Goal: Task Accomplishment & Management: Use online tool/utility

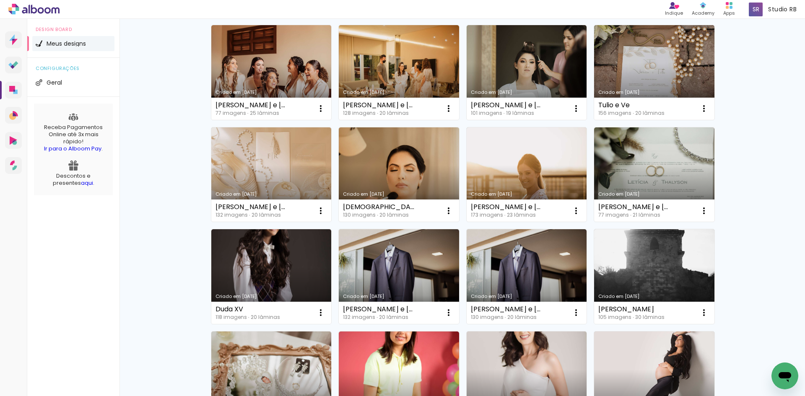
scroll to position [444, 0]
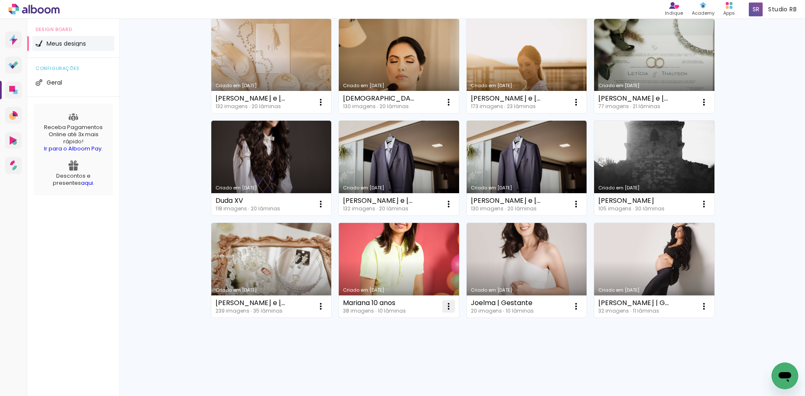
click at [444, 311] on iron-icon at bounding box center [449, 306] width 10 height 10
click at [412, 372] on paper-listbox "Abrir Fazer uma cópia Excluir" at bounding box center [412, 344] width 88 height 58
click at [417, 361] on paper-item "Excluir" at bounding box center [412, 361] width 83 height 17
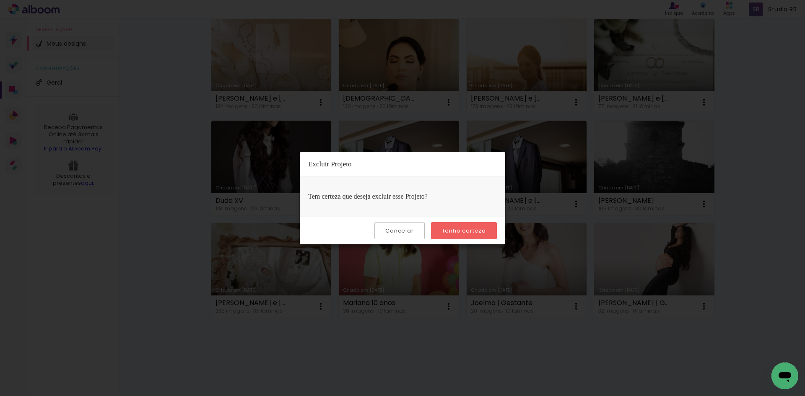
click at [459, 219] on div "Cancelar Tenho certeza" at bounding box center [402, 231] width 205 height 28
click at [0, 0] on slot "Tenho certeza" at bounding box center [0, 0] width 0 height 0
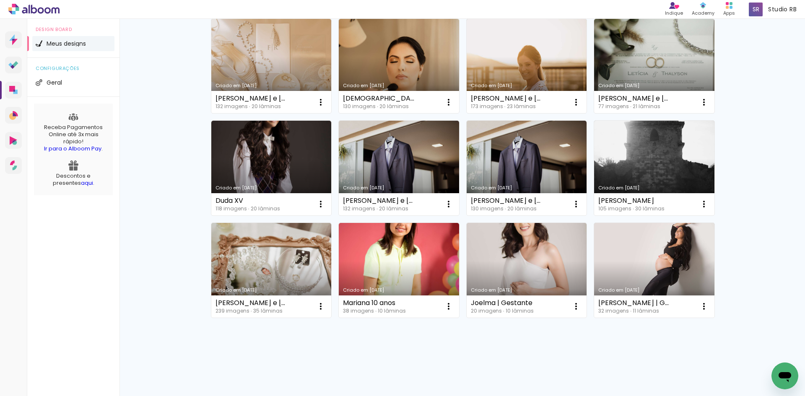
click at [462, 234] on div "Criado em 01/02/22 Joelma | Gestante 20 imagens ∙ 10 lâminas Abrir Fazer uma có…" at bounding box center [526, 270] width 128 height 102
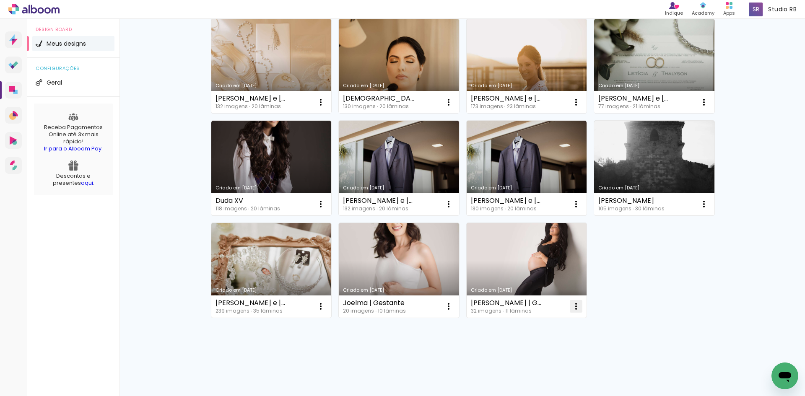
click at [578, 309] on paper-icon-button at bounding box center [576, 306] width 17 height 17
click at [559, 356] on paper-item "Excluir" at bounding box center [539, 361] width 83 height 17
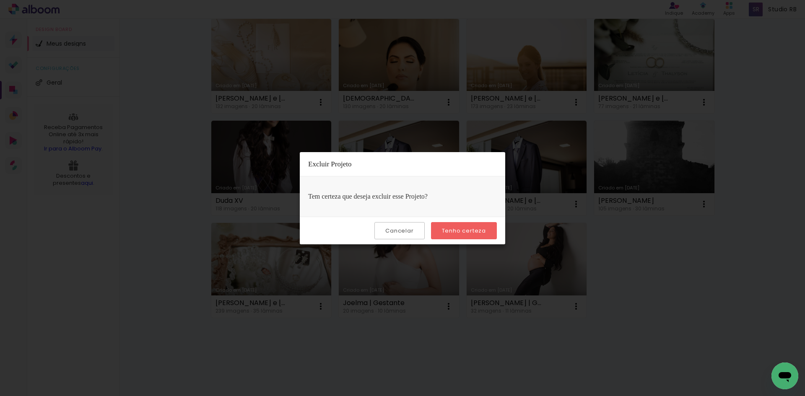
click at [0, 0] on slot "Tenho certeza" at bounding box center [0, 0] width 0 height 0
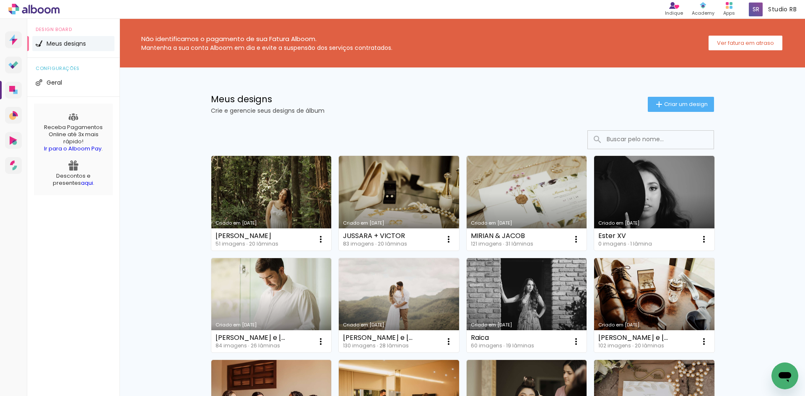
scroll to position [0, 0]
click at [695, 91] on div "Meus designs Crie e gerencie seus designs de álbum Criar um design" at bounding box center [462, 95] width 545 height 54
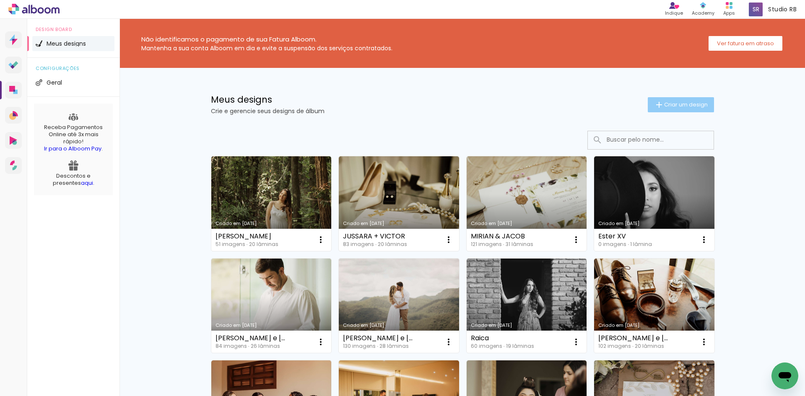
click at [694, 99] on paper-button "Criar um design" at bounding box center [681, 104] width 66 height 15
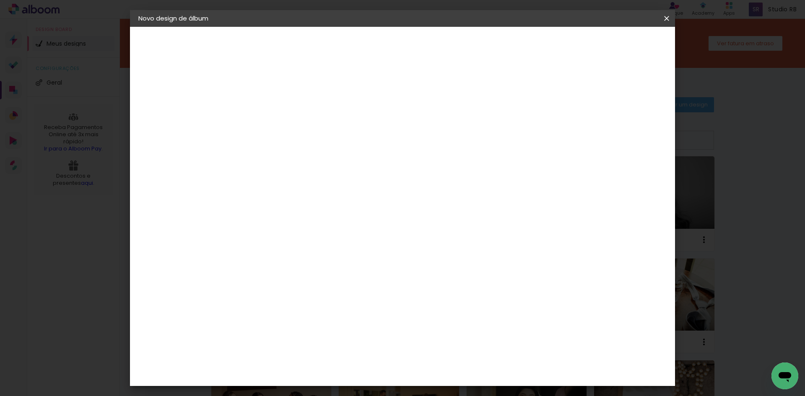
click at [275, 117] on input at bounding box center [275, 112] width 0 height 13
type input "STELLA"
type paper-input "STELLA"
click at [361, 41] on paper-button "Avançar" at bounding box center [340, 44] width 41 height 14
click at [339, 162] on input at bounding box center [296, 159] width 85 height 10
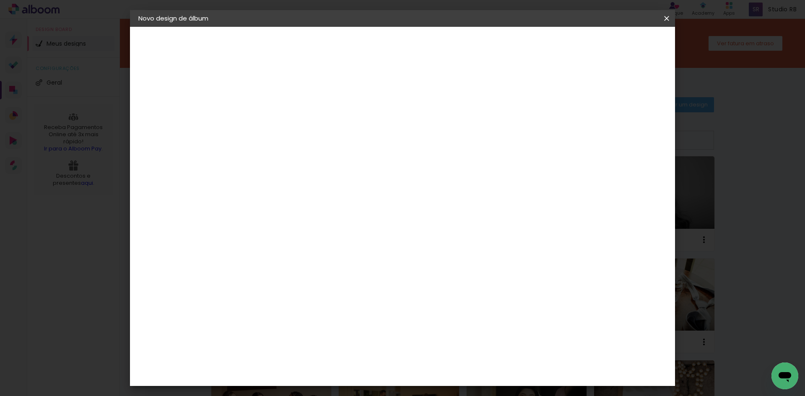
type input "Lui"
type paper-input "Lui"
click at [330, 182] on paper-item "[PERSON_NAME]" at bounding box center [291, 189] width 78 height 18
click at [0, 0] on slot "Avançar" at bounding box center [0, 0] width 0 height 0
click at [308, 140] on input "text" at bounding box center [291, 146] width 33 height 13
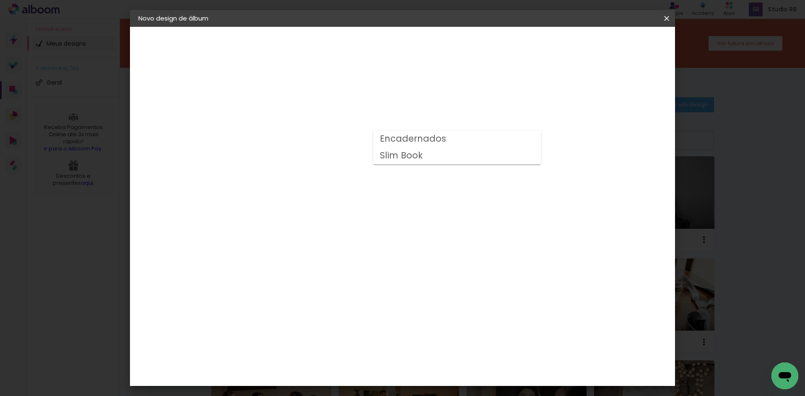
click at [0, 0] on slot "Encadernados" at bounding box center [0, 0] width 0 height 0
type input "Encadernados"
click at [332, 346] on span "30 x 60" at bounding box center [312, 354] width 39 height 17
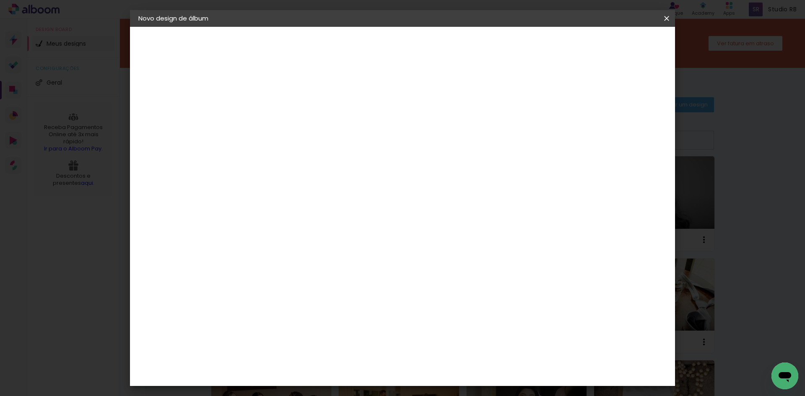
click at [412, 49] on paper-button "Avançar" at bounding box center [391, 44] width 41 height 14
click at [623, 48] on paper-button "Iniciar design" at bounding box center [595, 44] width 55 height 14
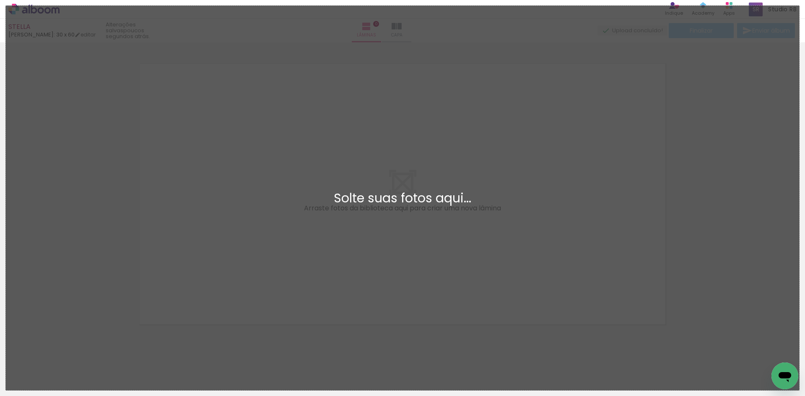
scroll to position [11, 0]
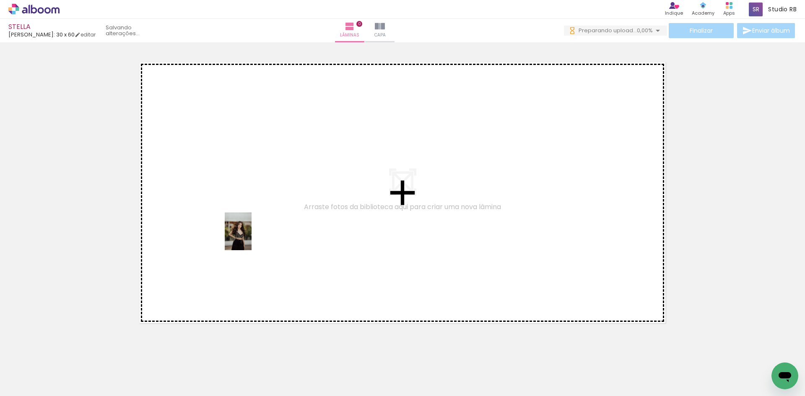
drag, startPoint x: 92, startPoint y: 376, endPoint x: 250, endPoint y: 238, distance: 209.7
click at [250, 238] on quentale-workspace at bounding box center [402, 198] width 805 height 396
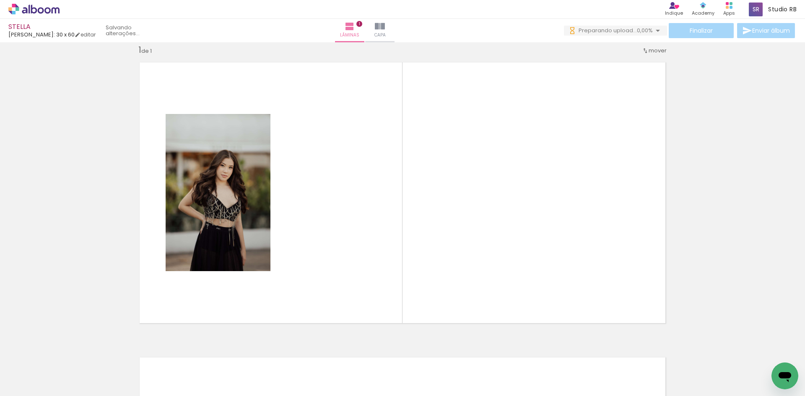
drag, startPoint x: 137, startPoint y: 376, endPoint x: 270, endPoint y: 301, distance: 152.6
click at [306, 254] on quentale-workspace at bounding box center [402, 198] width 805 height 396
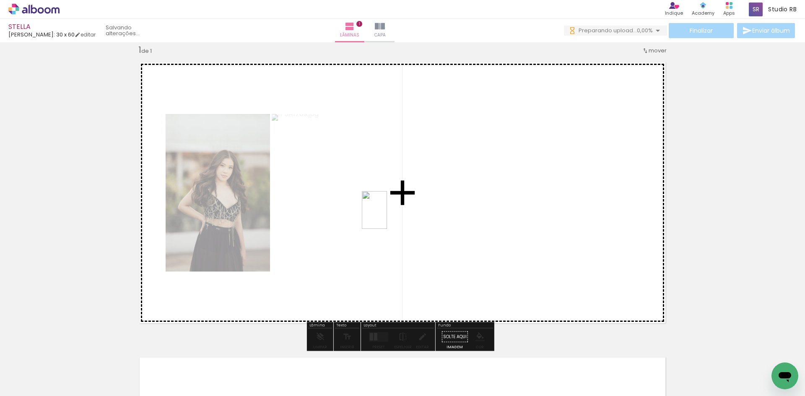
drag, startPoint x: 191, startPoint y: 374, endPoint x: 387, endPoint y: 216, distance: 251.4
click at [387, 216] on quentale-workspace at bounding box center [402, 198] width 805 height 396
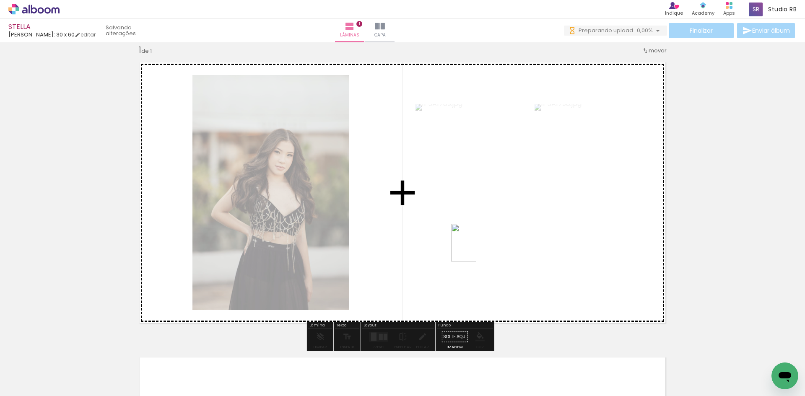
scroll to position [0, 0]
drag, startPoint x: 268, startPoint y: 374, endPoint x: 487, endPoint y: 237, distance: 257.6
click at [487, 237] on quentale-workspace at bounding box center [402, 198] width 805 height 396
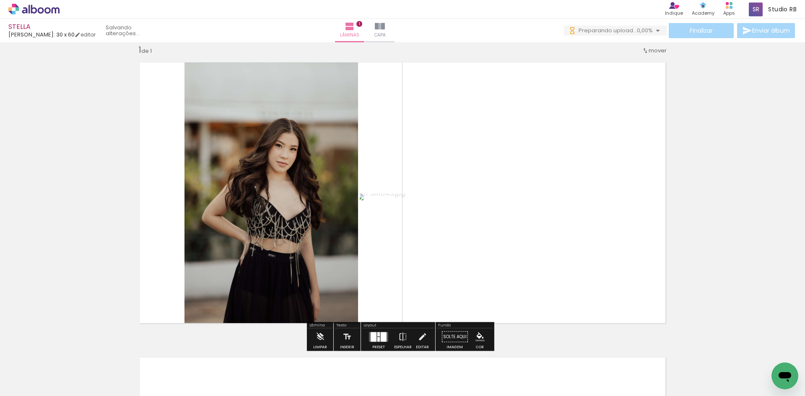
click at [381, 333] on div at bounding box center [384, 337] width 6 height 10
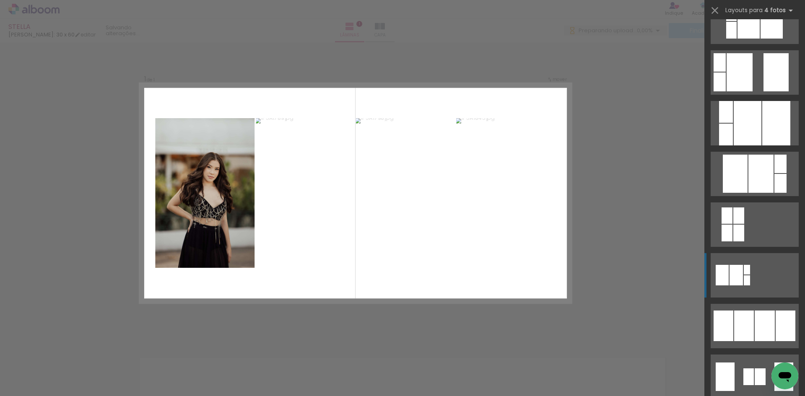
scroll to position [335, 0]
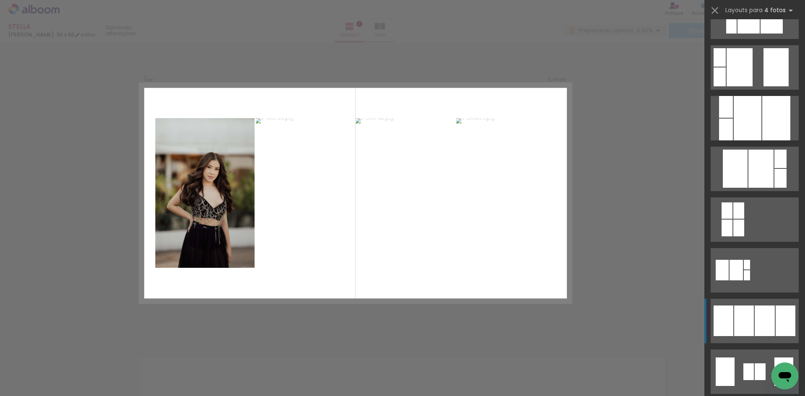
click at [735, 316] on div at bounding box center [744, 321] width 20 height 31
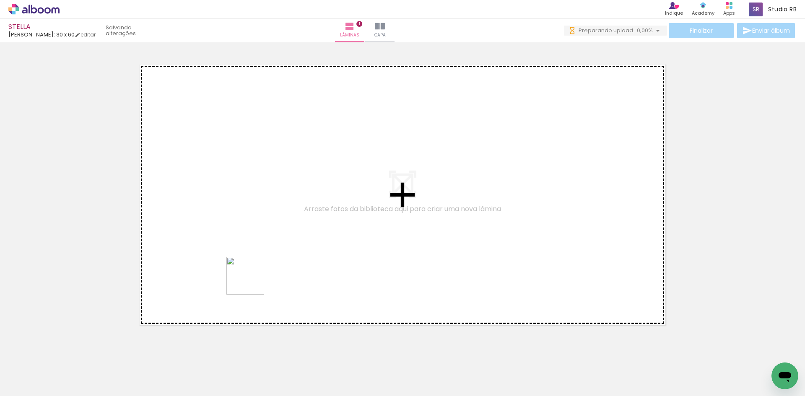
scroll to position [0, 0]
drag, startPoint x: 242, startPoint y: 322, endPoint x: 254, endPoint y: 257, distance: 66.4
click at [254, 257] on quentale-workspace at bounding box center [402, 198] width 805 height 396
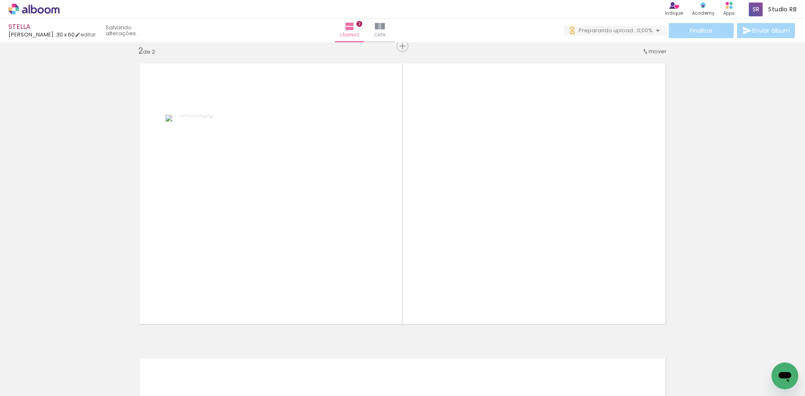
scroll to position [306, 0]
drag, startPoint x: 379, startPoint y: 379, endPoint x: 433, endPoint y: 376, distance: 54.2
click at [371, 241] on quentale-workspace at bounding box center [402, 198] width 805 height 396
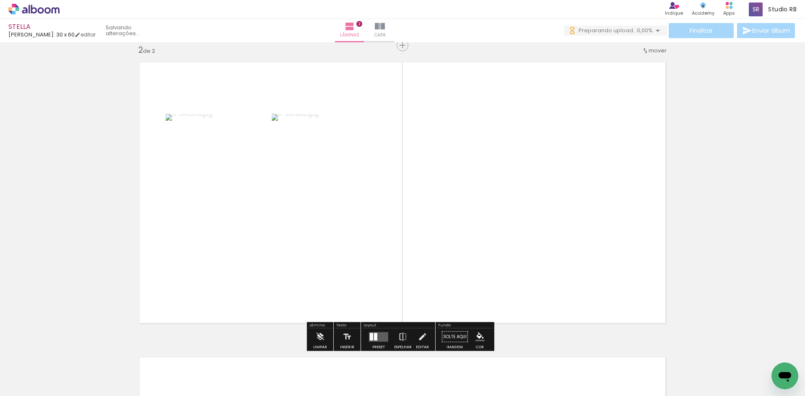
scroll to position [0, 0]
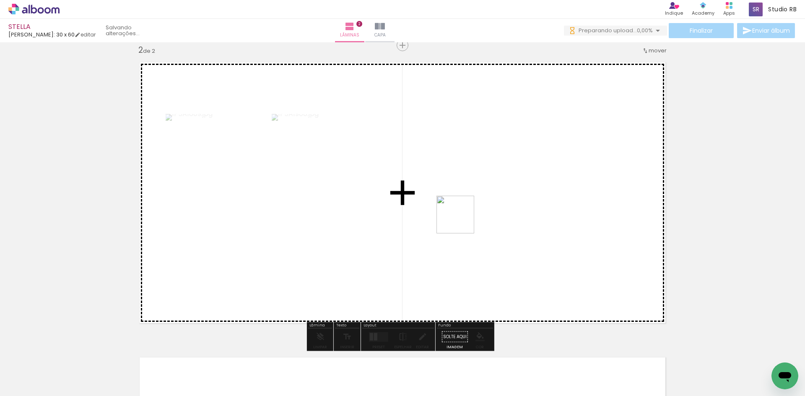
drag, startPoint x: 424, startPoint y: 374, endPoint x: 464, endPoint y: 333, distance: 57.8
click at [462, 220] on quentale-workspace at bounding box center [402, 198] width 805 height 396
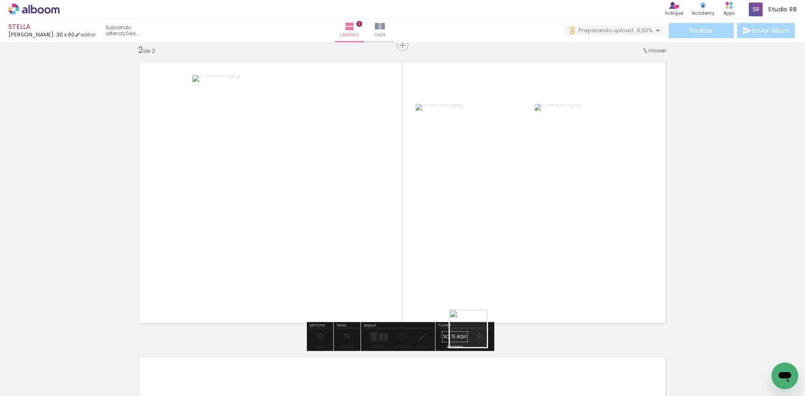
drag, startPoint x: 466, startPoint y: 376, endPoint x: 498, endPoint y: 196, distance: 182.4
click at [498, 196] on quentale-workspace at bounding box center [402, 198] width 805 height 396
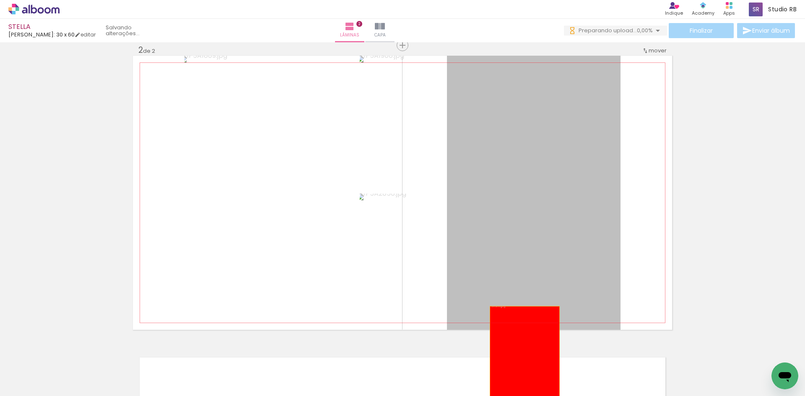
drag, startPoint x: 538, startPoint y: 212, endPoint x: 521, endPoint y: 362, distance: 151.4
click at [521, 362] on quentale-workspace at bounding box center [402, 198] width 805 height 396
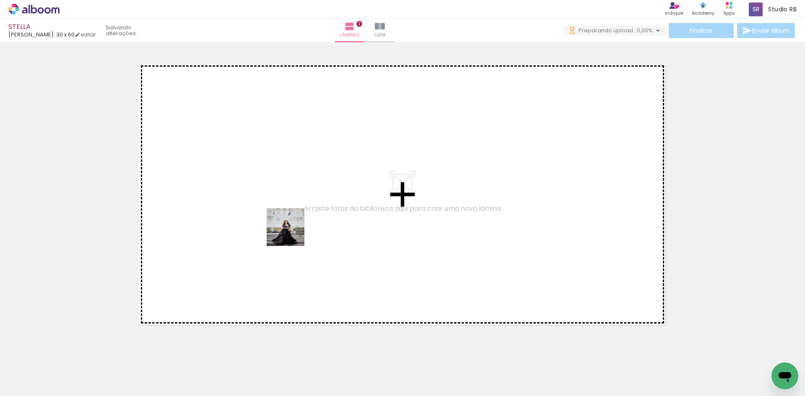
drag, startPoint x: 80, startPoint y: 370, endPoint x: 292, endPoint y: 233, distance: 252.0
click at [292, 233] on quentale-workspace at bounding box center [402, 198] width 805 height 396
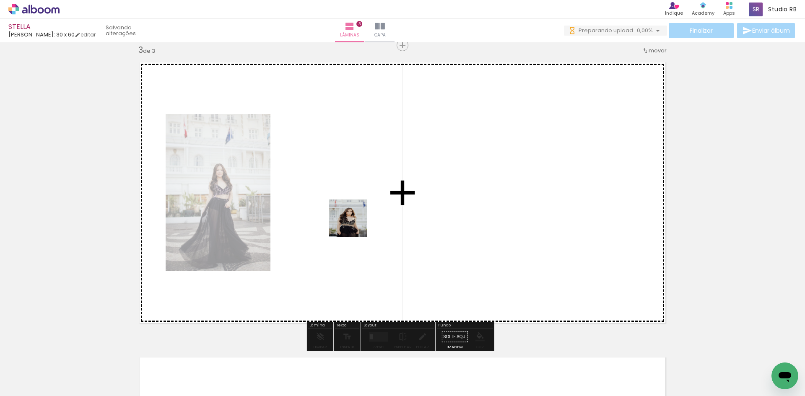
drag, startPoint x: 173, startPoint y: 371, endPoint x: 354, endPoint y: 225, distance: 233.1
click at [354, 225] on quentale-workspace at bounding box center [402, 198] width 805 height 396
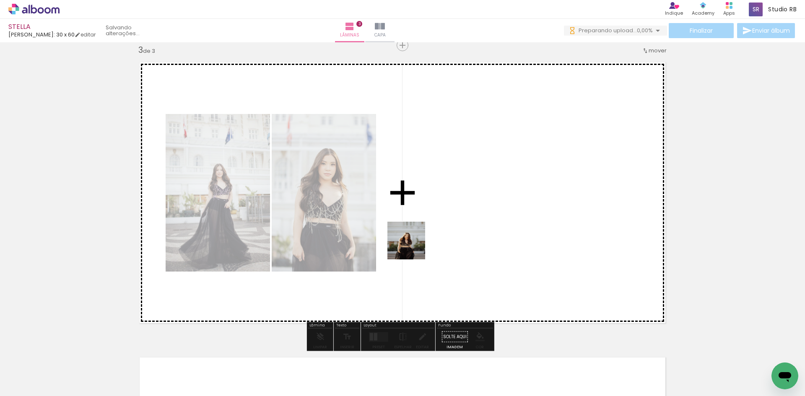
drag, startPoint x: 274, startPoint y: 366, endPoint x: 355, endPoint y: 338, distance: 86.3
click at [438, 220] on quentale-workspace at bounding box center [402, 198] width 805 height 396
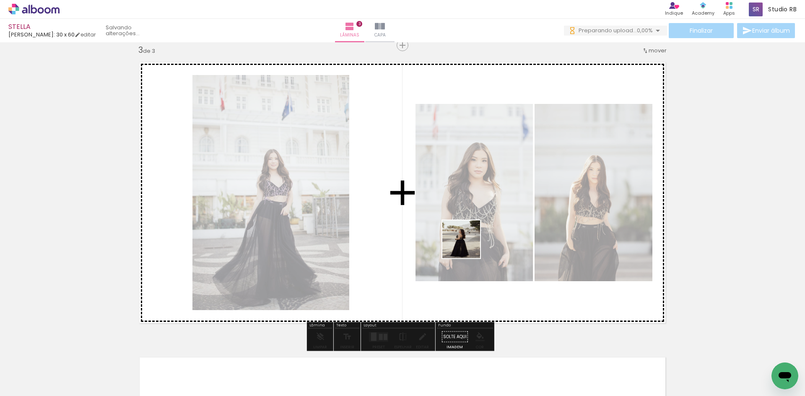
drag, startPoint x: 313, startPoint y: 367, endPoint x: 467, endPoint y: 246, distance: 196.2
click at [467, 246] on quentale-workspace at bounding box center [402, 198] width 805 height 396
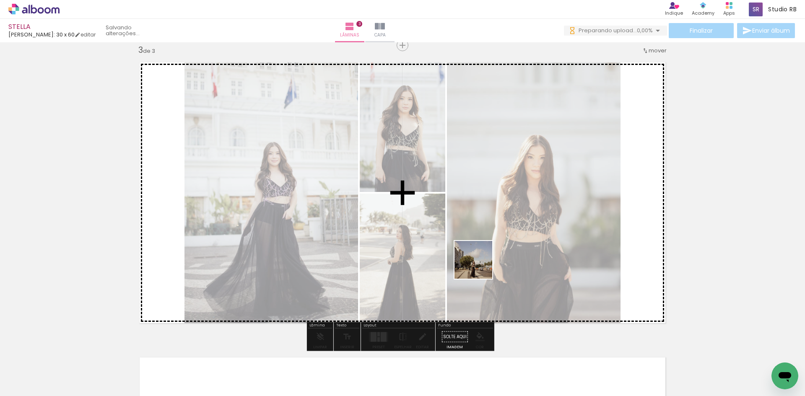
drag, startPoint x: 363, startPoint y: 367, endPoint x: 418, endPoint y: 335, distance: 63.9
click at [521, 214] on quentale-workspace at bounding box center [402, 198] width 805 height 396
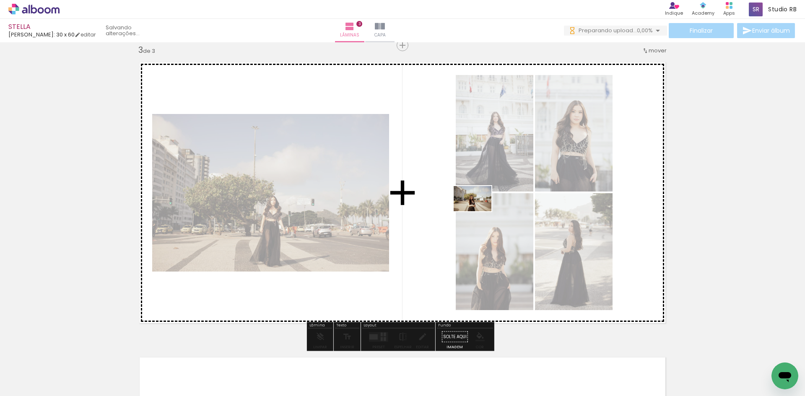
drag, startPoint x: 402, startPoint y: 366, endPoint x: 479, endPoint y: 211, distance: 172.3
click at [479, 211] on quentale-workspace at bounding box center [402, 198] width 805 height 396
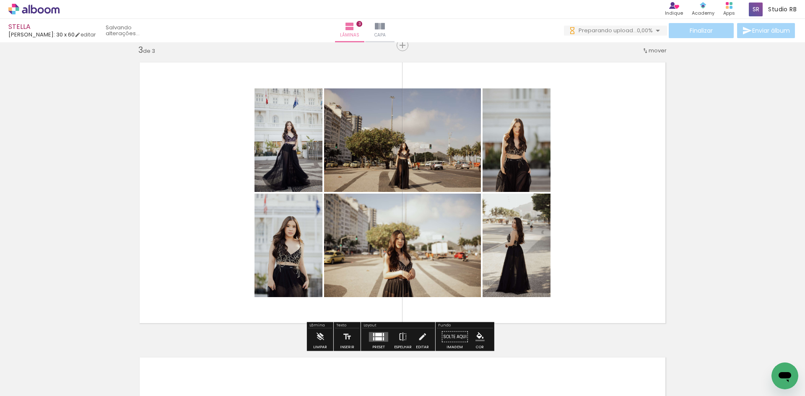
click at [383, 339] on quentale-layouter at bounding box center [378, 337] width 19 height 10
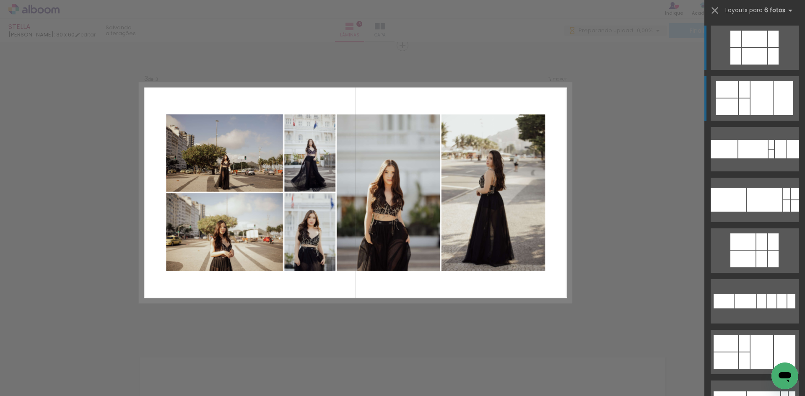
click at [750, 92] on div at bounding box center [761, 98] width 22 height 34
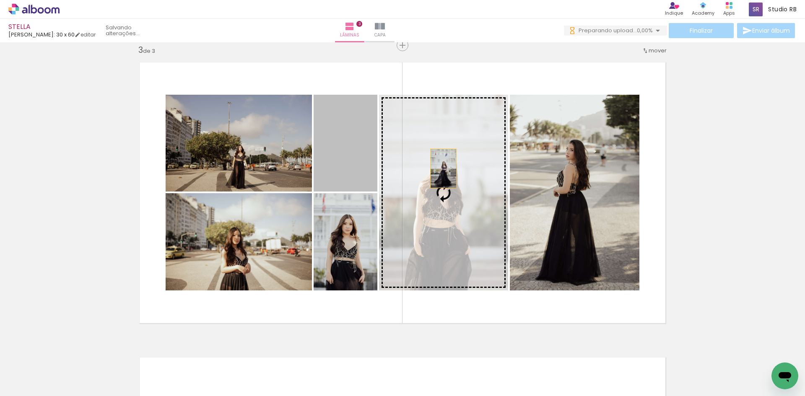
drag, startPoint x: 355, startPoint y: 148, endPoint x: 440, endPoint y: 169, distance: 87.4
click at [0, 0] on slot at bounding box center [0, 0] width 0 height 0
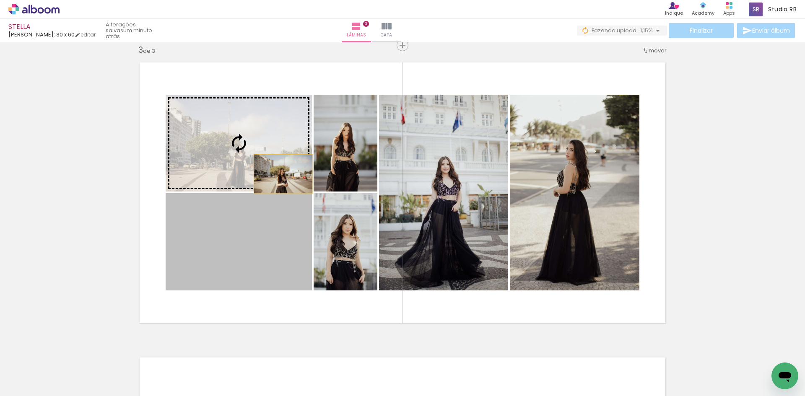
drag, startPoint x: 280, startPoint y: 227, endPoint x: 280, endPoint y: 153, distance: 74.6
click at [0, 0] on slot at bounding box center [0, 0] width 0 height 0
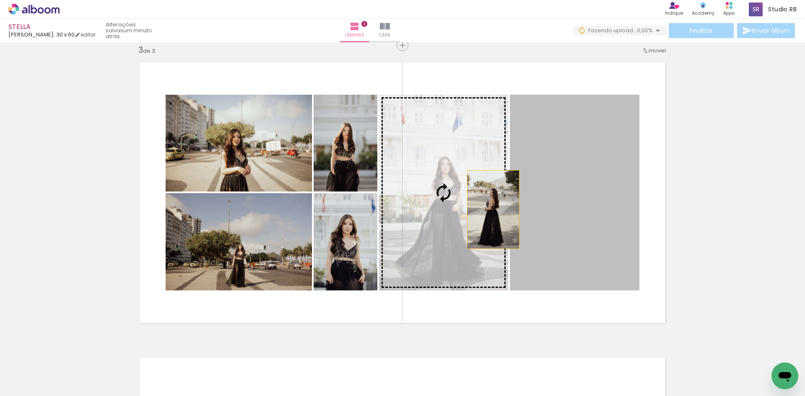
drag, startPoint x: 614, startPoint y: 211, endPoint x: 485, endPoint y: 209, distance: 128.7
click at [0, 0] on slot at bounding box center [0, 0] width 0 height 0
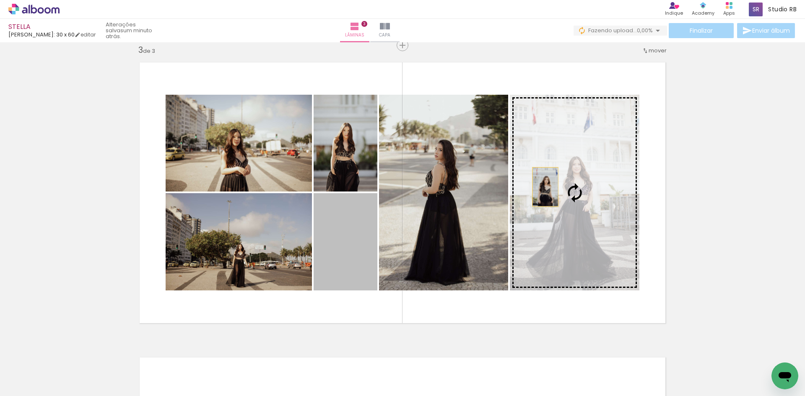
drag, startPoint x: 339, startPoint y: 254, endPoint x: 542, endPoint y: 187, distance: 213.8
click at [0, 0] on slot at bounding box center [0, 0] width 0 height 0
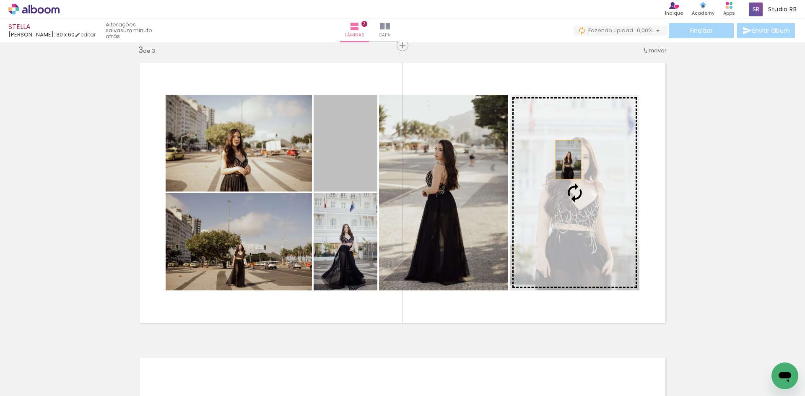
drag, startPoint x: 330, startPoint y: 144, endPoint x: 565, endPoint y: 160, distance: 235.3
click at [0, 0] on slot at bounding box center [0, 0] width 0 height 0
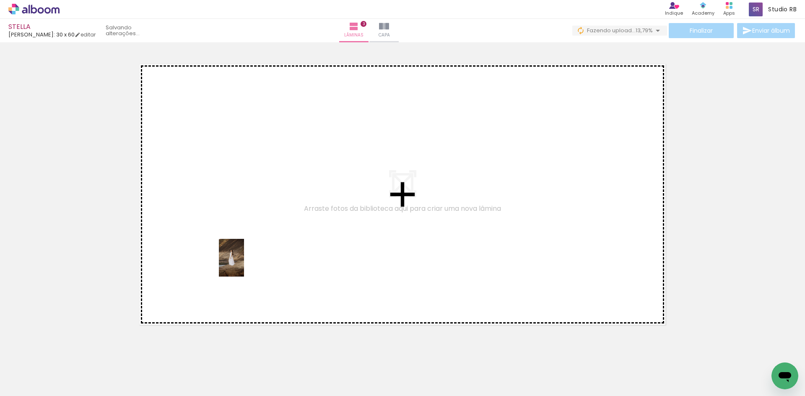
drag, startPoint x: 198, startPoint y: 377, endPoint x: 245, endPoint y: 261, distance: 124.7
click at [245, 261] on quentale-workspace at bounding box center [402, 198] width 805 height 396
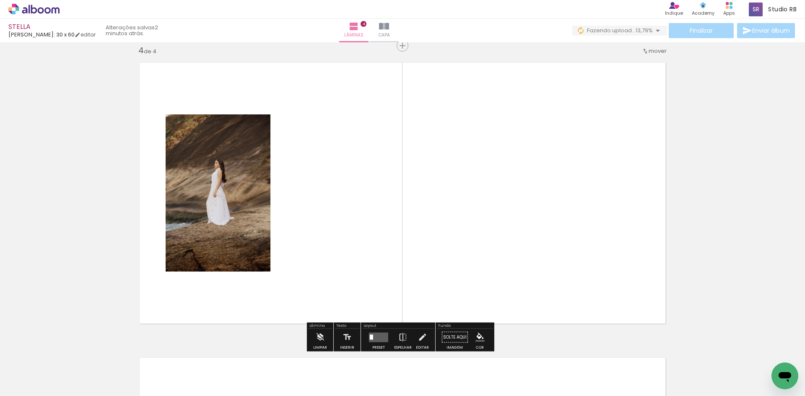
scroll to position [896, 0]
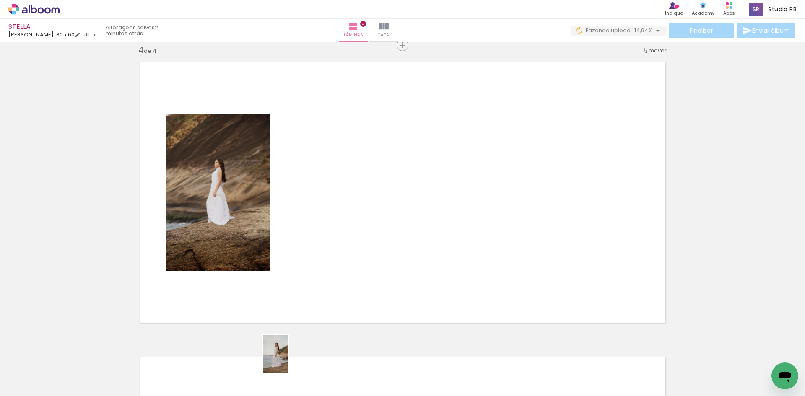
drag, startPoint x: 284, startPoint y: 381, endPoint x: 288, endPoint y: 368, distance: 13.4
click at [288, 368] on div at bounding box center [283, 368] width 28 height 42
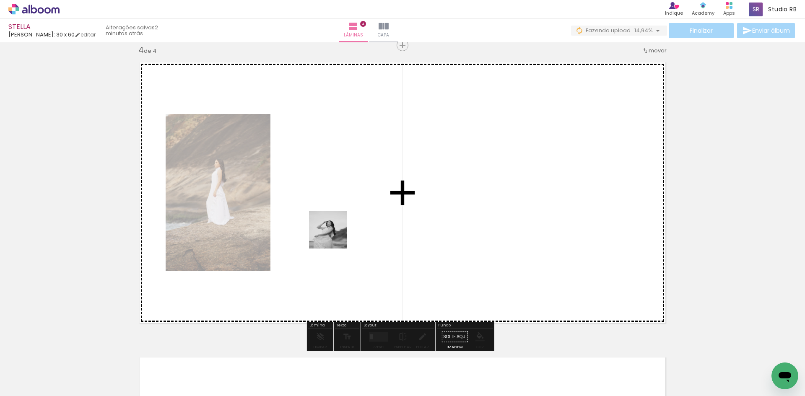
drag, startPoint x: 345, startPoint y: 372, endPoint x: 363, endPoint y: 287, distance: 87.2
click at [334, 236] on quentale-workspace at bounding box center [402, 198] width 805 height 396
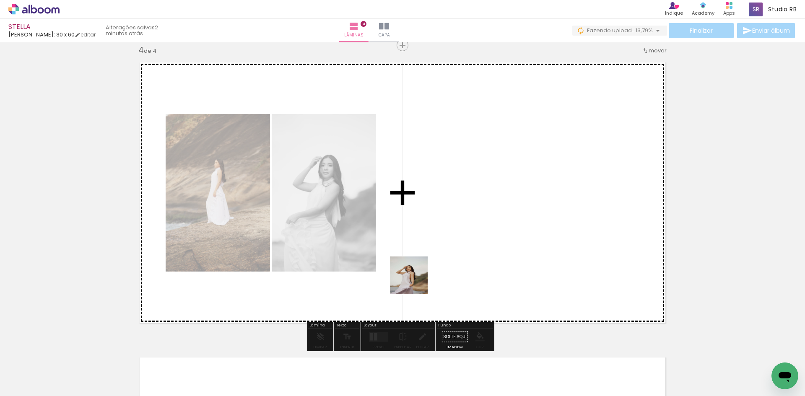
drag, startPoint x: 386, startPoint y: 374, endPoint x: 436, endPoint y: 301, distance: 88.7
click at [425, 250] on quentale-workspace at bounding box center [402, 198] width 805 height 396
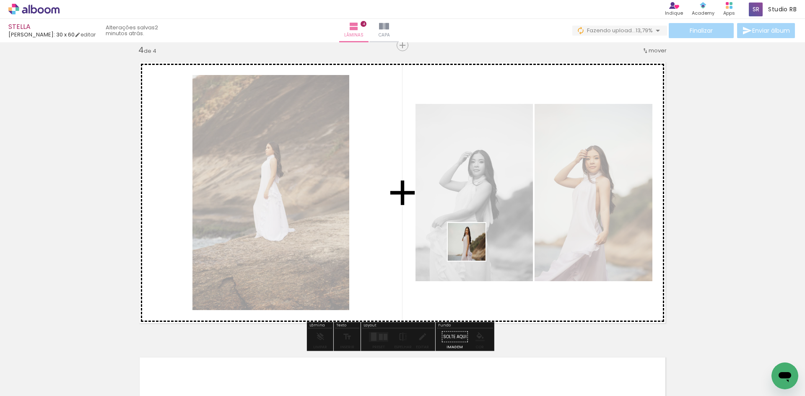
drag, startPoint x: 436, startPoint y: 370, endPoint x: 473, endPoint y: 248, distance: 126.9
click at [473, 248] on quentale-workspace at bounding box center [402, 198] width 805 height 396
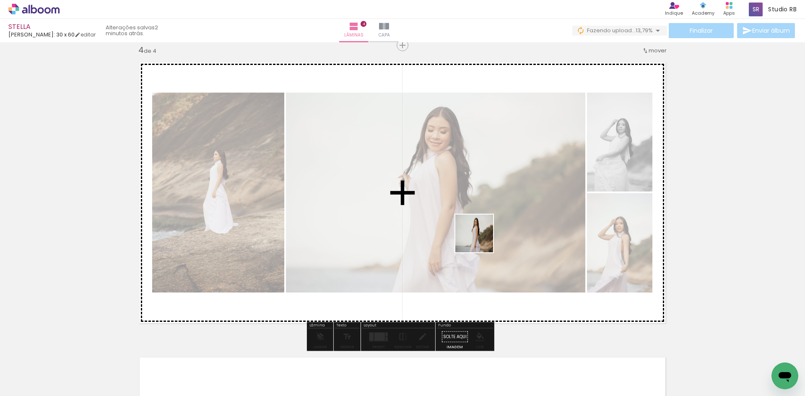
drag, startPoint x: 480, startPoint y: 264, endPoint x: 480, endPoint y: 238, distance: 26.0
click at [480, 238] on quentale-workspace at bounding box center [402, 198] width 805 height 396
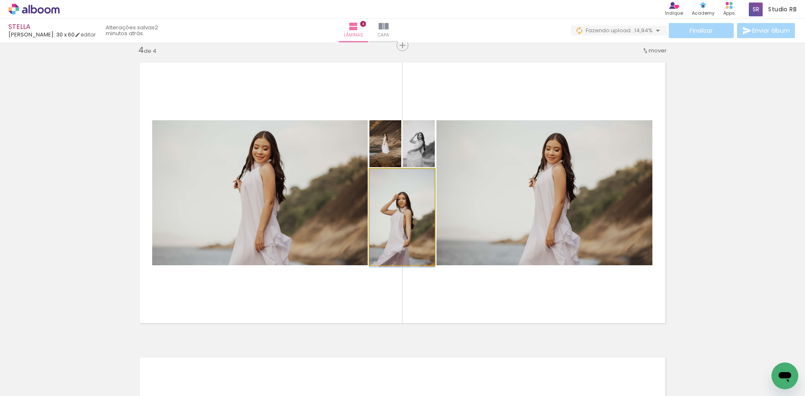
drag, startPoint x: 411, startPoint y: 227, endPoint x: 413, endPoint y: 244, distance: 16.9
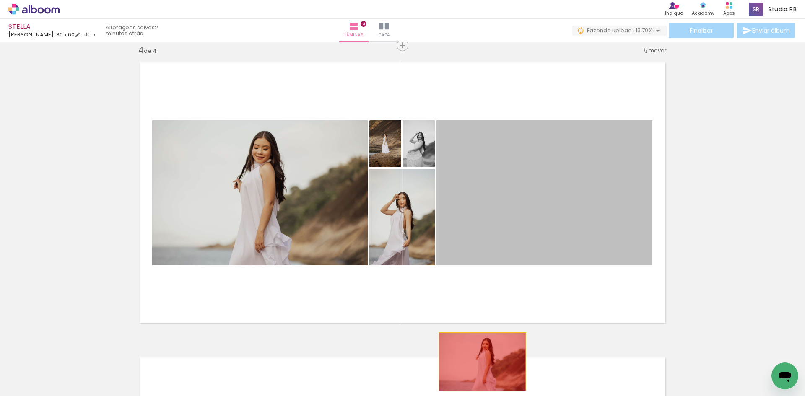
drag, startPoint x: 558, startPoint y: 208, endPoint x: 467, endPoint y: 371, distance: 186.4
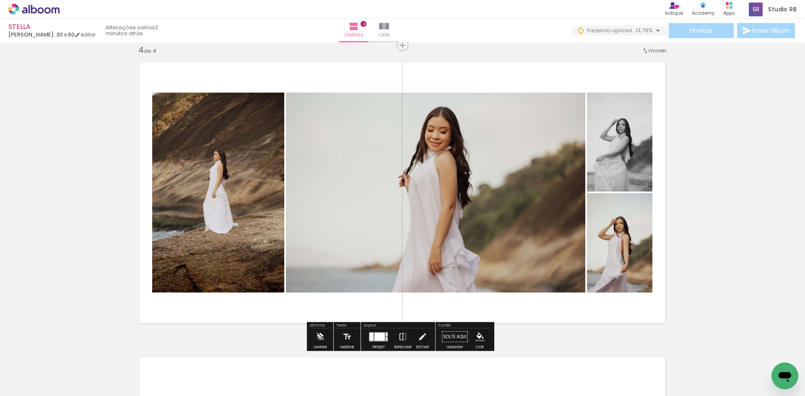
click at [457, 355] on iron-icon at bounding box center [452, 351] width 9 height 9
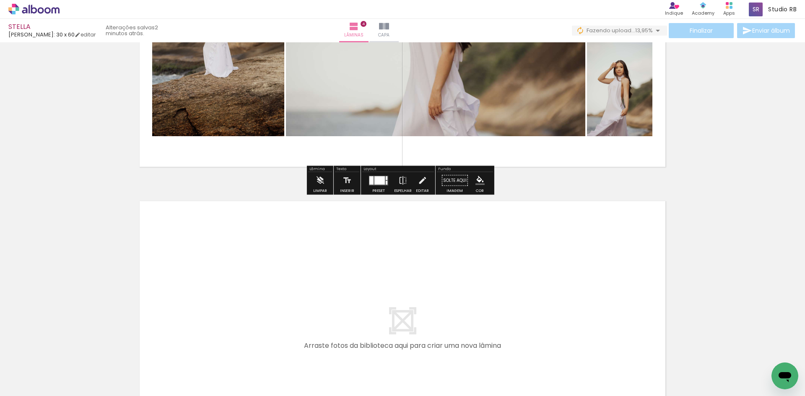
scroll to position [1148, 0]
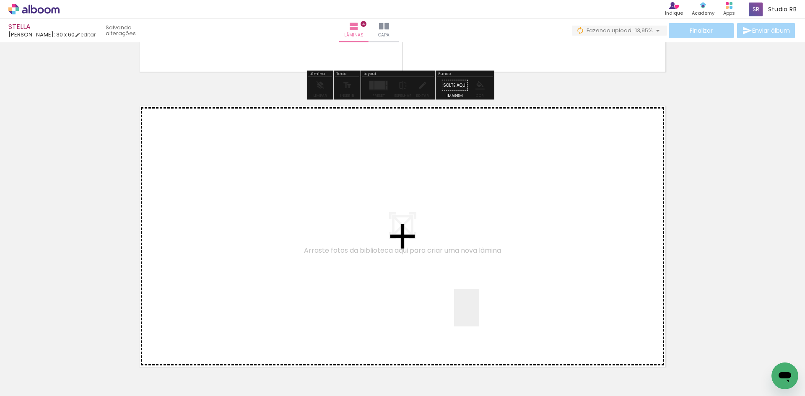
drag, startPoint x: 475, startPoint y: 373, endPoint x: 489, endPoint y: 220, distance: 153.2
click at [489, 220] on quentale-workspace at bounding box center [402, 198] width 805 height 396
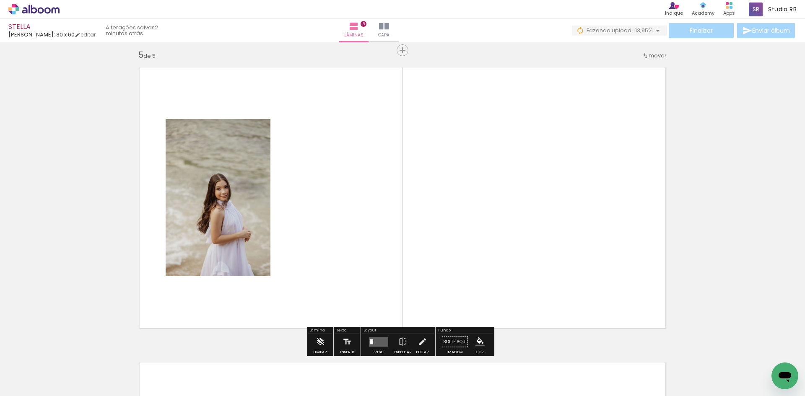
scroll to position [1191, 0]
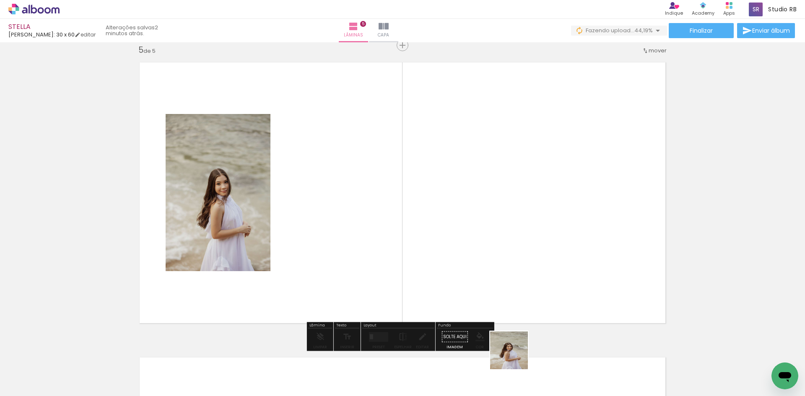
drag, startPoint x: 523, startPoint y: 375, endPoint x: 428, endPoint y: 200, distance: 199.0
click at [428, 200] on quentale-workspace at bounding box center [402, 198] width 805 height 396
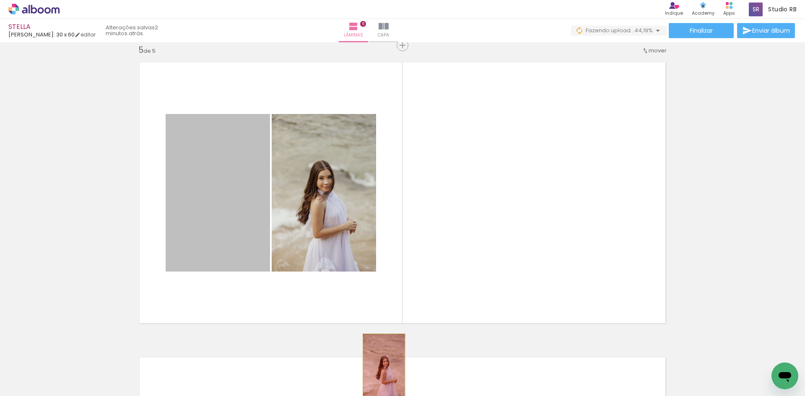
drag, startPoint x: 231, startPoint y: 226, endPoint x: 381, endPoint y: 366, distance: 204.1
click at [381, 366] on quentale-workspace at bounding box center [402, 198] width 805 height 396
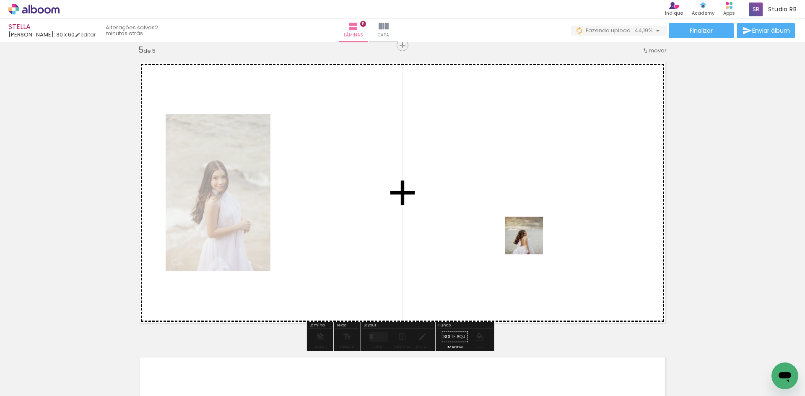
drag, startPoint x: 561, startPoint y: 375, endPoint x: 547, endPoint y: 264, distance: 111.6
click at [519, 213] on quentale-workspace at bounding box center [402, 198] width 805 height 396
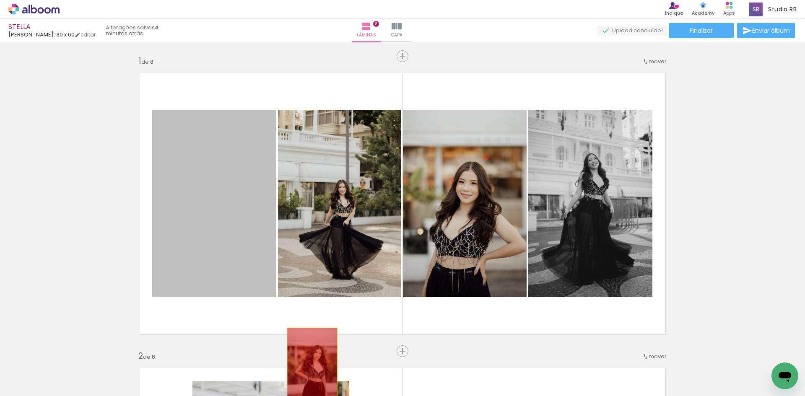
drag, startPoint x: 248, startPoint y: 199, endPoint x: 311, endPoint y: 368, distance: 181.0
click at [311, 368] on quentale-workspace at bounding box center [402, 198] width 805 height 396
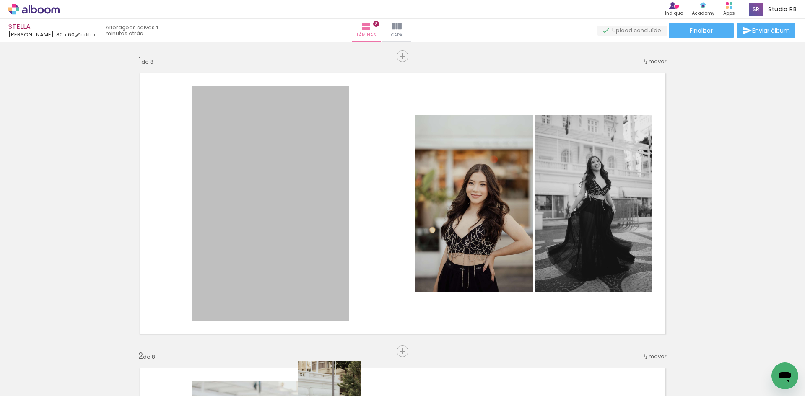
drag, startPoint x: 321, startPoint y: 388, endPoint x: 327, endPoint y: 407, distance: 19.6
click at [327, 396] on html "link( href="../../bower_components/polymer/polymer.html" rel="import" ) picture…" at bounding box center [402, 198] width 805 height 396
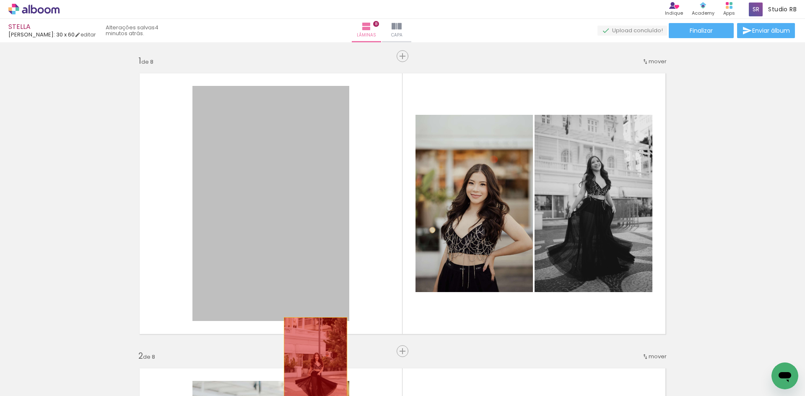
drag, startPoint x: 300, startPoint y: 246, endPoint x: 312, endPoint y: 371, distance: 124.7
click at [312, 371] on quentale-workspace at bounding box center [402, 198] width 805 height 396
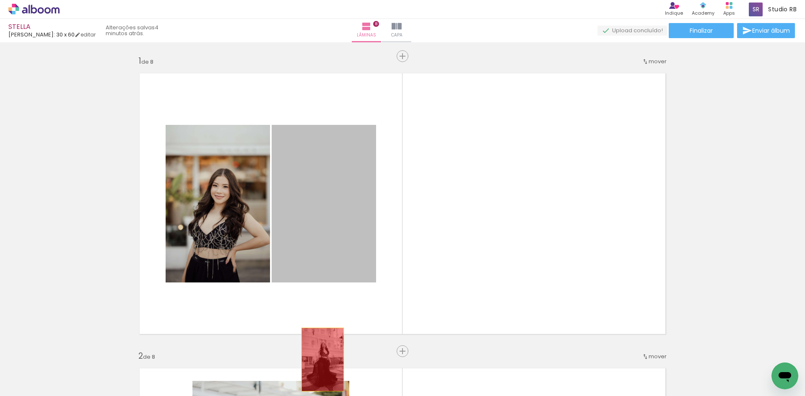
drag, startPoint x: 323, startPoint y: 212, endPoint x: 306, endPoint y: 323, distance: 112.3
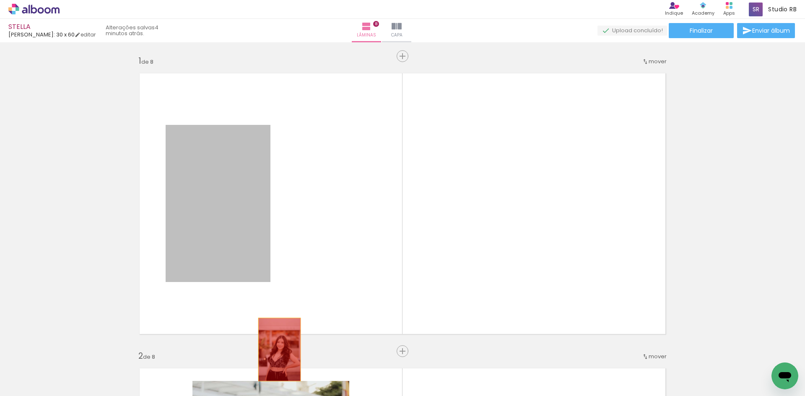
drag, startPoint x: 259, startPoint y: 219, endPoint x: 276, endPoint y: 350, distance: 132.4
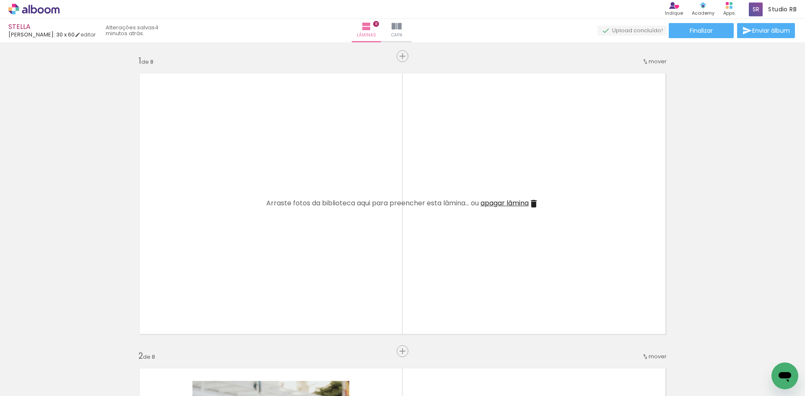
click at [528, 202] on span "apagar lâmina" at bounding box center [504, 203] width 48 height 10
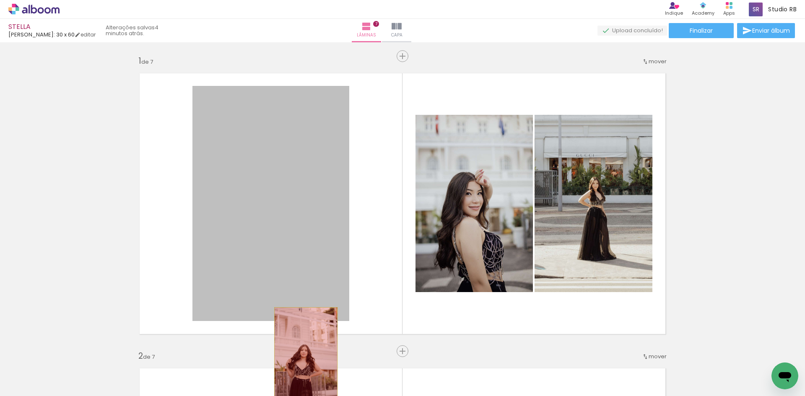
drag, startPoint x: 312, startPoint y: 228, endPoint x: 336, endPoint y: 300, distance: 75.6
click at [303, 360] on quentale-workspace at bounding box center [402, 198] width 805 height 396
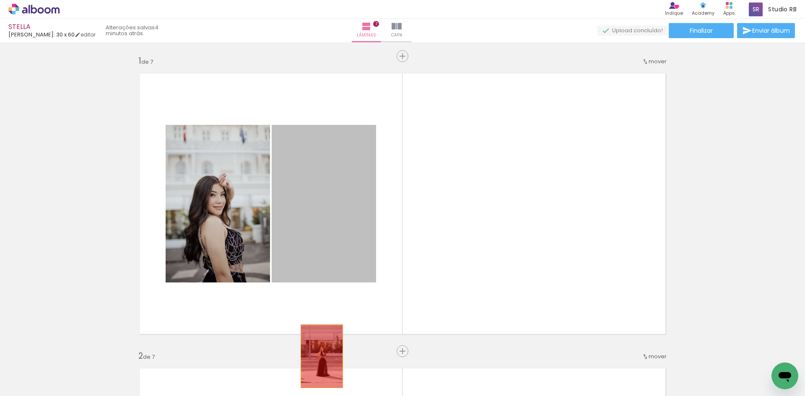
drag, startPoint x: 329, startPoint y: 229, endPoint x: 315, endPoint y: 346, distance: 117.9
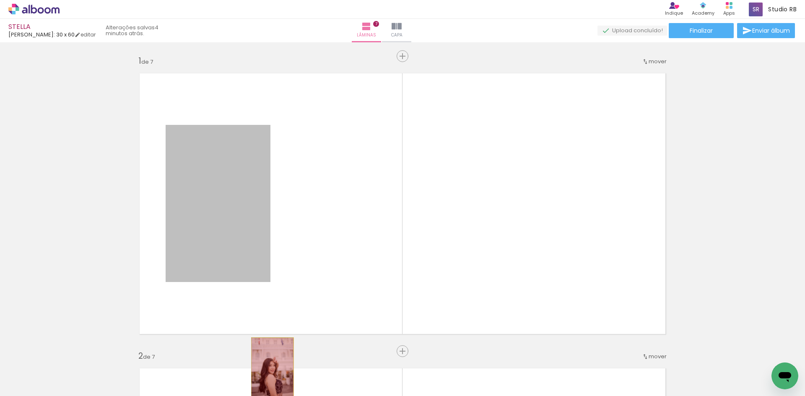
drag, startPoint x: 259, startPoint y: 283, endPoint x: 269, endPoint y: 369, distance: 86.9
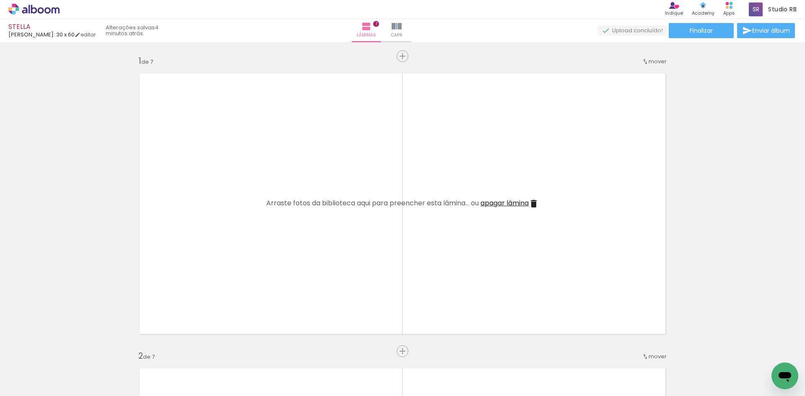
click at [532, 204] on iron-icon at bounding box center [534, 204] width 10 height 10
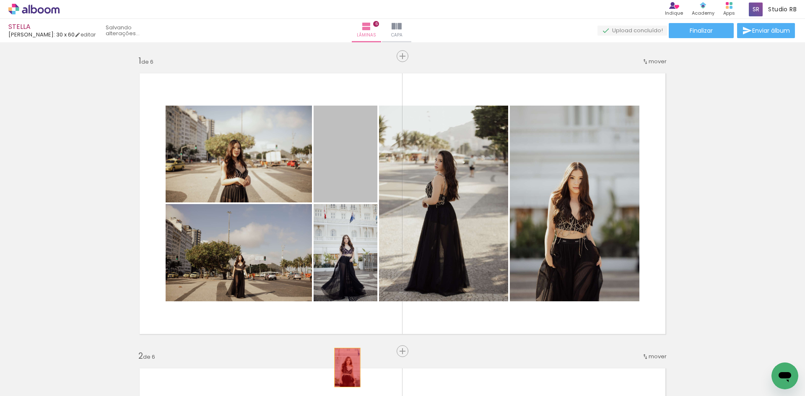
drag, startPoint x: 338, startPoint y: 170, endPoint x: 344, endPoint y: 368, distance: 197.5
click at [344, 368] on quentale-workspace at bounding box center [402, 198] width 805 height 396
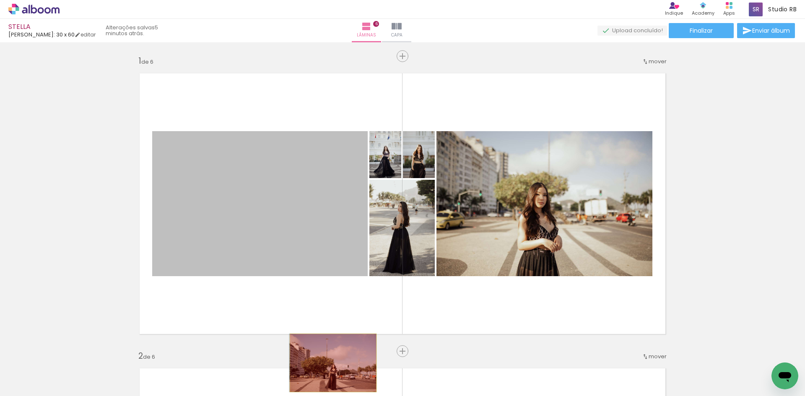
drag, startPoint x: 338, startPoint y: 196, endPoint x: 330, endPoint y: 368, distance: 172.5
click at [330, 368] on quentale-workspace at bounding box center [402, 198] width 805 height 396
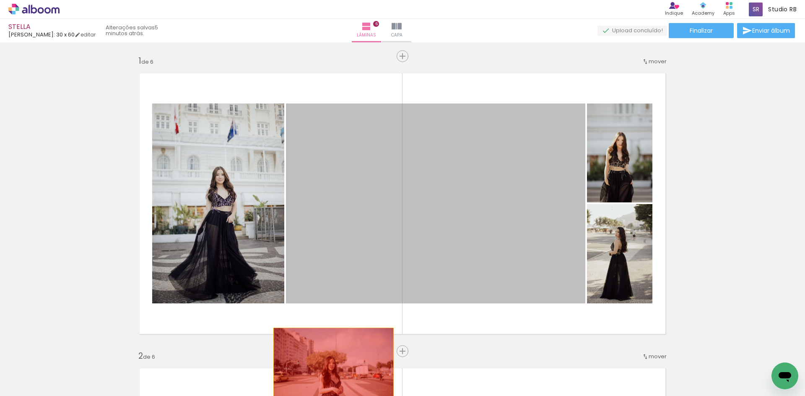
drag, startPoint x: 330, startPoint y: 195, endPoint x: 302, endPoint y: 281, distance: 90.0
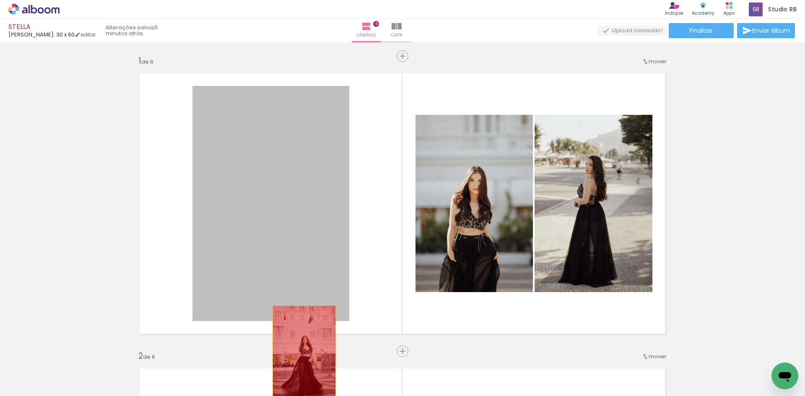
drag, startPoint x: 255, startPoint y: 192, endPoint x: 339, endPoint y: 337, distance: 168.3
click at [306, 365] on quentale-workspace at bounding box center [402, 198] width 805 height 396
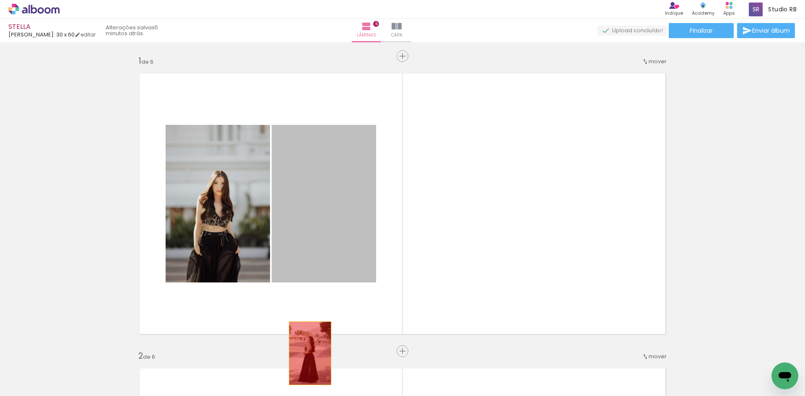
drag, startPoint x: 303, startPoint y: 204, endPoint x: 304, endPoint y: 365, distance: 161.4
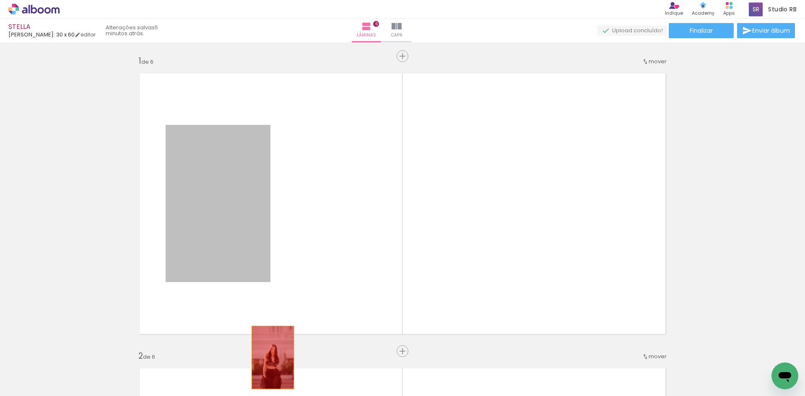
drag, startPoint x: 253, startPoint y: 213, endPoint x: 270, endPoint y: 375, distance: 163.2
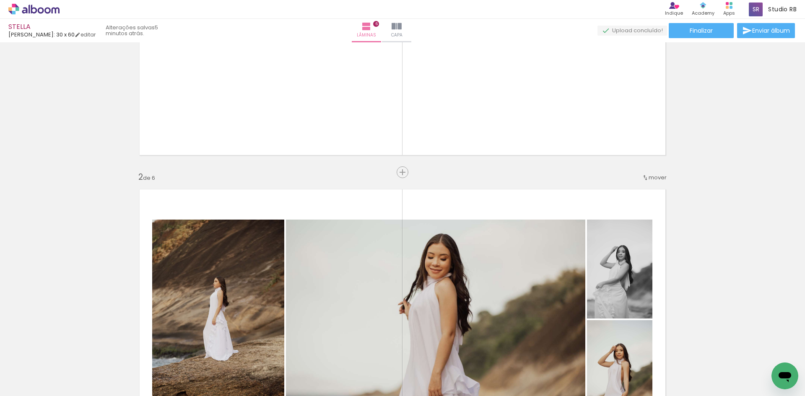
scroll to position [252, 0]
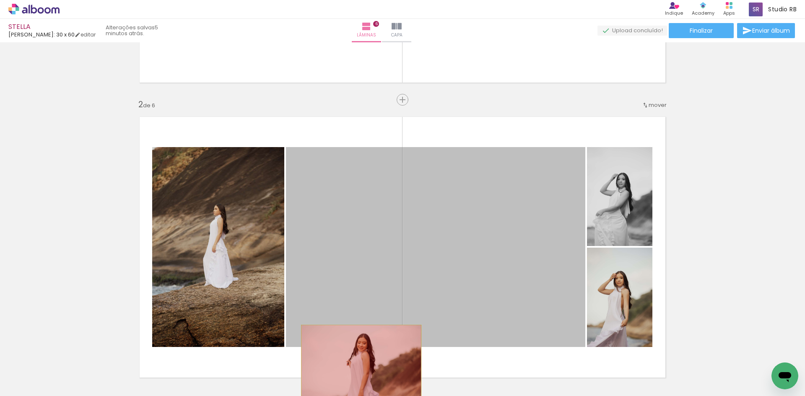
drag, startPoint x: 405, startPoint y: 215, endPoint x: 358, endPoint y: 366, distance: 158.6
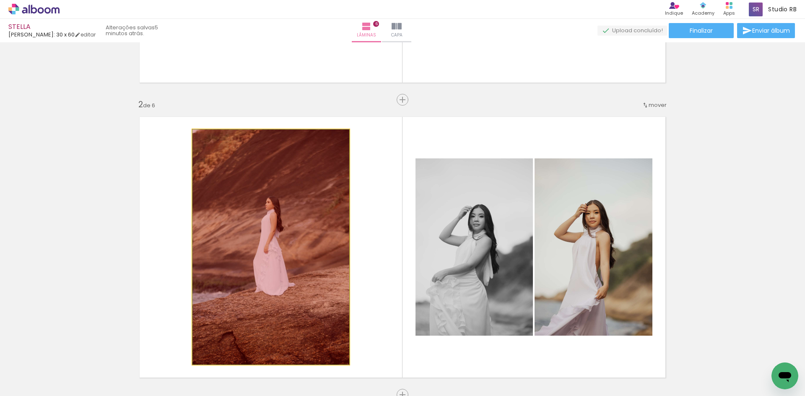
drag, startPoint x: 262, startPoint y: 232, endPoint x: 297, endPoint y: 367, distance: 138.9
click at [297, 367] on quentale-workspace at bounding box center [402, 198] width 805 height 396
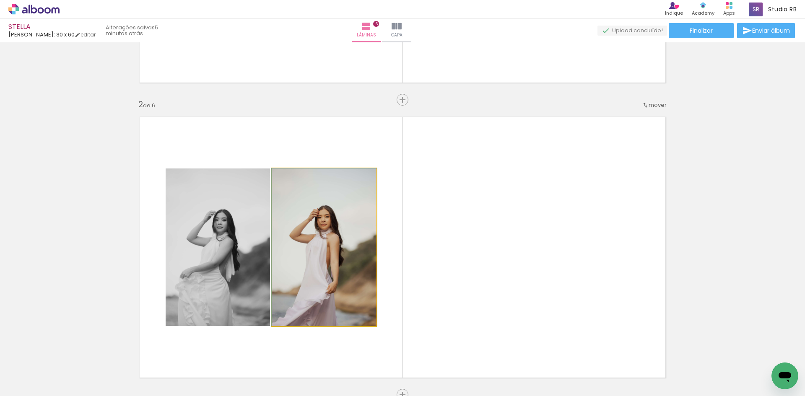
drag, startPoint x: 285, startPoint y: 249, endPoint x: 291, endPoint y: 375, distance: 126.7
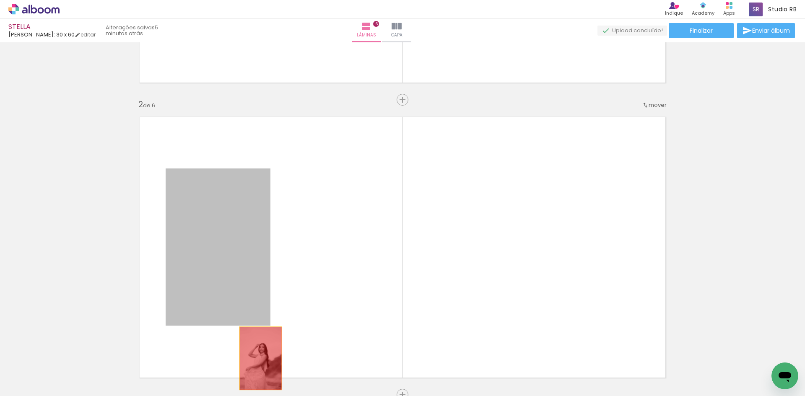
drag, startPoint x: 243, startPoint y: 266, endPoint x: 260, endPoint y: 376, distance: 111.5
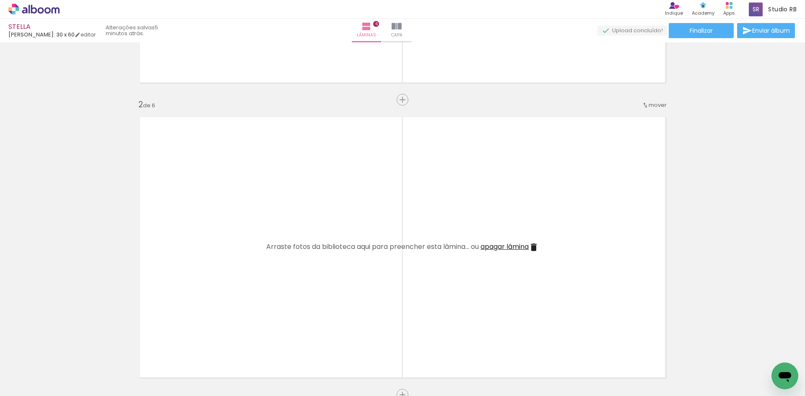
scroll to position [587, 0]
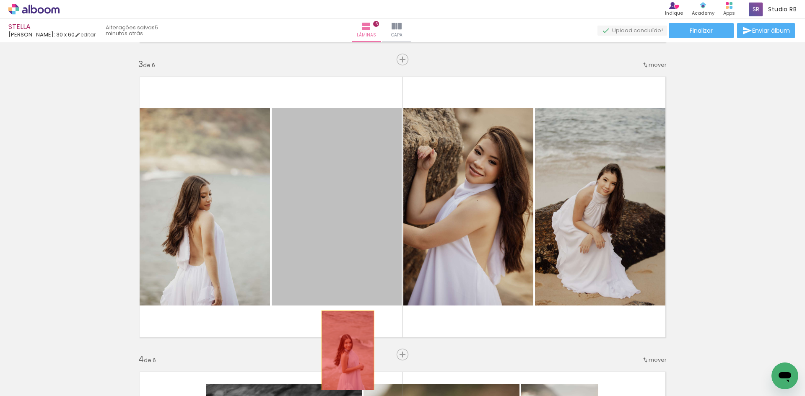
drag, startPoint x: 358, startPoint y: 222, endPoint x: 344, endPoint y: 353, distance: 132.0
click at [344, 350] on quentale-workspace at bounding box center [402, 198] width 805 height 396
click at [344, 353] on div at bounding box center [345, 368] width 28 height 42
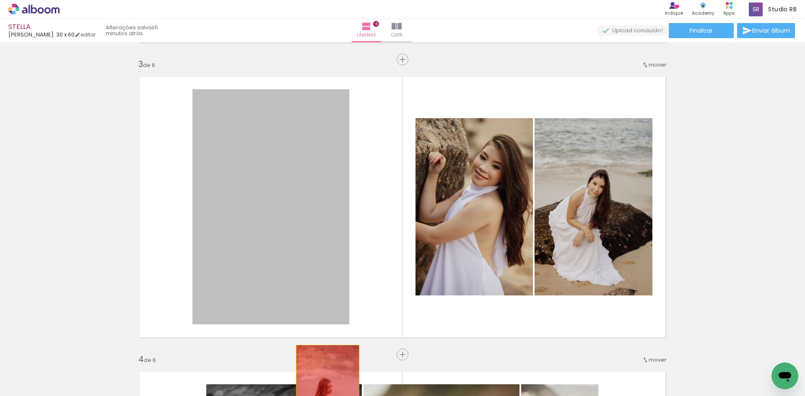
drag, startPoint x: 305, startPoint y: 242, endPoint x: 371, endPoint y: 334, distance: 113.2
click at [324, 393] on quentale-workspace at bounding box center [402, 198] width 805 height 396
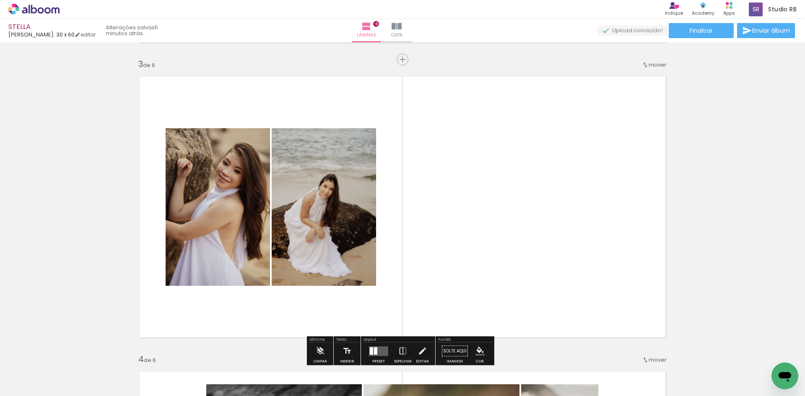
drag, startPoint x: 346, startPoint y: 342, endPoint x: 344, endPoint y: 393, distance: 51.2
click at [344, 393] on quentale-workspace at bounding box center [402, 198] width 805 height 396
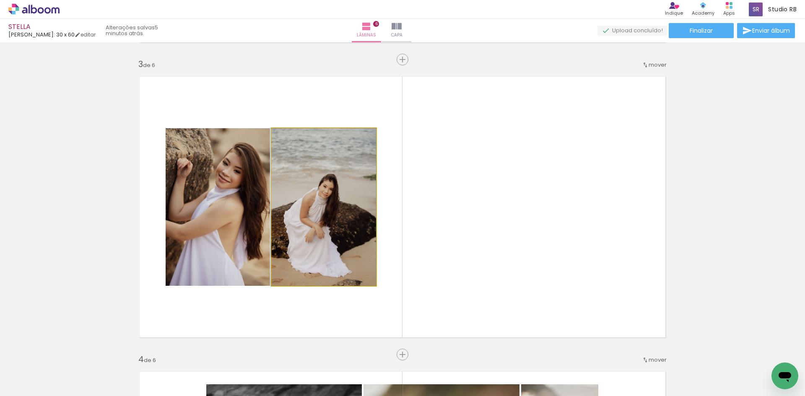
drag, startPoint x: 325, startPoint y: 237, endPoint x: 318, endPoint y: 381, distance: 143.5
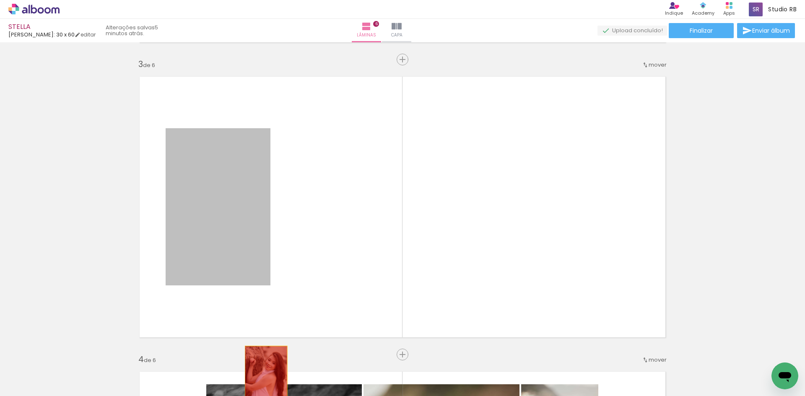
drag, startPoint x: 253, startPoint y: 239, endPoint x: 263, endPoint y: 378, distance: 138.7
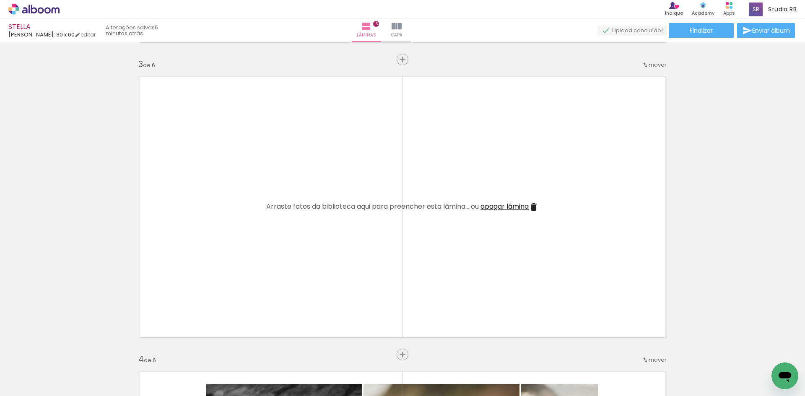
scroll to position [880, 0]
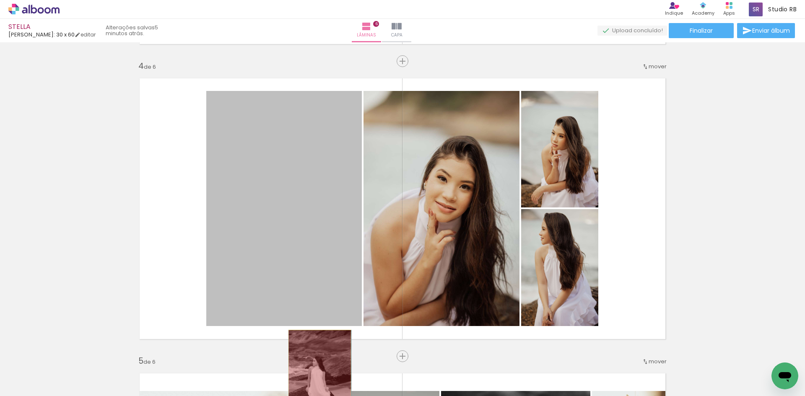
drag, startPoint x: 293, startPoint y: 205, endPoint x: 316, endPoint y: 377, distance: 173.4
click at [316, 377] on quentale-workspace at bounding box center [402, 198] width 805 height 396
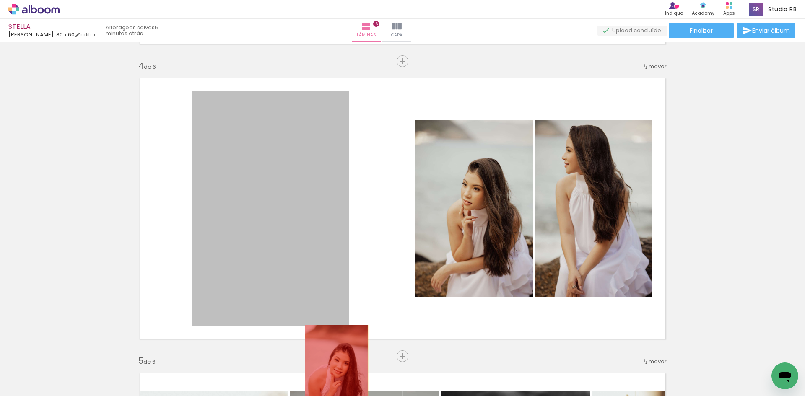
drag, startPoint x: 325, startPoint y: 215, endPoint x: 333, endPoint y: 372, distance: 157.8
click at [333, 372] on quentale-workspace at bounding box center [402, 198] width 805 height 396
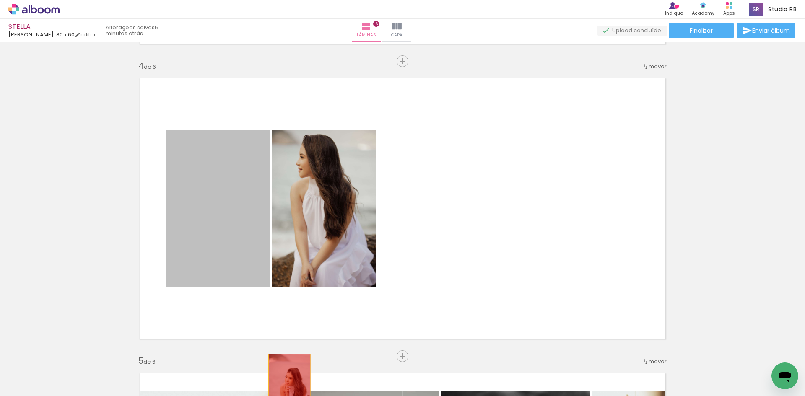
drag, startPoint x: 236, startPoint y: 217, endPoint x: 286, endPoint y: 386, distance: 176.3
click at [286, 386] on quentale-workspace at bounding box center [402, 198] width 805 height 396
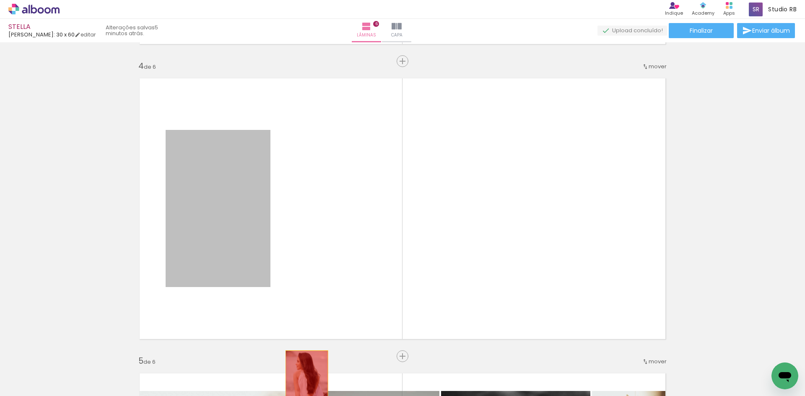
drag, startPoint x: 255, startPoint y: 225, endPoint x: 304, endPoint y: 383, distance: 164.9
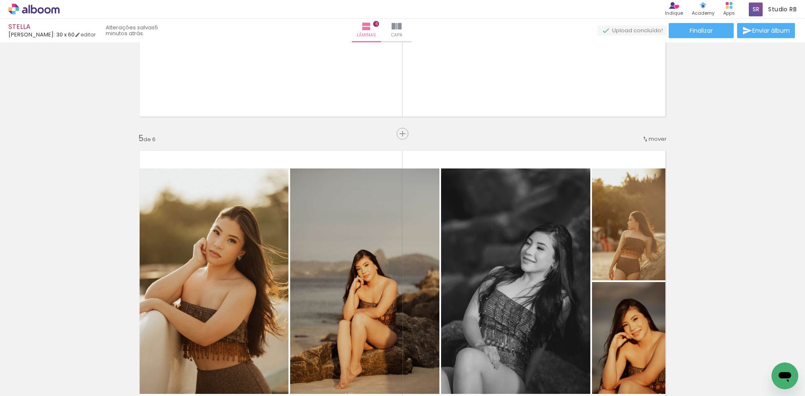
scroll to position [1174, 0]
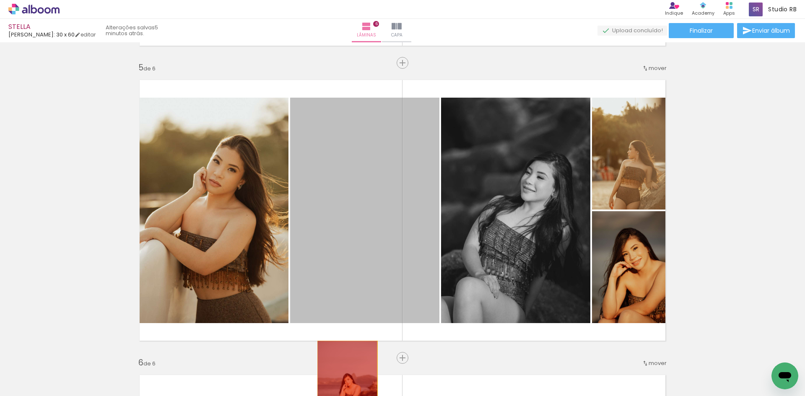
drag, startPoint x: 344, startPoint y: 363, endPoint x: 344, endPoint y: 386, distance: 23.5
click at [344, 386] on quentale-workspace at bounding box center [402, 198] width 805 height 396
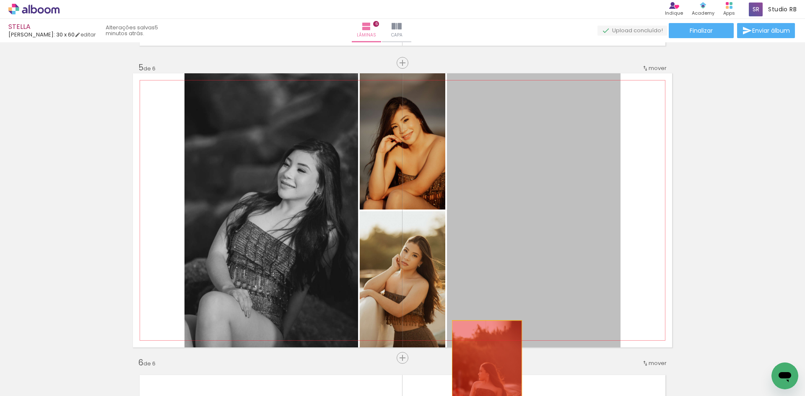
drag, startPoint x: 524, startPoint y: 220, endPoint x: 484, endPoint y: 376, distance: 160.1
click at [484, 376] on quentale-workspace at bounding box center [402, 198] width 805 height 396
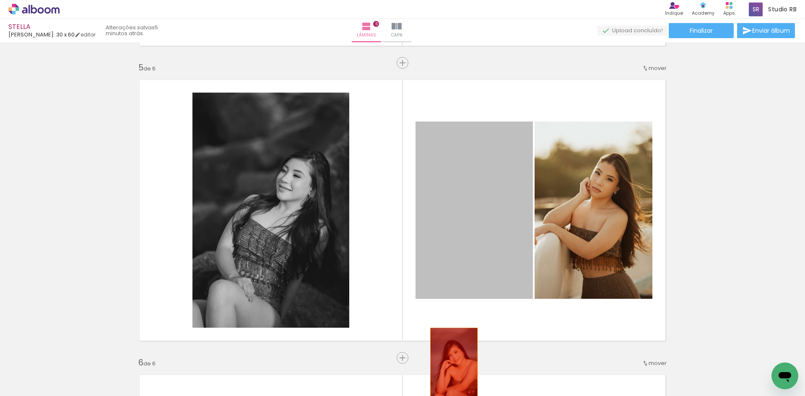
drag, startPoint x: 455, startPoint y: 208, endPoint x: 450, endPoint y: 365, distance: 157.3
click at [450, 365] on quentale-workspace at bounding box center [402, 198] width 805 height 396
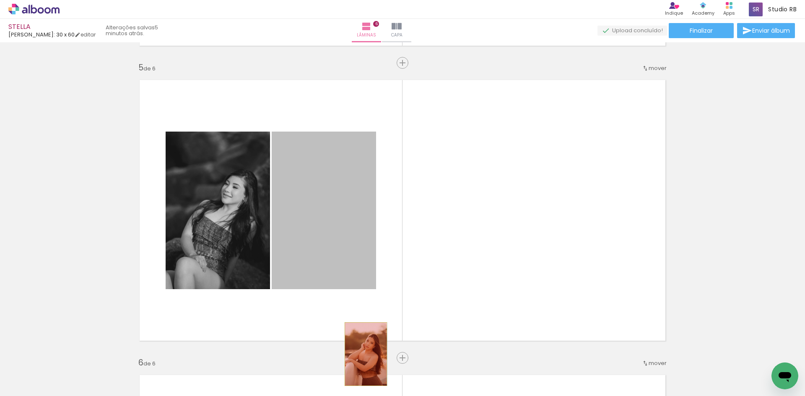
drag
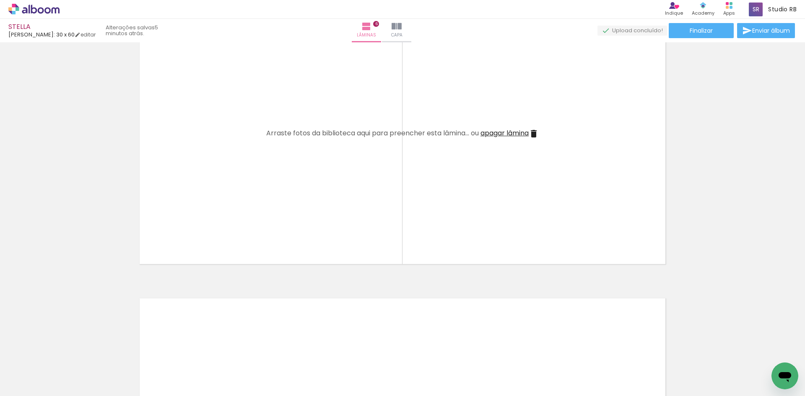
click at [532, 131] on iron-icon at bounding box center [534, 134] width 10 height 10
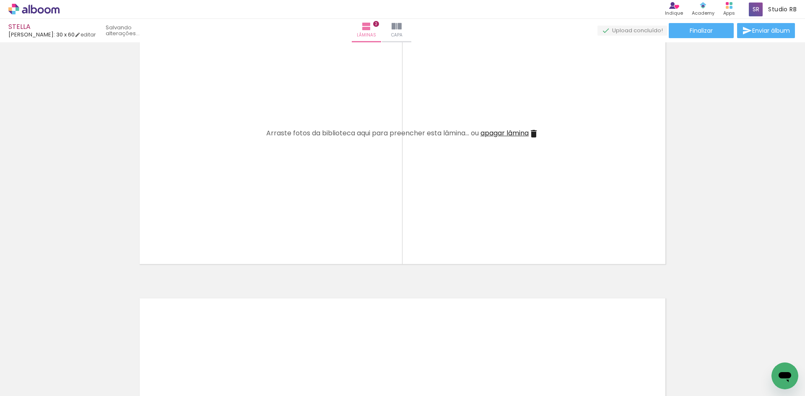
scroll to position [70, 0]
click at [532, 131] on iron-icon at bounding box center [534, 134] width 10 height 10
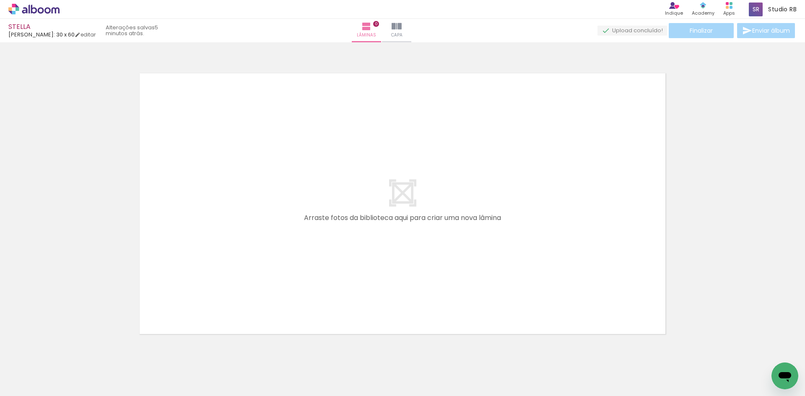
click at [83, 381] on quentale-thumb at bounding box center [62, 368] width 47 height 48
click at [96, 350] on iron-icon at bounding box center [91, 351] width 9 height 9
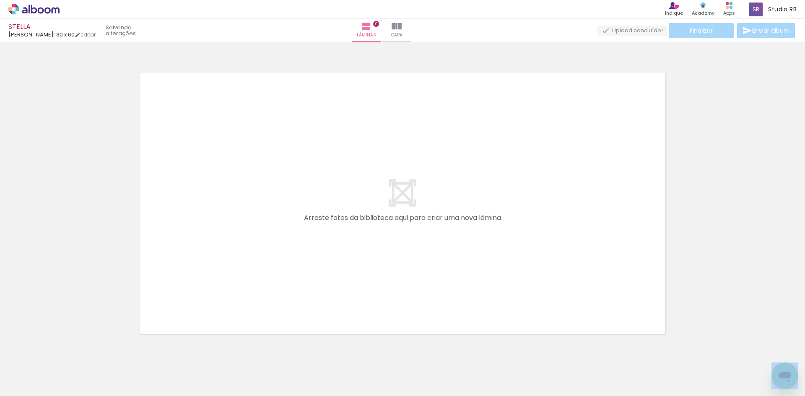
click at [96, 350] on iron-icon at bounding box center [91, 351] width 9 height 9
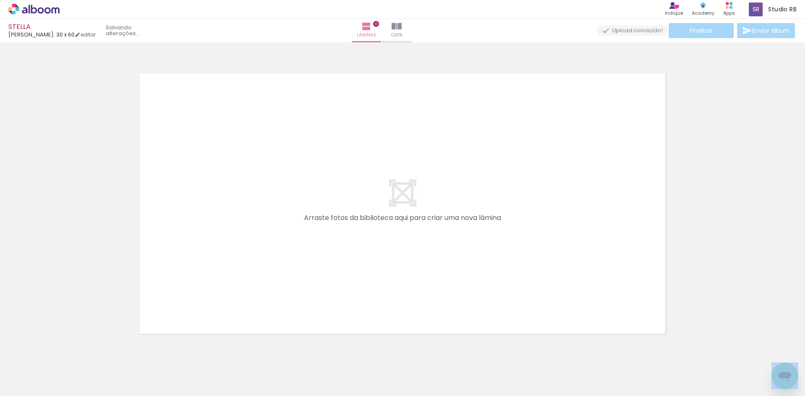
click at [96, 350] on iron-icon at bounding box center [91, 351] width 9 height 9
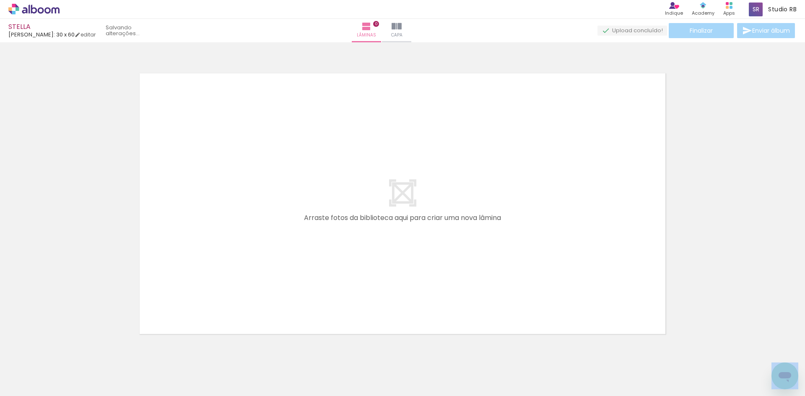
click at [96, 350] on iron-icon at bounding box center [91, 351] width 9 height 9
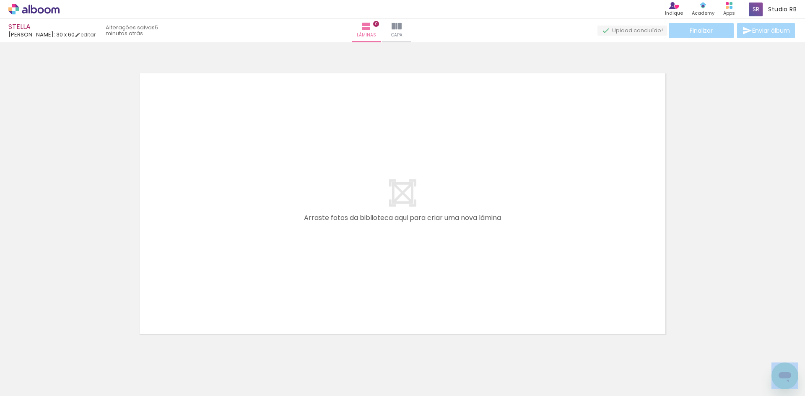
click at [96, 350] on iron-icon at bounding box center [91, 351] width 9 height 9
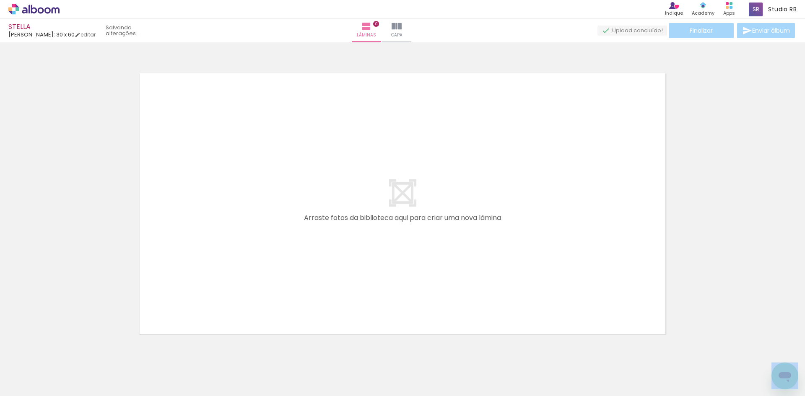
click at [96, 350] on iron-icon at bounding box center [91, 351] width 9 height 9
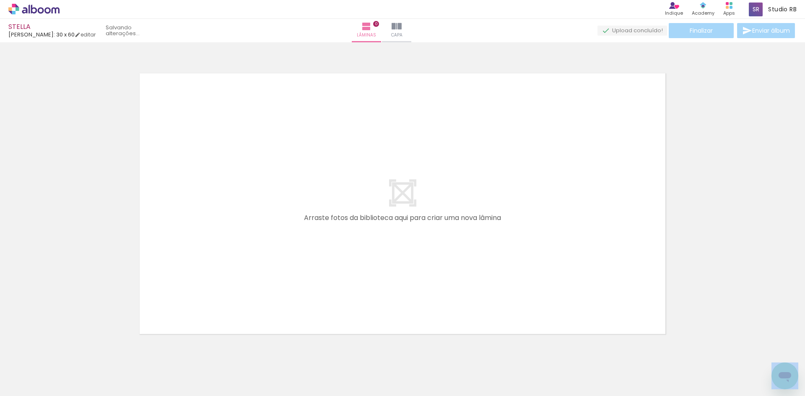
click at [96, 350] on iron-icon at bounding box center [91, 351] width 9 height 9
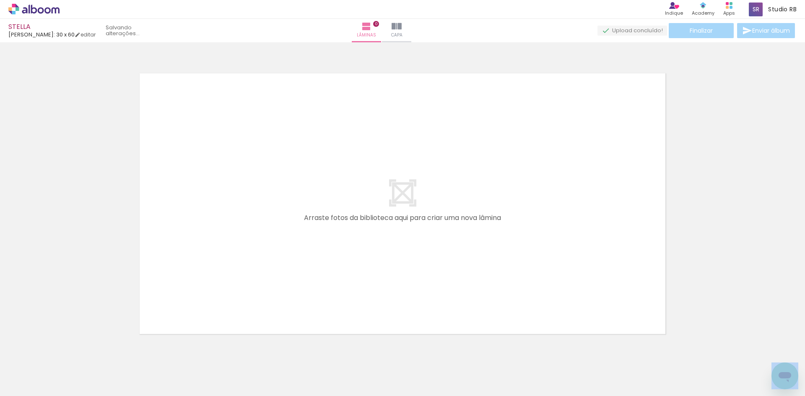
click at [96, 350] on iron-icon at bounding box center [91, 351] width 9 height 9
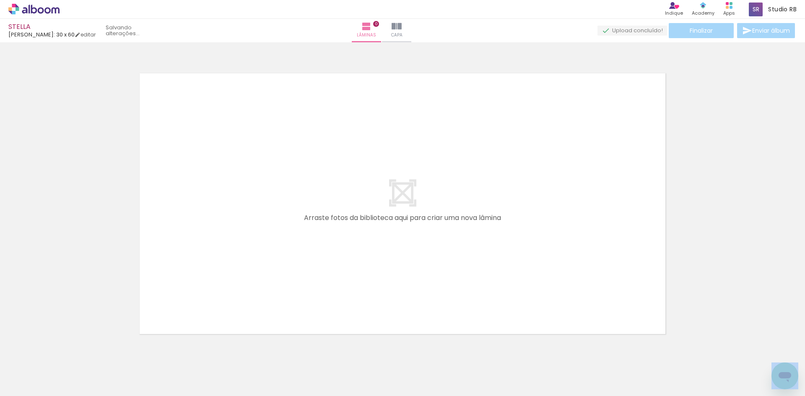
click at [96, 350] on iron-icon at bounding box center [91, 351] width 9 height 9
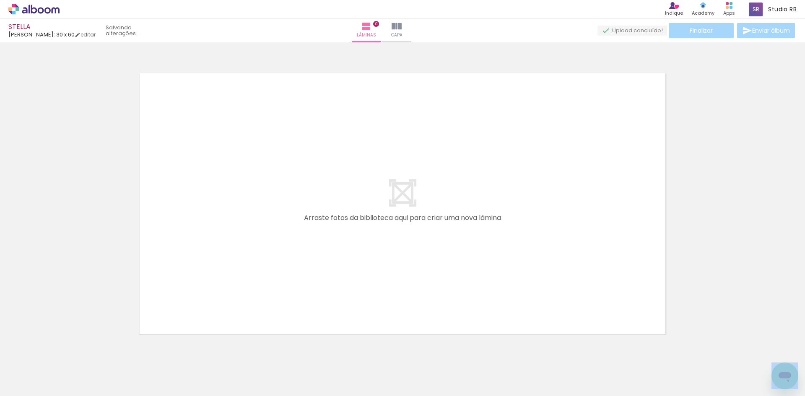
click at [96, 350] on iron-icon at bounding box center [91, 351] width 9 height 9
click at [96, 350] on iron-icon at bounding box center [95, 351] width 9 height 9
click at [52, 350] on iron-icon at bounding box center [48, 351] width 9 height 9
click at [96, 350] on iron-icon at bounding box center [95, 351] width 9 height 9
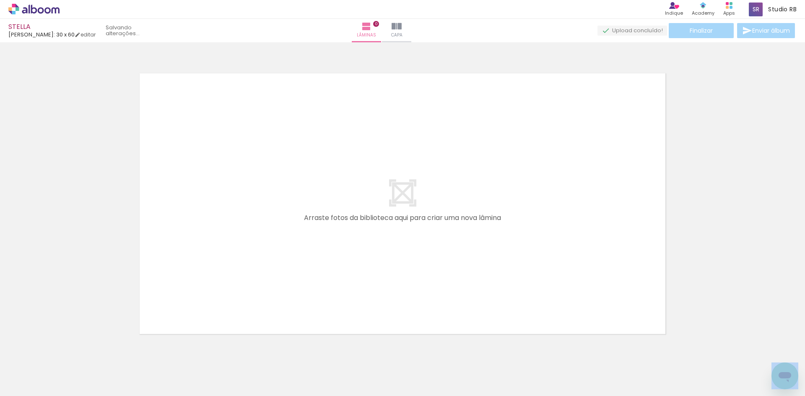
click at [96, 350] on iron-icon at bounding box center [95, 351] width 9 height 9
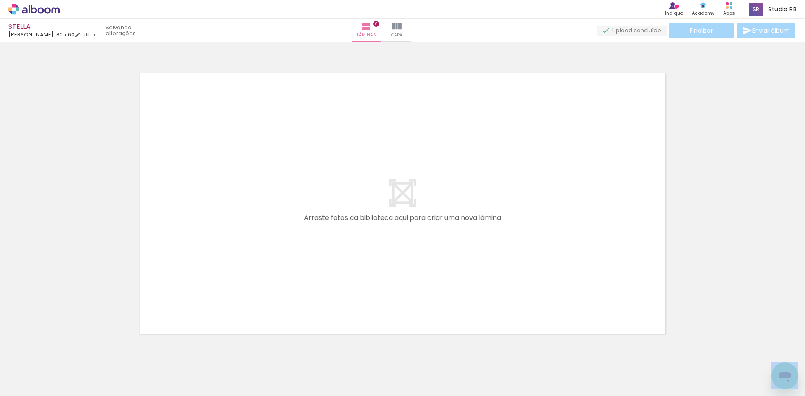
click at [96, 350] on iron-icon at bounding box center [95, 351] width 9 height 9
click at [97, 350] on iron-icon at bounding box center [101, 351] width 9 height 9
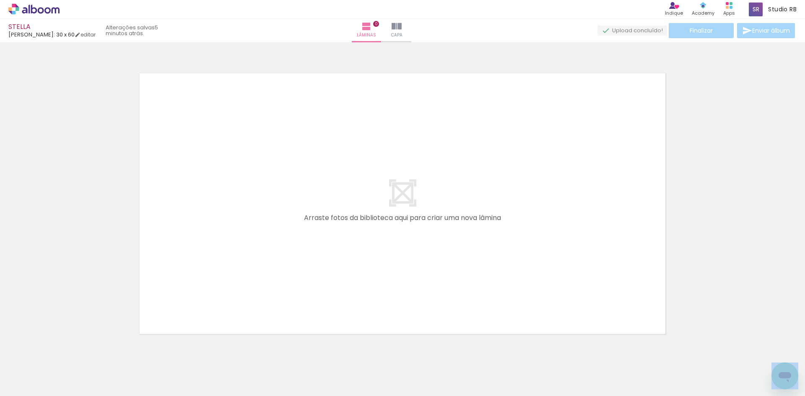
click at [96, 350] on iron-icon at bounding box center [95, 351] width 9 height 9
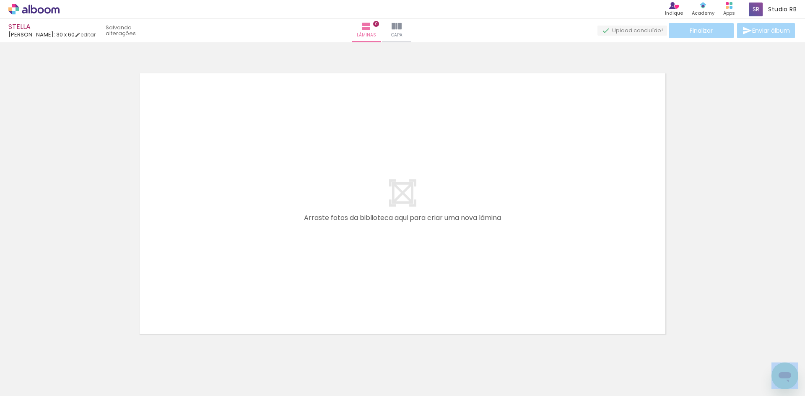
click at [96, 350] on iron-icon at bounding box center [95, 351] width 9 height 9
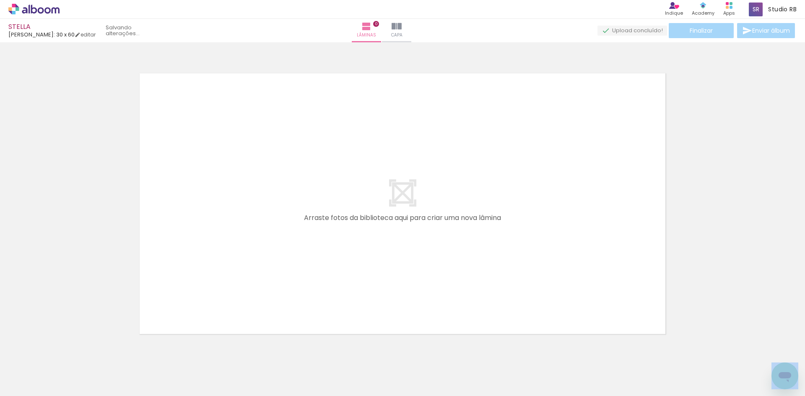
scroll to position [0, 18]
click at [97, 350] on iron-icon at bounding box center [101, 351] width 9 height 9
click at [96, 350] on iron-icon at bounding box center [95, 351] width 9 height 9
click at [96, 350] on div at bounding box center [83, 368] width 27 height 38
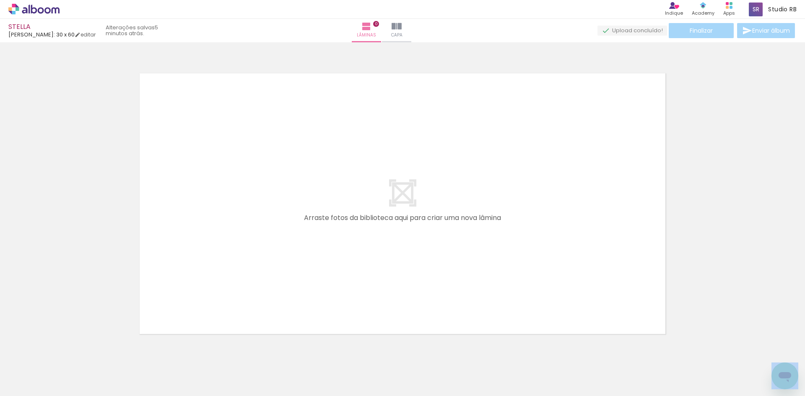
click at [96, 350] on div at bounding box center [83, 368] width 27 height 38
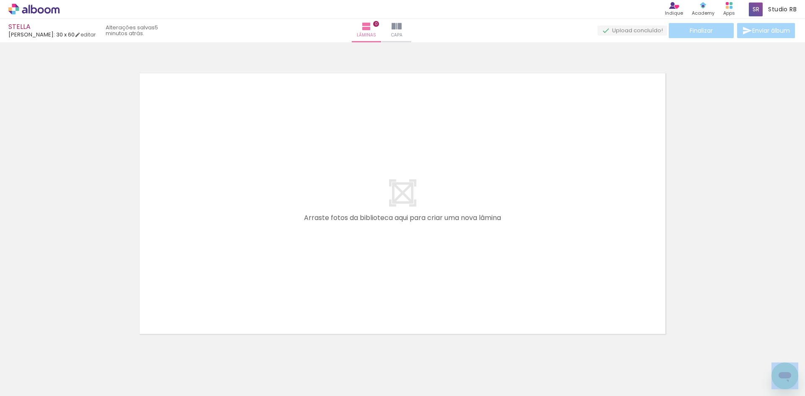
click at [96, 350] on div at bounding box center [83, 368] width 27 height 38
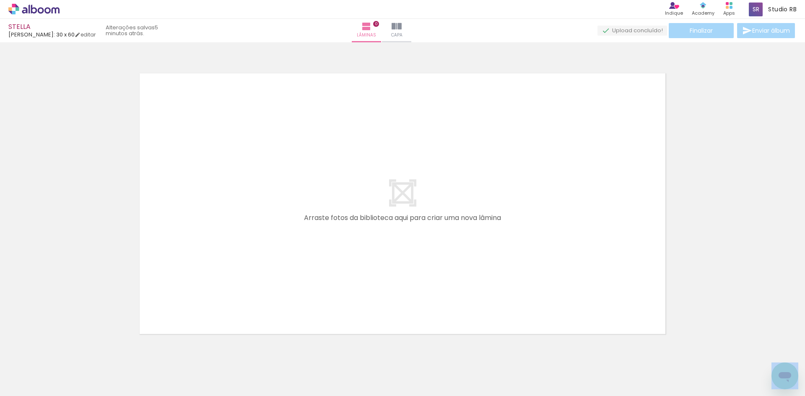
click at [96, 350] on div at bounding box center [83, 368] width 27 height 38
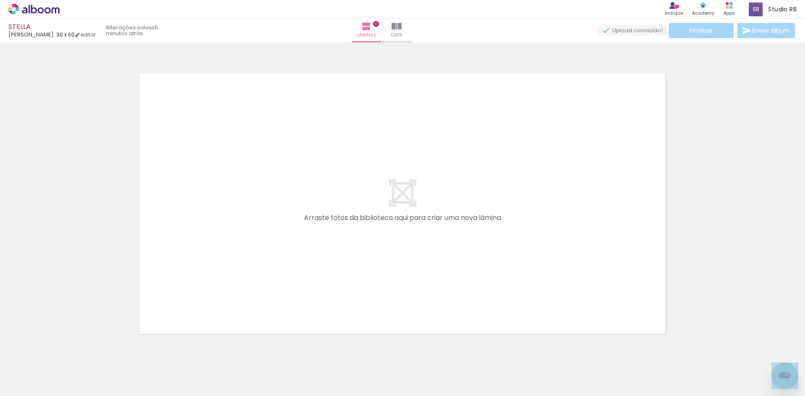
click at [64, 354] on iron-icon at bounding box center [65, 351] width 9 height 9
click at [68, 353] on iron-icon at bounding box center [65, 351] width 9 height 9
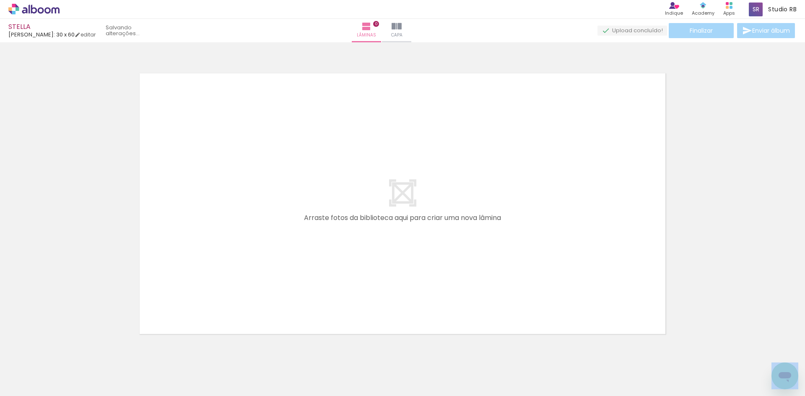
click at [68, 353] on iron-icon at bounding box center [65, 351] width 9 height 9
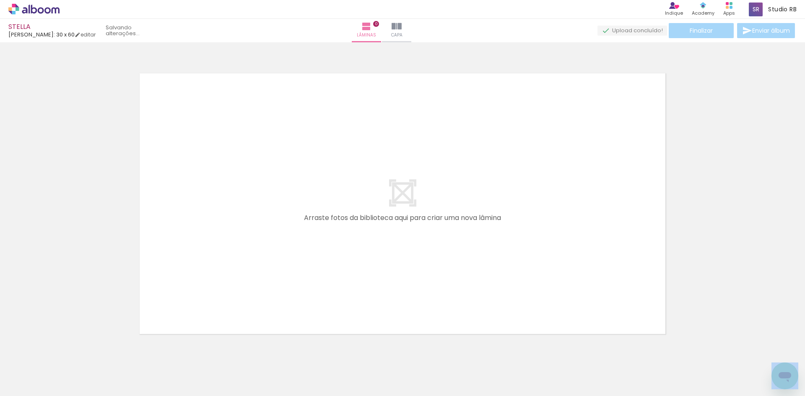
click at [68, 353] on iron-icon at bounding box center [65, 351] width 9 height 9
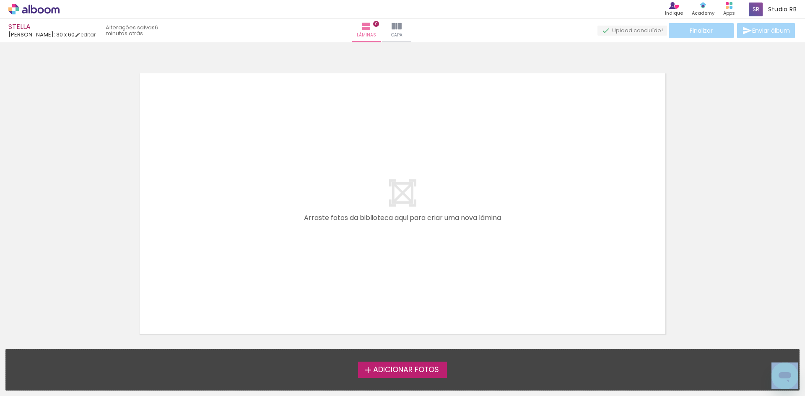
click at [68, 353] on div "Adicionar Fotos Solte suas fotos aqui..." at bounding box center [402, 370] width 793 height 41
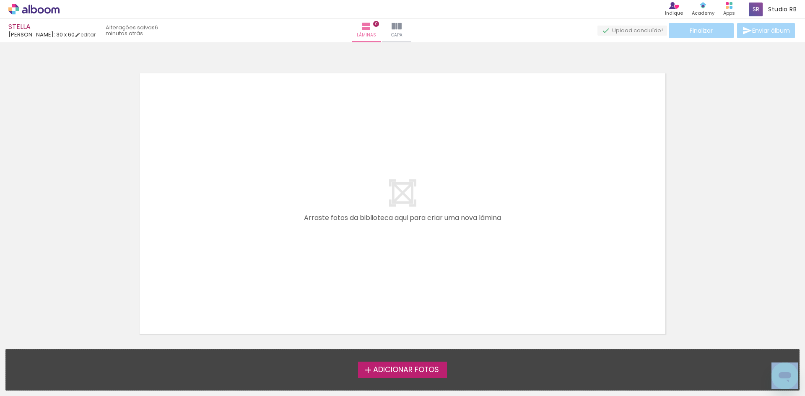
click at [68, 353] on div "Adicionar Fotos Solte suas fotos aqui..." at bounding box center [402, 370] width 793 height 41
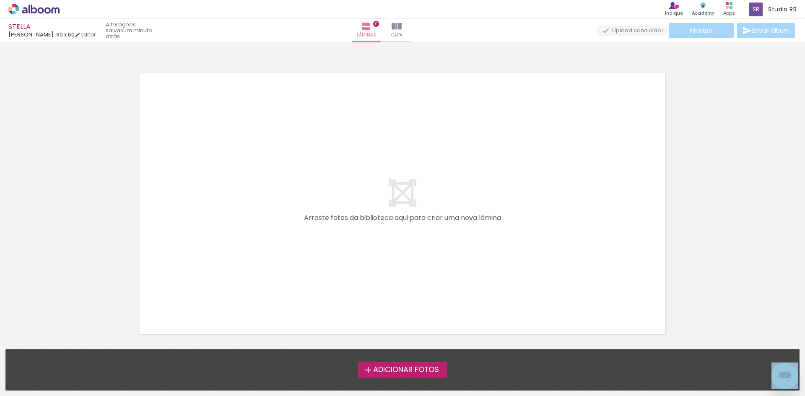
scroll to position [335, 0]
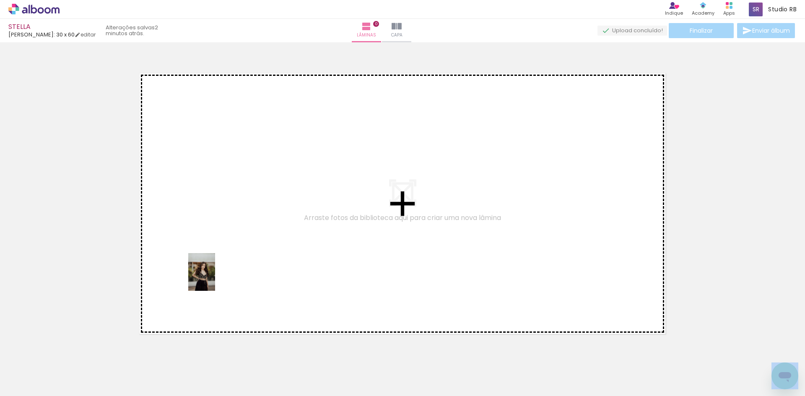
drag, startPoint x: 84, startPoint y: 383, endPoint x: 213, endPoint y: 278, distance: 166.4
click at [213, 278] on quentale-workspace at bounding box center [402, 198] width 805 height 396
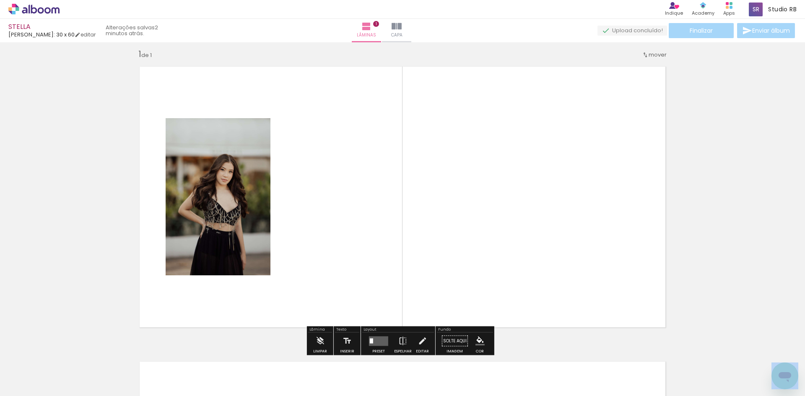
scroll to position [11, 0]
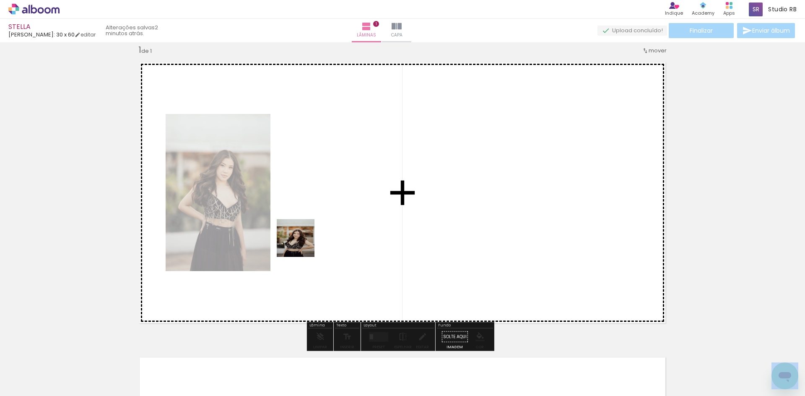
drag, startPoint x: 187, startPoint y: 370, endPoint x: 310, endPoint y: 235, distance: 182.8
click at [310, 235] on quentale-workspace at bounding box center [402, 198] width 805 height 396
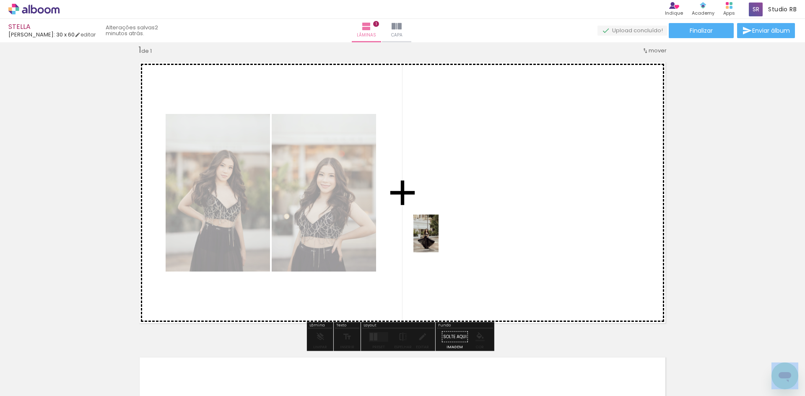
drag, startPoint x: 138, startPoint y: 376, endPoint x: 438, endPoint y: 240, distance: 330.0
click at [438, 240] on quentale-workspace at bounding box center [402, 198] width 805 height 396
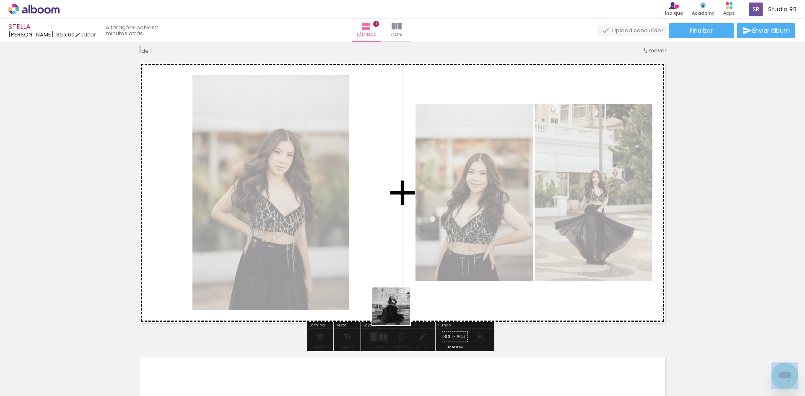
drag, startPoint x: 276, startPoint y: 373, endPoint x: 430, endPoint y: 292, distance: 174.0
click at [430, 292] on quentale-workspace at bounding box center [402, 198] width 805 height 396
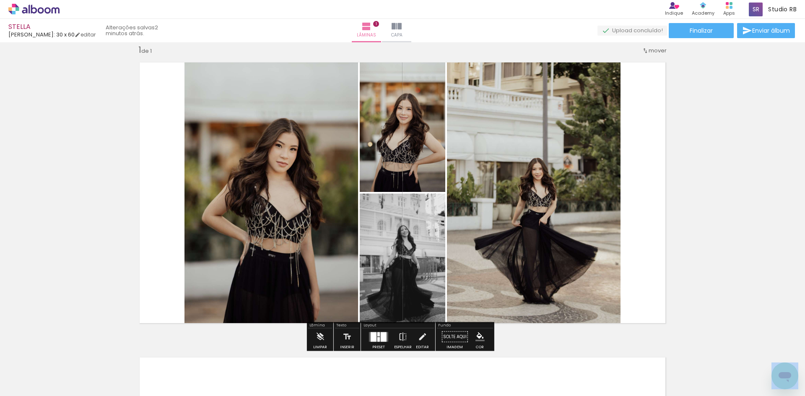
click at [381, 336] on div at bounding box center [384, 337] width 6 height 10
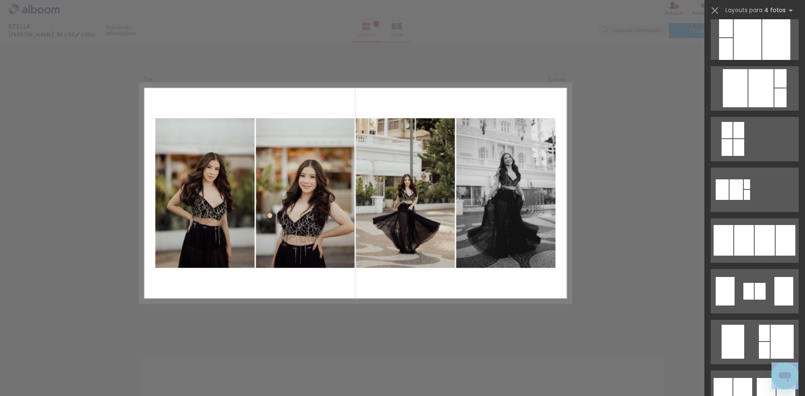
scroll to position [419, 0]
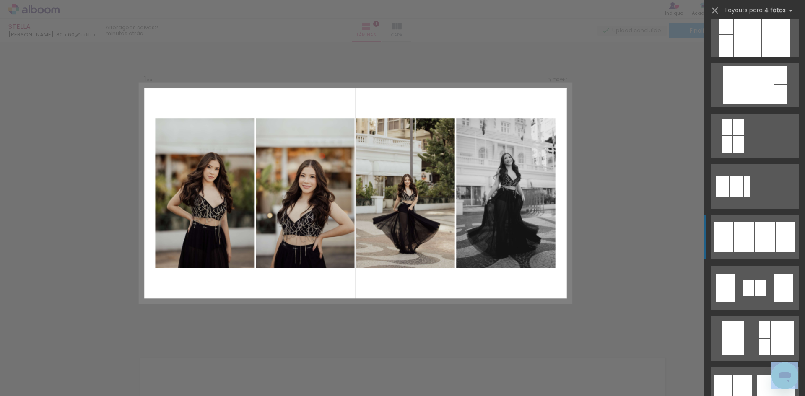
click at [741, 243] on div at bounding box center [744, 237] width 20 height 31
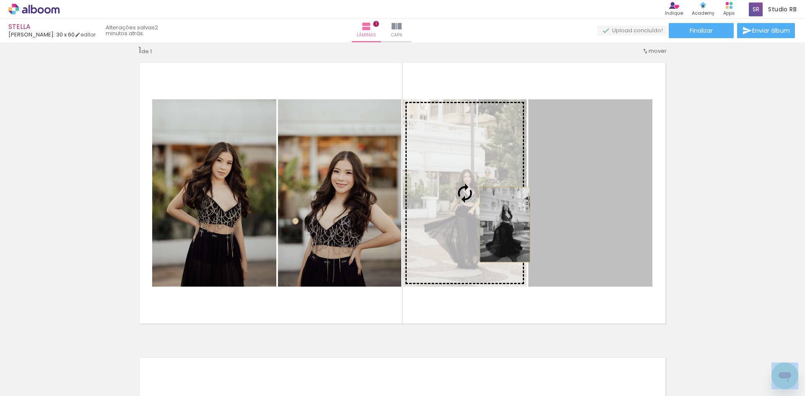
drag, startPoint x: 617, startPoint y: 229, endPoint x: 502, endPoint y: 225, distance: 115.4
click at [0, 0] on slot at bounding box center [0, 0] width 0 height 0
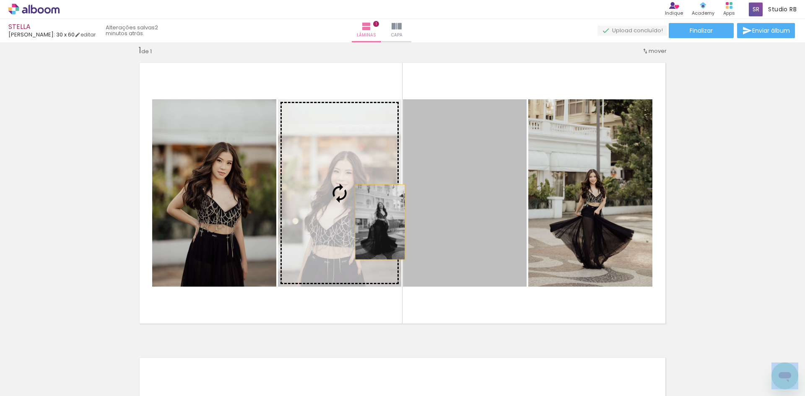
drag, startPoint x: 460, startPoint y: 228, endPoint x: 377, endPoint y: 222, distance: 83.6
click at [0, 0] on slot at bounding box center [0, 0] width 0 height 0
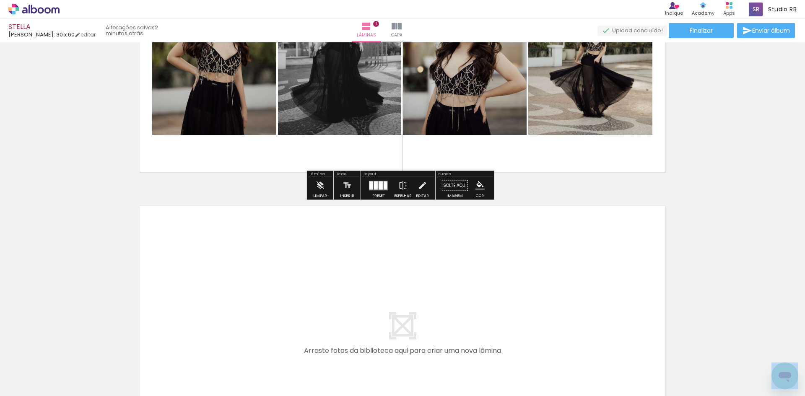
scroll to position [220, 0]
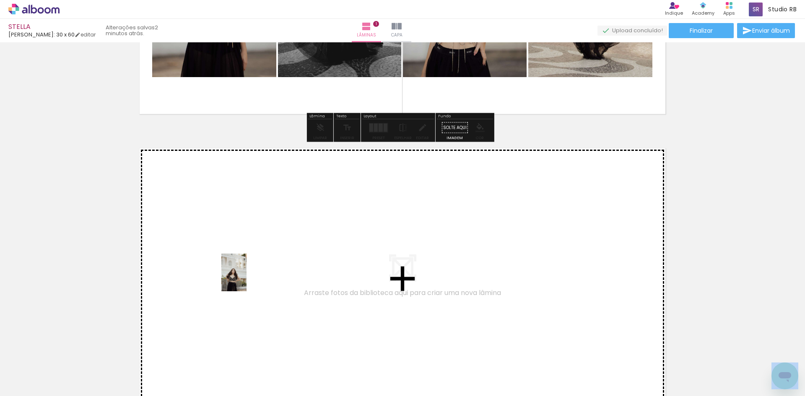
drag, startPoint x: 238, startPoint y: 378, endPoint x: 246, endPoint y: 279, distance: 99.3
click at [246, 279] on quentale-workspace at bounding box center [402, 198] width 805 height 396
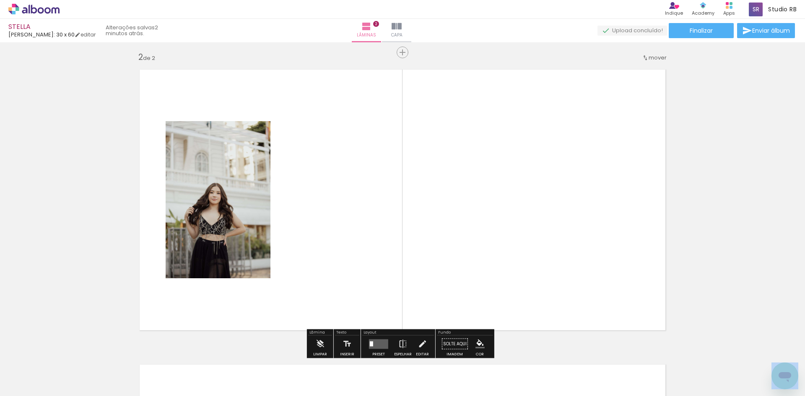
scroll to position [306, 0]
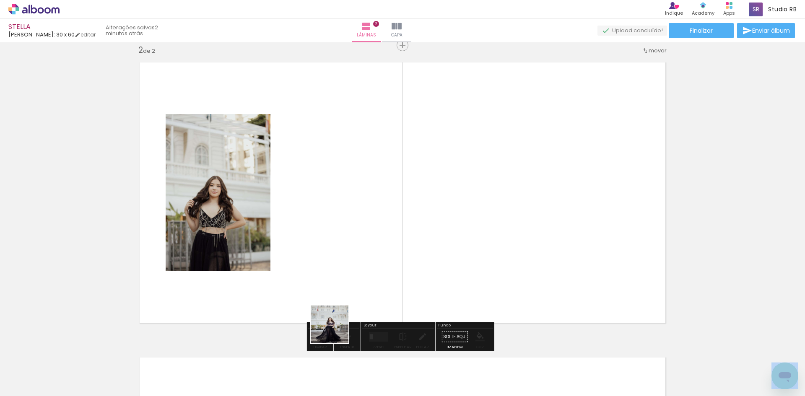
drag, startPoint x: 327, startPoint y: 362, endPoint x: 366, endPoint y: 324, distance: 54.5
click at [348, 242] on quentale-workspace at bounding box center [402, 198] width 805 height 396
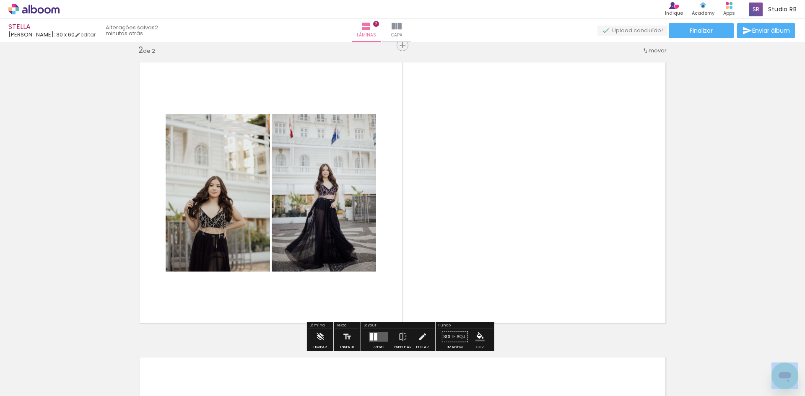
drag, startPoint x: 374, startPoint y: 378, endPoint x: 440, endPoint y: 312, distance: 93.7
click at [445, 252] on quentale-workspace at bounding box center [402, 198] width 805 height 396
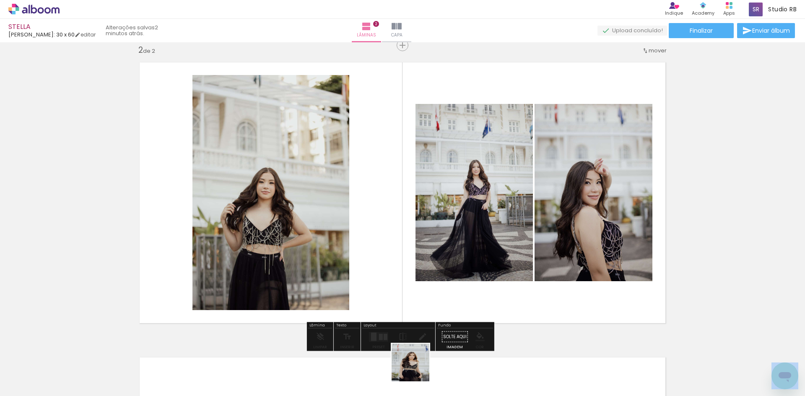
drag, startPoint x: 415, startPoint y: 371, endPoint x: 501, endPoint y: 296, distance: 113.7
click at [500, 225] on quentale-workspace at bounding box center [402, 198] width 805 height 396
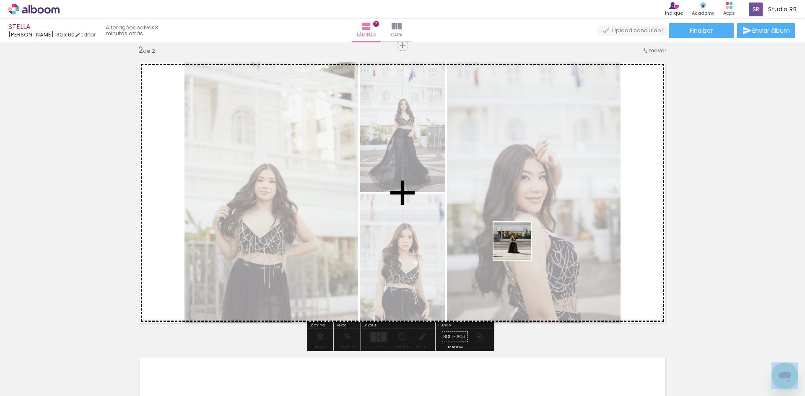
drag, startPoint x: 475, startPoint y: 371, endPoint x: 519, endPoint y: 247, distance: 131.4
click at [519, 247] on quentale-workspace at bounding box center [402, 198] width 805 height 396
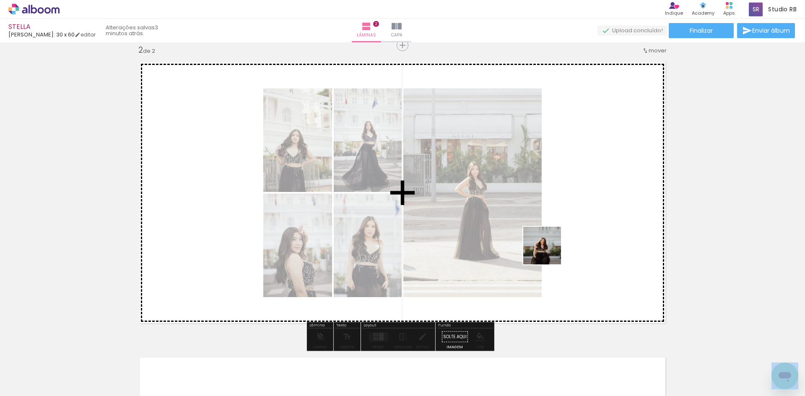
drag, startPoint x: 503, startPoint y: 368, endPoint x: 550, endPoint y: 246, distance: 130.9
click at [550, 246] on quentale-workspace at bounding box center [402, 198] width 805 height 396
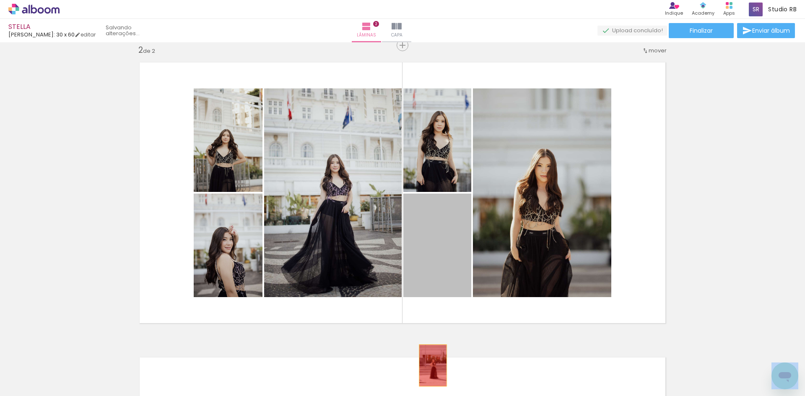
drag, startPoint x: 433, startPoint y: 253, endPoint x: 430, endPoint y: 366, distance: 112.8
click at [430, 366] on quentale-workspace at bounding box center [402, 198] width 805 height 396
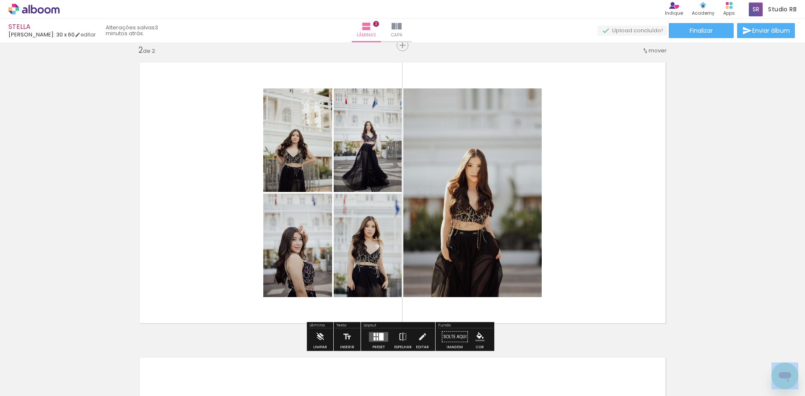
click at [376, 335] on div at bounding box center [377, 334] width 2 height 3
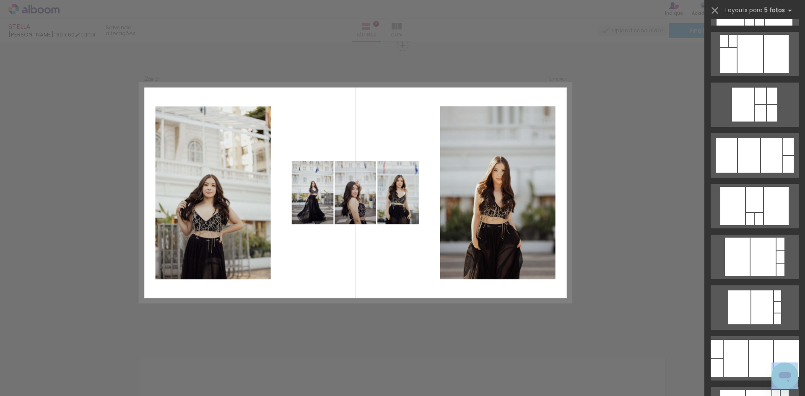
scroll to position [1006, 0]
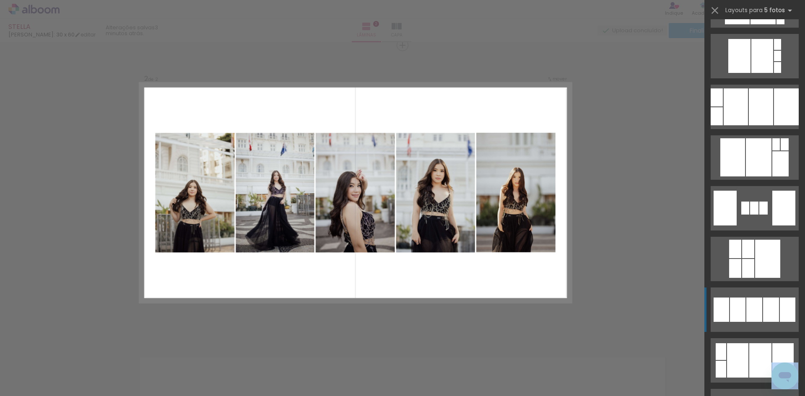
click at [724, 295] on quentale-layouter at bounding box center [755, 310] width 88 height 44
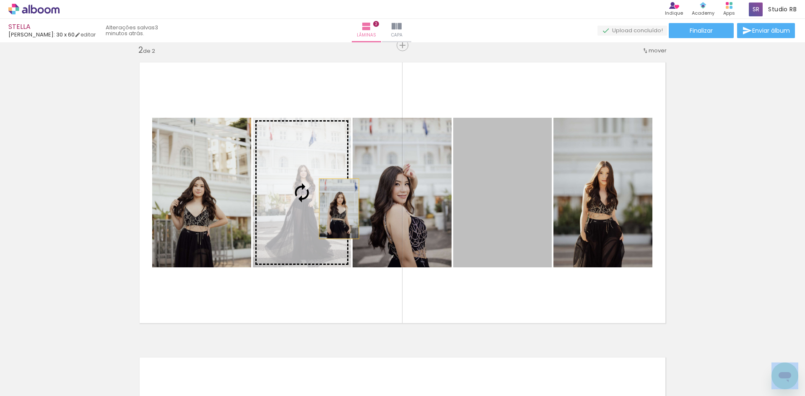
drag, startPoint x: 509, startPoint y: 226, endPoint x: 335, endPoint y: 208, distance: 175.7
click at [0, 0] on slot at bounding box center [0, 0] width 0 height 0
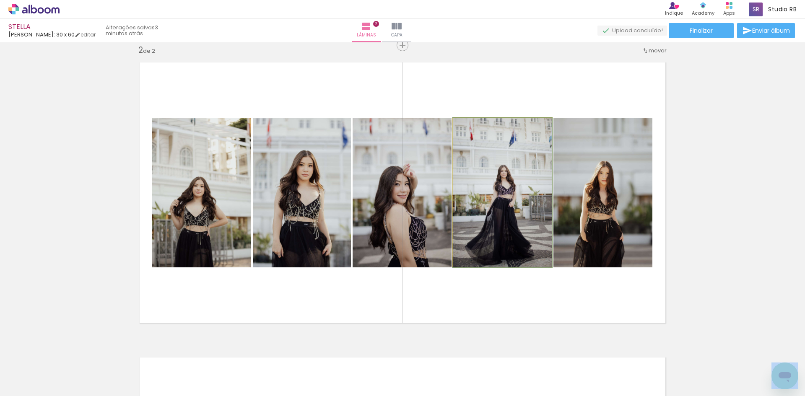
drag, startPoint x: 502, startPoint y: 213, endPoint x: 415, endPoint y: 218, distance: 87.4
click at [0, 0] on slot at bounding box center [0, 0] width 0 height 0
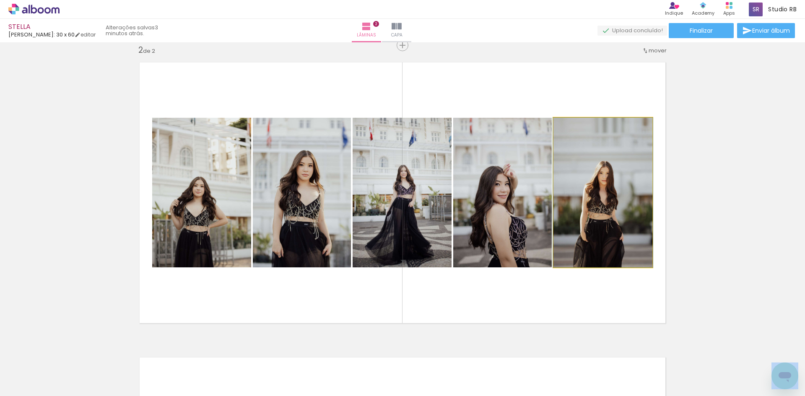
drag, startPoint x: 588, startPoint y: 207, endPoint x: 447, endPoint y: 211, distance: 141.3
click at [0, 0] on slot at bounding box center [0, 0] width 0 height 0
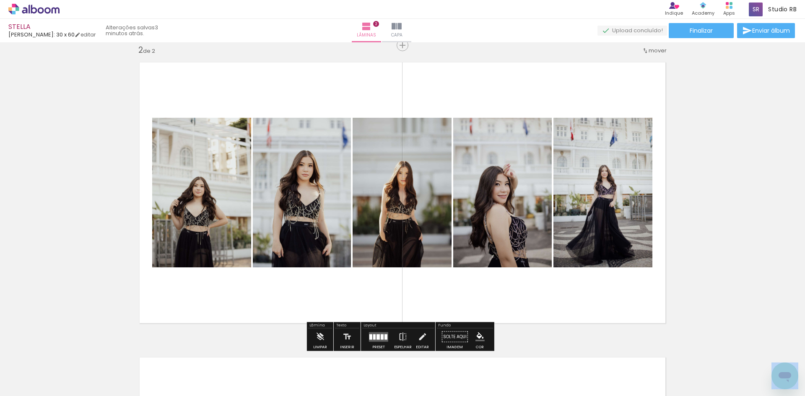
drag, startPoint x: 511, startPoint y: 209, endPoint x: 392, endPoint y: 214, distance: 119.2
click at [0, 0] on slot at bounding box center [0, 0] width 0 height 0
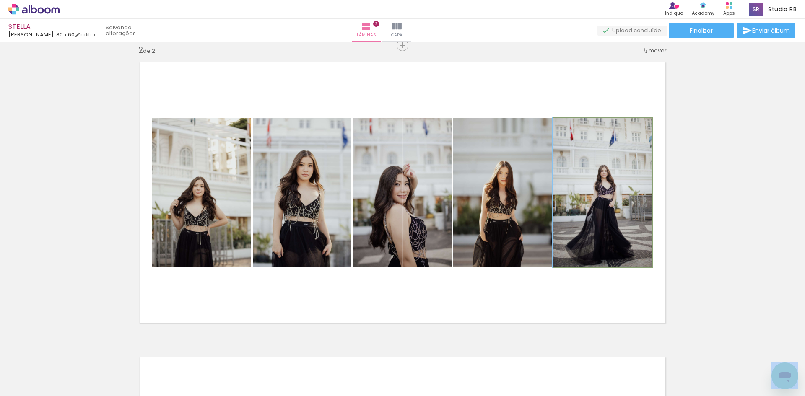
drag, startPoint x: 602, startPoint y: 203, endPoint x: 568, endPoint y: 203, distance: 33.5
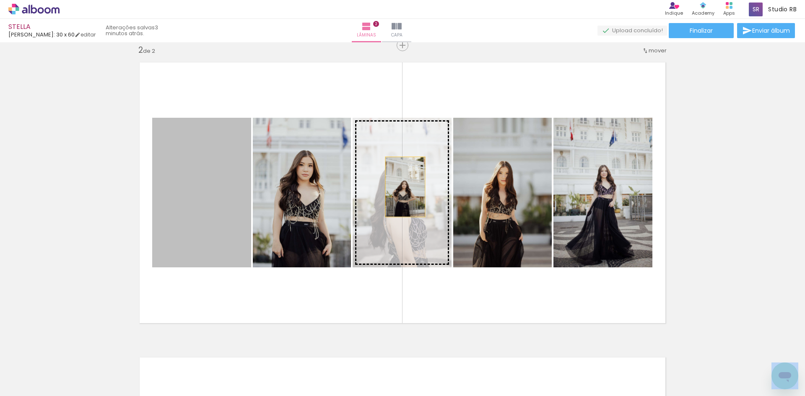
drag, startPoint x: 161, startPoint y: 188, endPoint x: 407, endPoint y: 187, distance: 246.5
click at [0, 0] on slot at bounding box center [0, 0] width 0 height 0
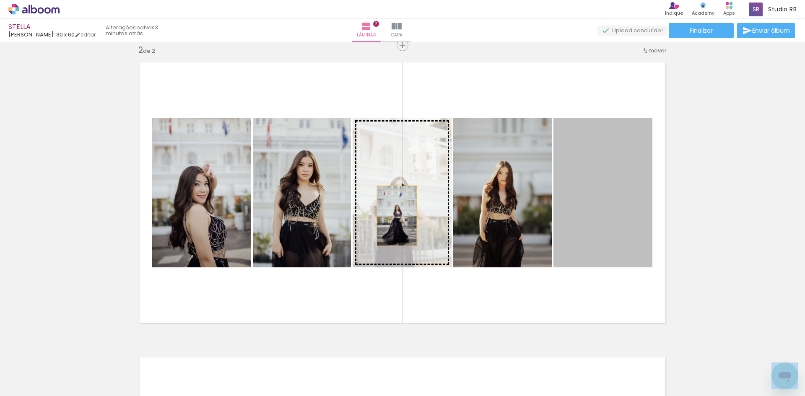
drag, startPoint x: 585, startPoint y: 213, endPoint x: 364, endPoint y: 213, distance: 220.9
click at [0, 0] on slot at bounding box center [0, 0] width 0 height 0
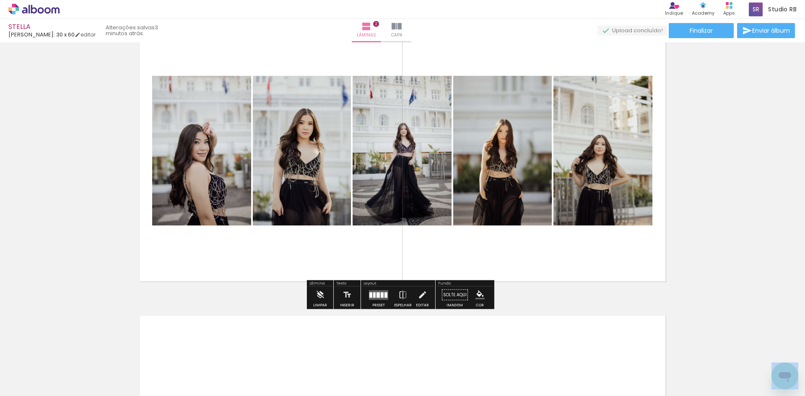
scroll to position [390, 0]
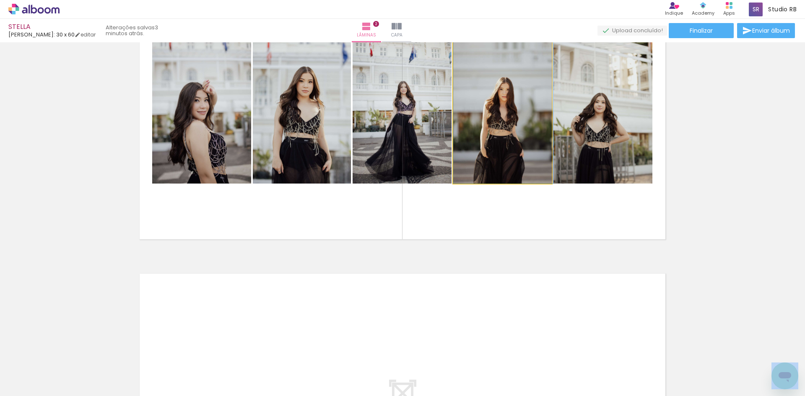
drag, startPoint x: 489, startPoint y: 140, endPoint x: 499, endPoint y: 130, distance: 14.2
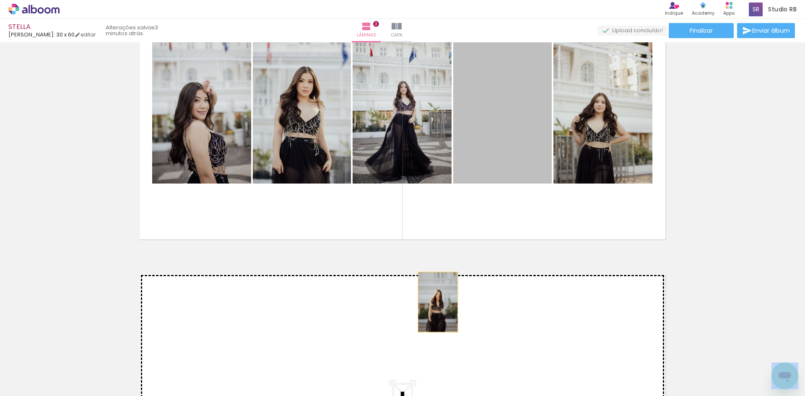
drag, startPoint x: 490, startPoint y: 135, endPoint x: 434, endPoint y: 309, distance: 183.1
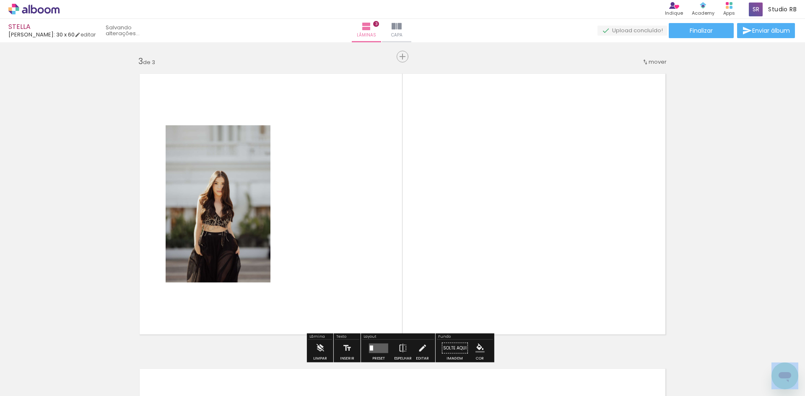
scroll to position [601, 0]
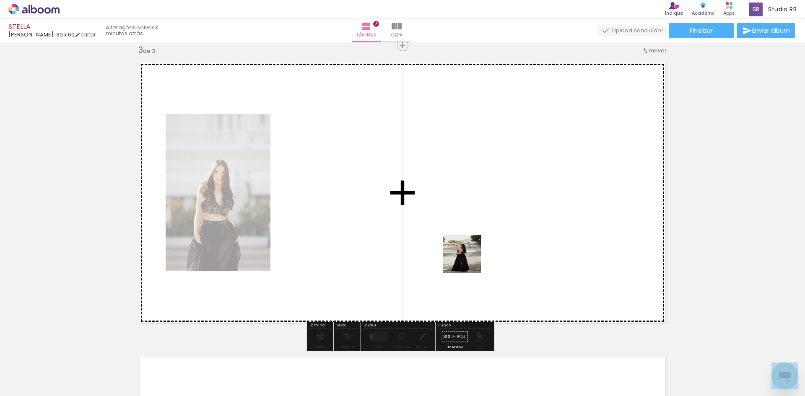
drag, startPoint x: 555, startPoint y: 379, endPoint x: 470, endPoint y: 283, distance: 128.6
click at [465, 255] on quentale-workspace at bounding box center [402, 198] width 805 height 396
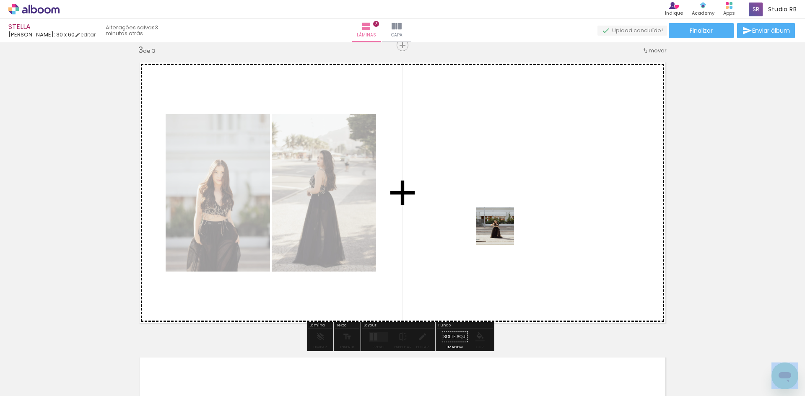
drag, startPoint x: 470, startPoint y: 377, endPoint x: 501, endPoint y: 232, distance: 148.1
click at [501, 232] on quentale-workspace at bounding box center [402, 198] width 805 height 396
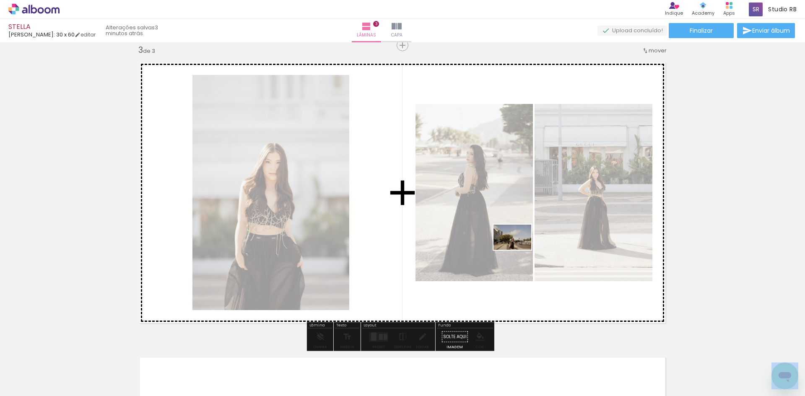
drag, startPoint x: 586, startPoint y: 363, endPoint x: 519, endPoint y: 250, distance: 131.2
click at [519, 250] on quentale-workspace at bounding box center [402, 198] width 805 height 396
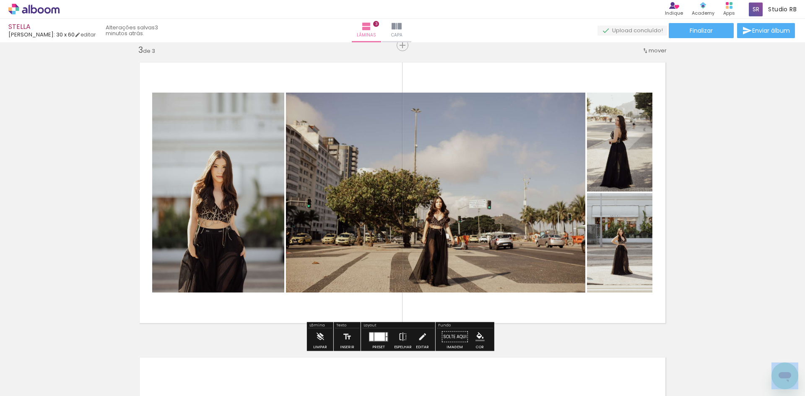
click at [377, 340] on div at bounding box center [379, 336] width 10 height 8
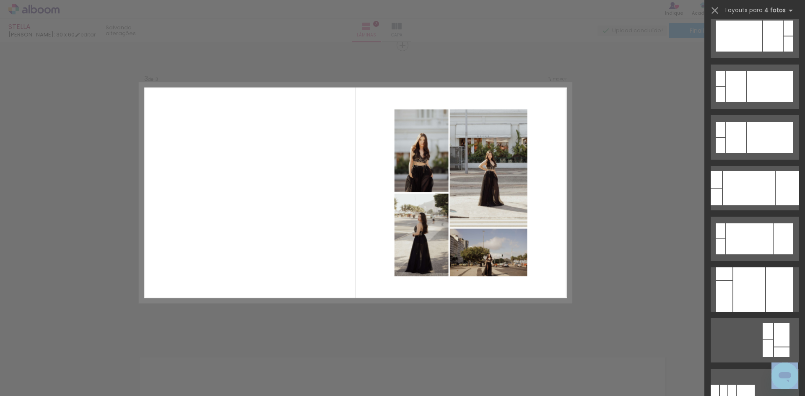
scroll to position [419, 0]
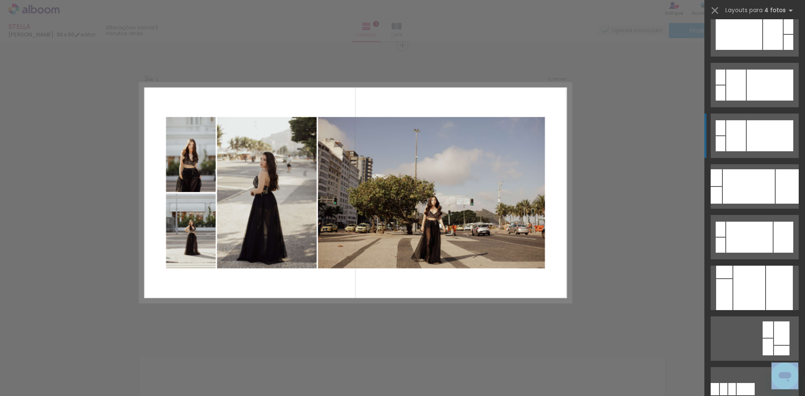
click at [747, 133] on div at bounding box center [770, 135] width 47 height 31
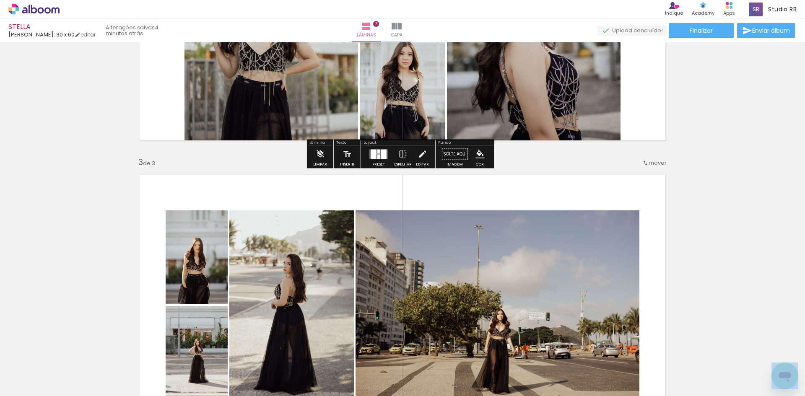
scroll to position [517, 0]
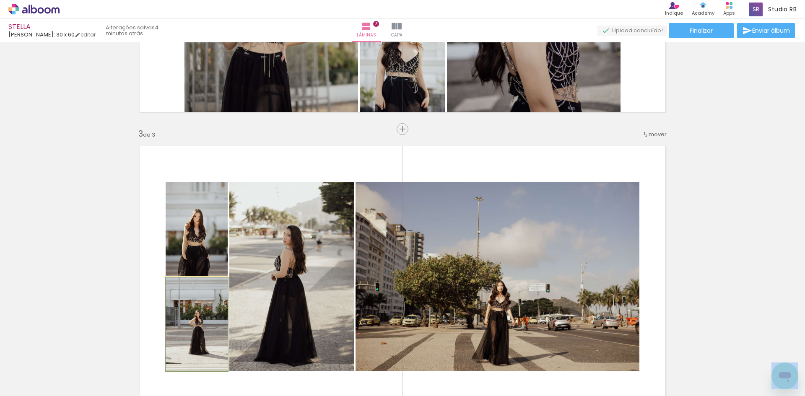
drag, startPoint x: 205, startPoint y: 324, endPoint x: 202, endPoint y: 315, distance: 9.6
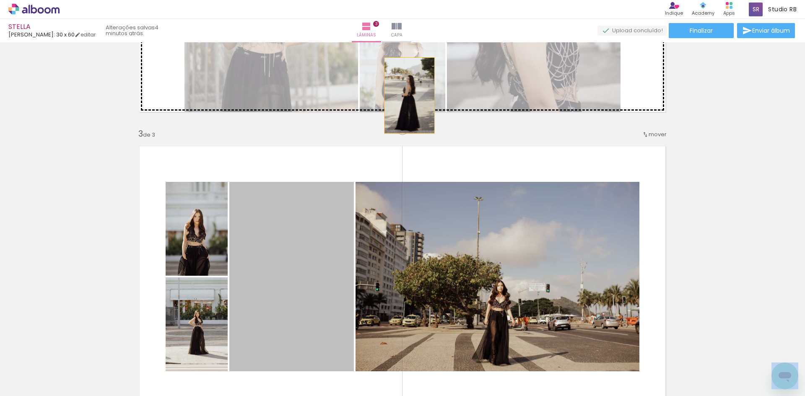
drag, startPoint x: 286, startPoint y: 278, endPoint x: 406, endPoint y: 96, distance: 217.9
click at [406, 96] on div "Inserir lâmina 1 de 3 Inserir lâmina 2 de 3 Inserir lâmina 3 de 3" at bounding box center [402, 118] width 805 height 1181
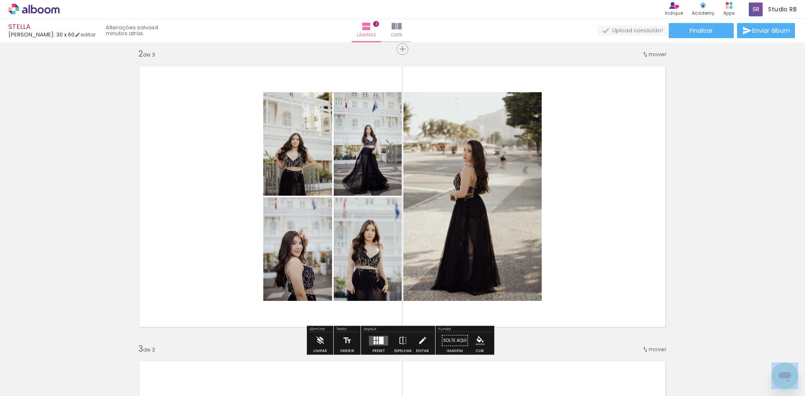
scroll to position [350, 0]
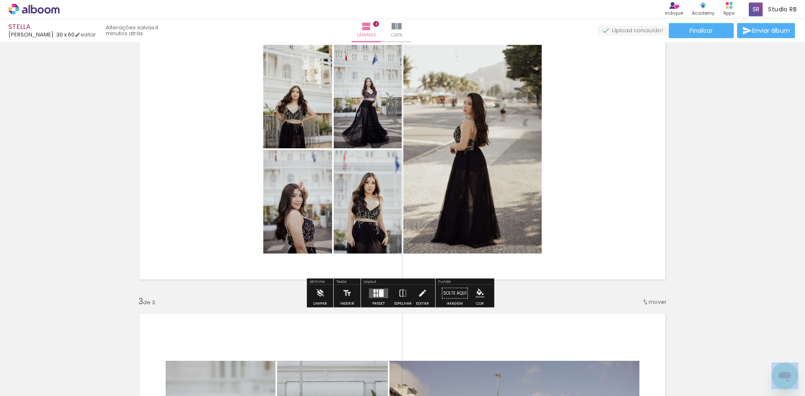
click at [379, 293] on div at bounding box center [381, 293] width 5 height 8
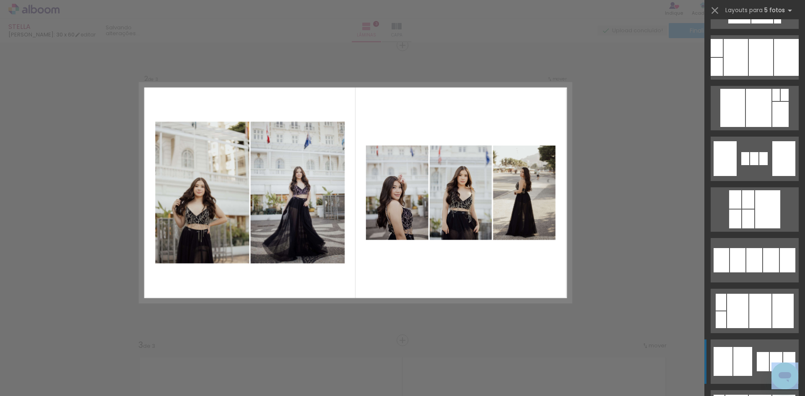
scroll to position [1174, 0]
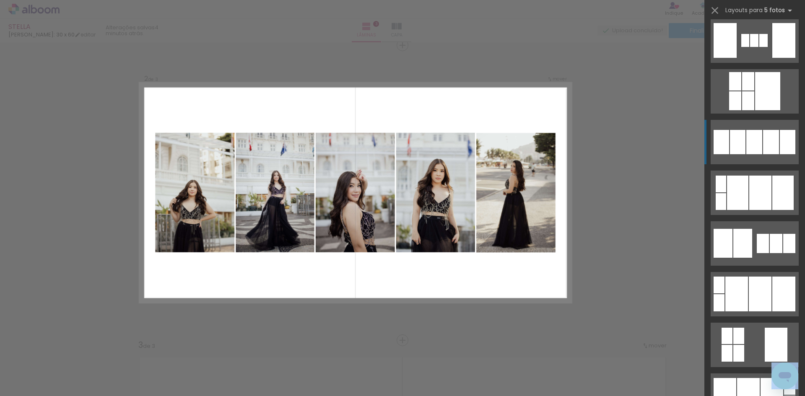
click at [752, 133] on div at bounding box center [754, 142] width 16 height 24
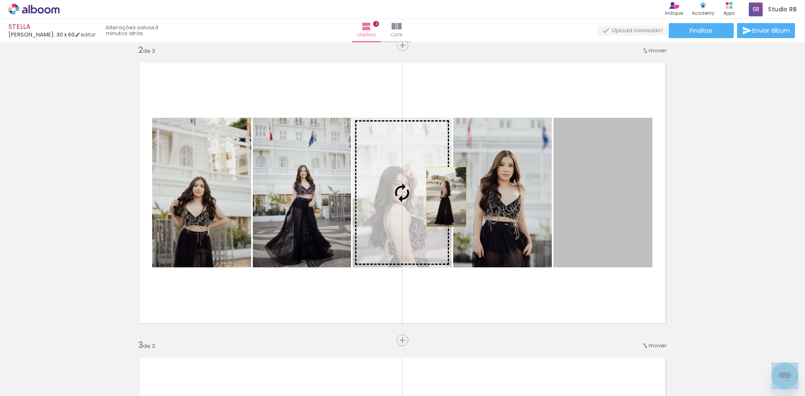
drag, startPoint x: 623, startPoint y: 197, endPoint x: 397, endPoint y: 195, distance: 225.5
click at [0, 0] on slot at bounding box center [0, 0] width 0 height 0
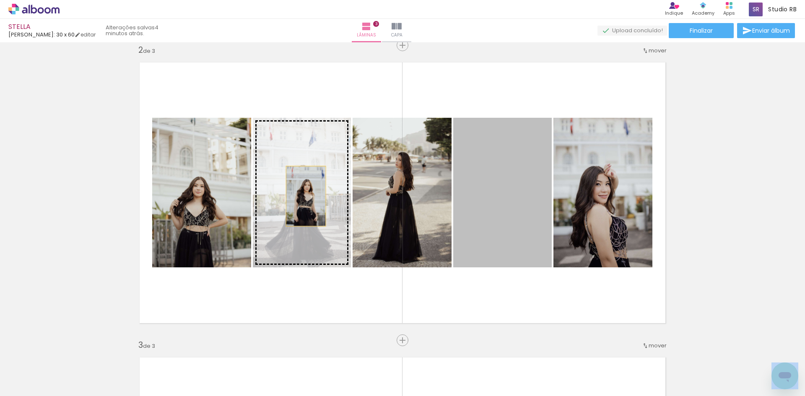
drag, startPoint x: 504, startPoint y: 194, endPoint x: 302, endPoint y: 196, distance: 202.1
click at [0, 0] on slot at bounding box center [0, 0] width 0 height 0
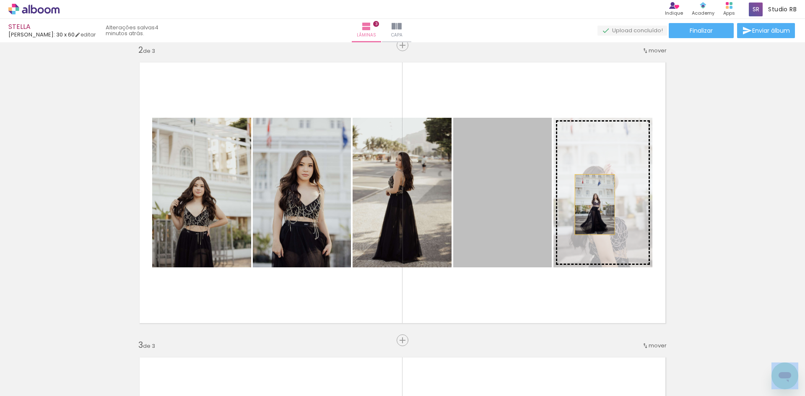
drag, startPoint x: 509, startPoint y: 213, endPoint x: 591, endPoint y: 205, distance: 83.1
click at [0, 0] on slot at bounding box center [0, 0] width 0 height 0
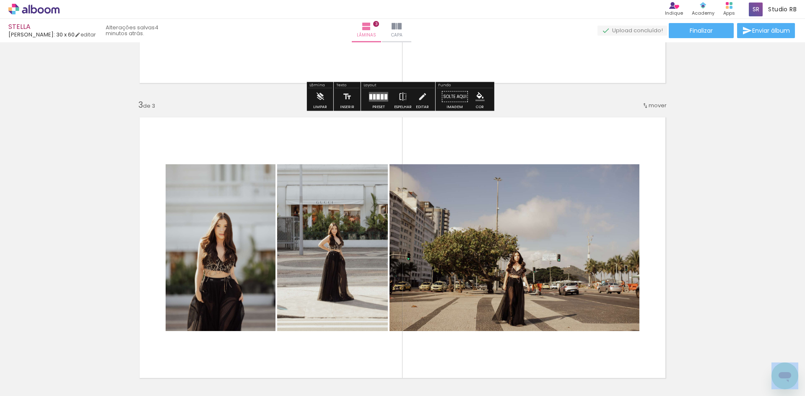
scroll to position [599, 0]
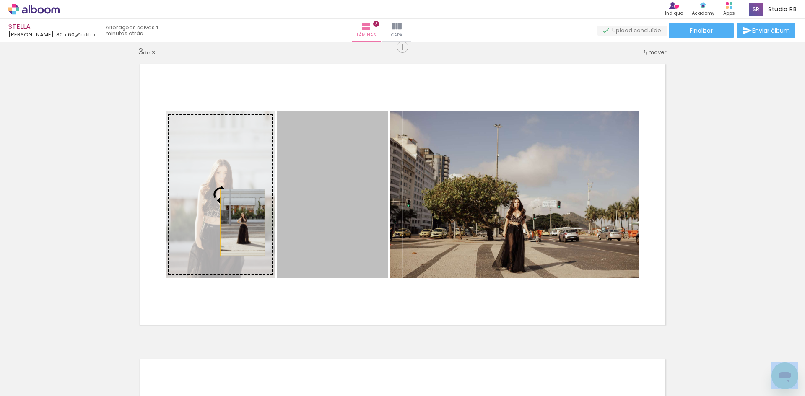
drag, startPoint x: 336, startPoint y: 227, endPoint x: 239, endPoint y: 223, distance: 96.5
click at [0, 0] on slot at bounding box center [0, 0] width 0 height 0
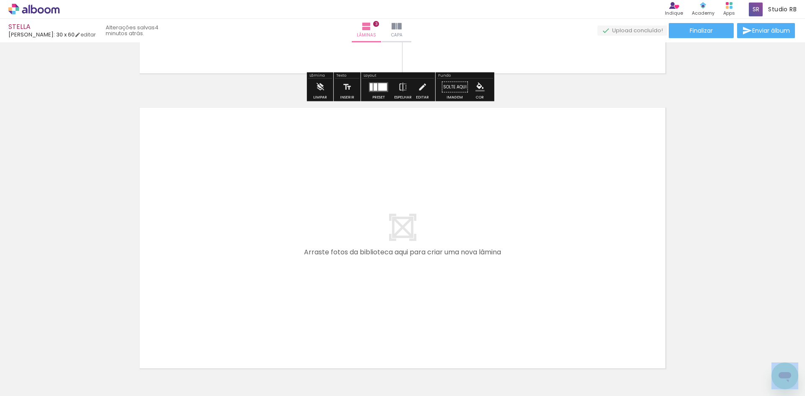
scroll to position [0, 460]
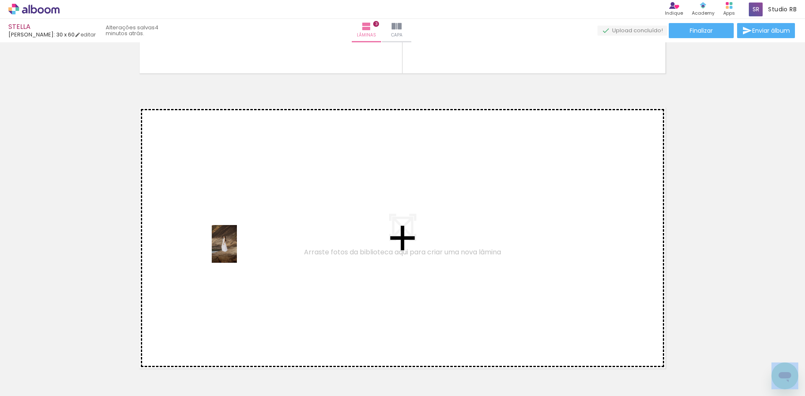
drag, startPoint x: 191, startPoint y: 377, endPoint x: 237, endPoint y: 250, distance: 134.6
click at [237, 250] on quentale-workspace at bounding box center [402, 198] width 805 height 396
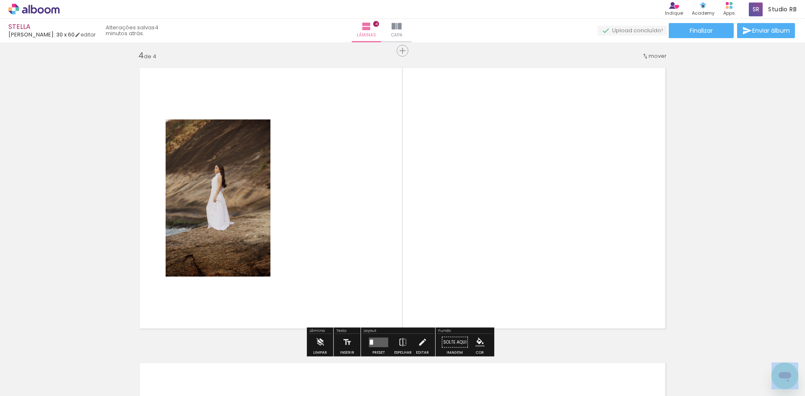
scroll to position [896, 0]
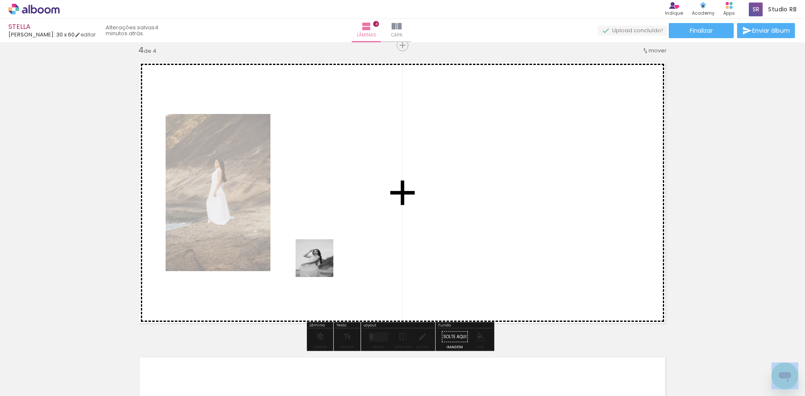
drag, startPoint x: 279, startPoint y: 379, endPoint x: 342, endPoint y: 323, distance: 84.3
click at [321, 264] on quentale-workspace at bounding box center [402, 198] width 805 height 396
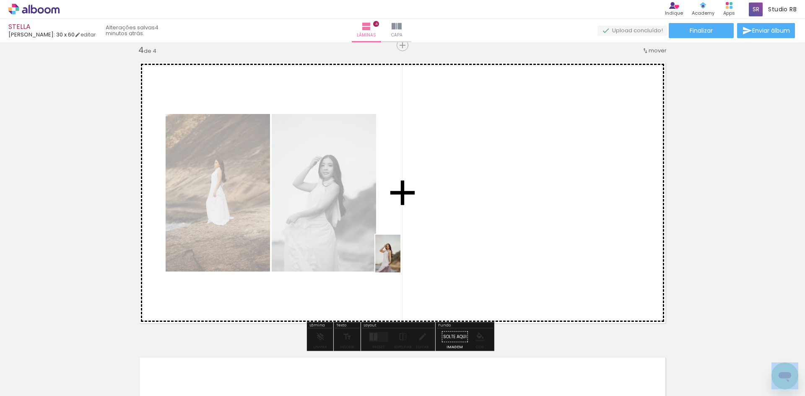
drag, startPoint x: 337, startPoint y: 375, endPoint x: 400, endPoint y: 260, distance: 131.7
click at [400, 260] on quentale-workspace at bounding box center [402, 198] width 805 height 396
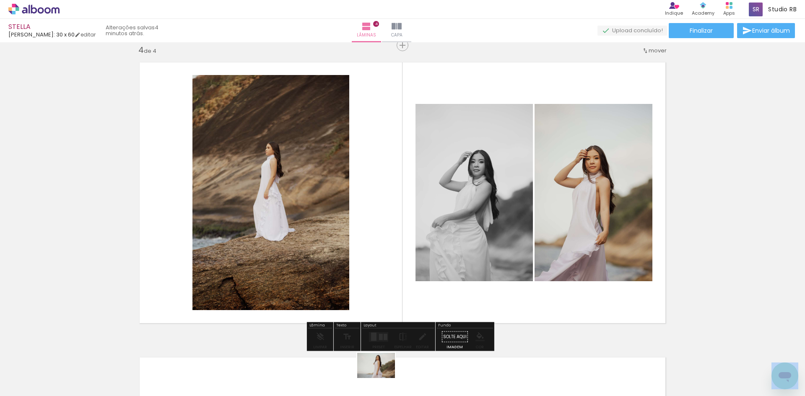
drag, startPoint x: 388, startPoint y: 375, endPoint x: 382, endPoint y: 379, distance: 6.6
click at [382, 379] on div at bounding box center [375, 368] width 42 height 28
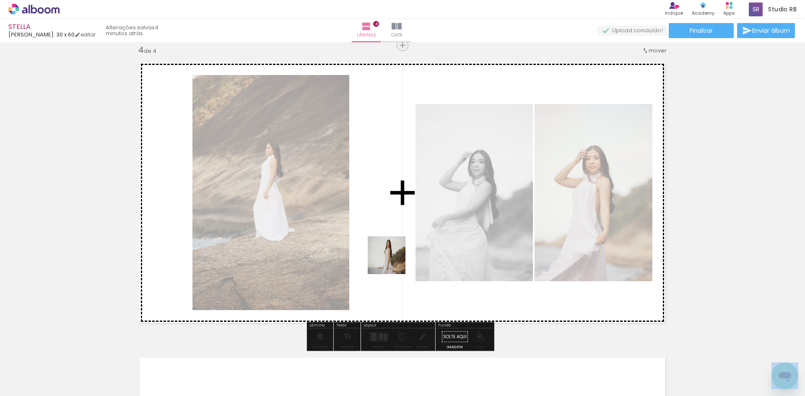
drag, startPoint x: 379, startPoint y: 374, endPoint x: 394, endPoint y: 249, distance: 126.2
click at [394, 249] on quentale-workspace at bounding box center [402, 198] width 805 height 396
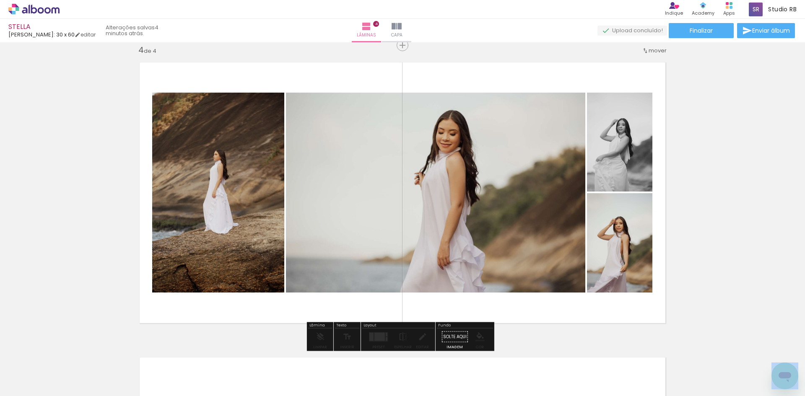
drag, startPoint x: 613, startPoint y: 228, endPoint x: 607, endPoint y: 256, distance: 29.0
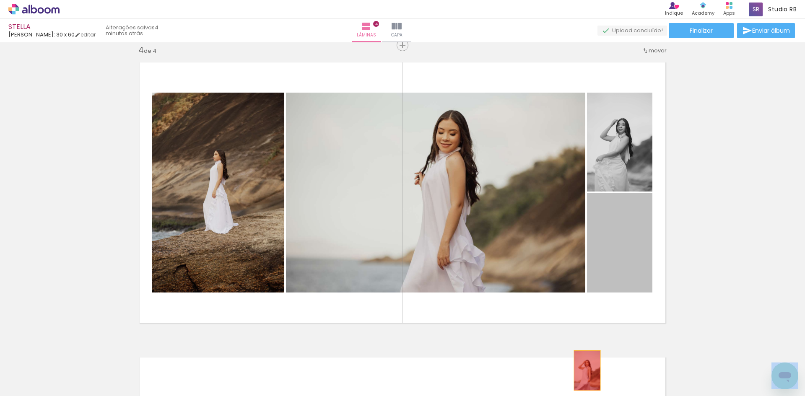
drag, startPoint x: 613, startPoint y: 263, endPoint x: 584, endPoint y: 371, distance: 111.7
click at [584, 371] on quentale-workspace at bounding box center [402, 198] width 805 height 396
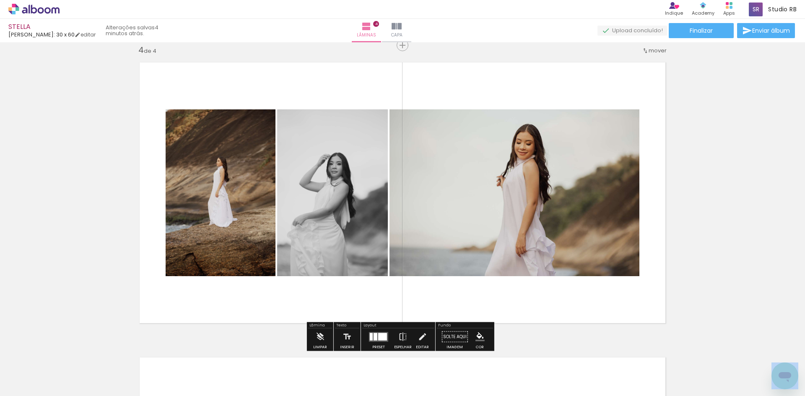
click at [378, 335] on div at bounding box center [382, 337] width 9 height 8
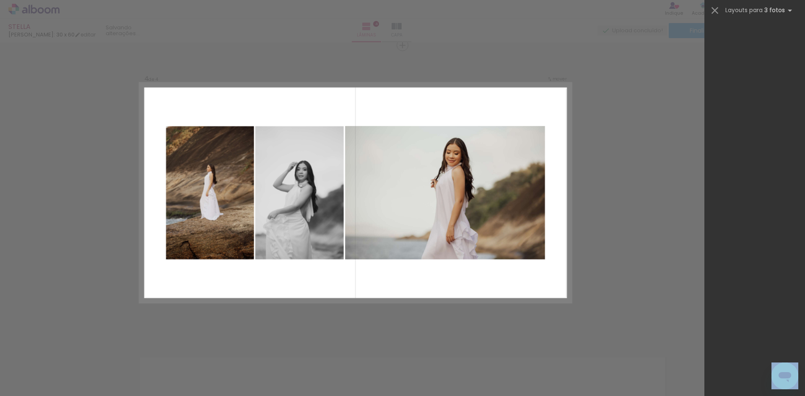
scroll to position [0, 0]
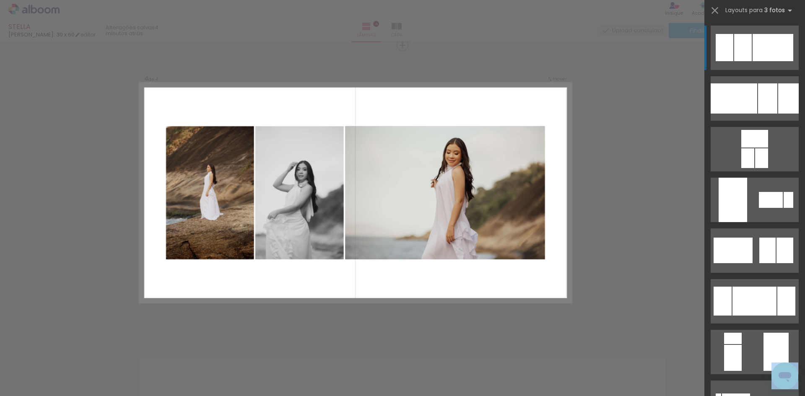
click at [743, 57] on div at bounding box center [743, 47] width 18 height 27
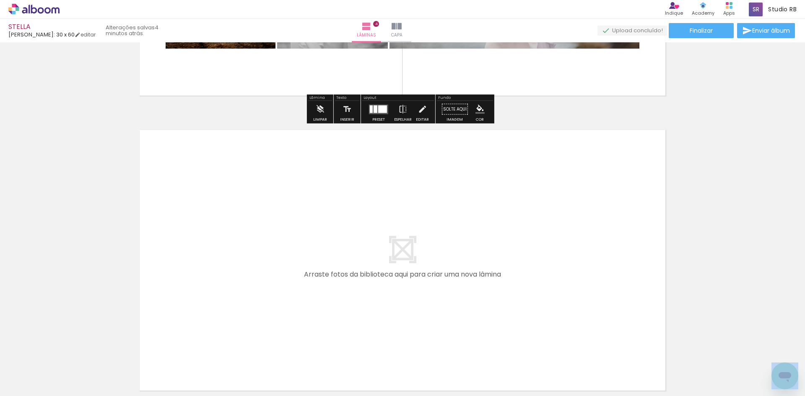
scroll to position [1148, 0]
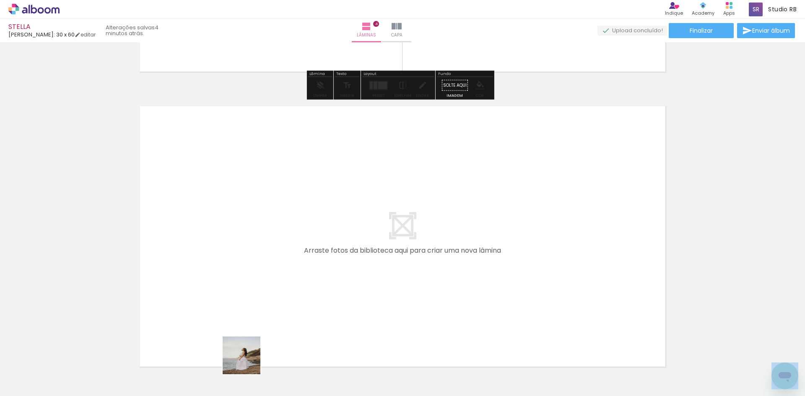
drag, startPoint x: 243, startPoint y: 378, endPoint x: 336, endPoint y: 369, distance: 93.1
click at [272, 288] on quentale-workspace at bounding box center [402, 198] width 805 height 396
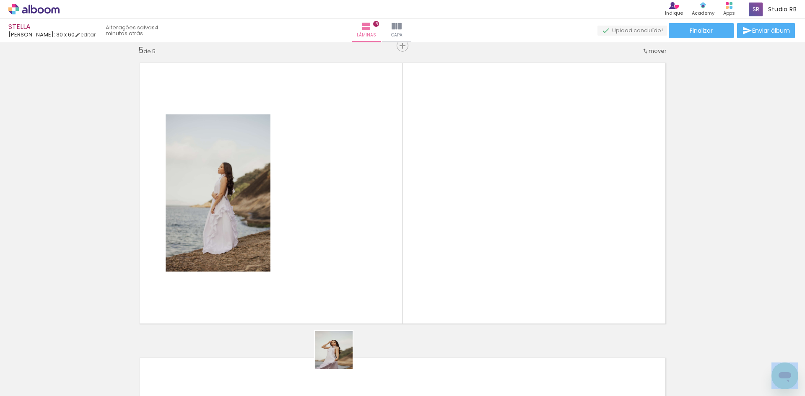
scroll to position [1191, 0]
drag, startPoint x: 337, startPoint y: 365, endPoint x: 399, endPoint y: 328, distance: 71.8
click at [360, 268] on quentale-workspace at bounding box center [402, 198] width 805 height 396
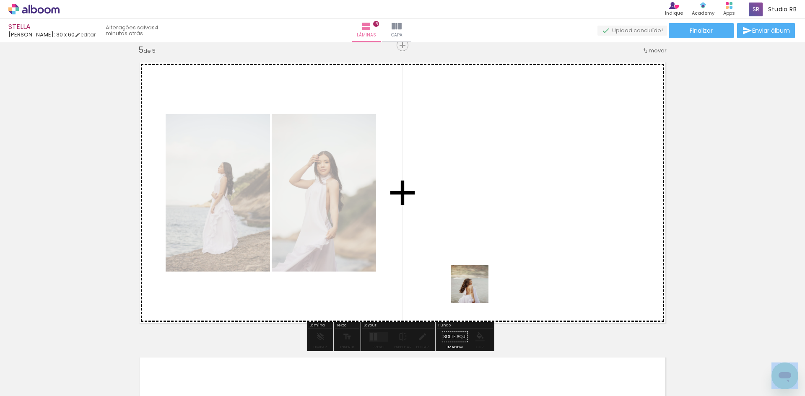
drag, startPoint x: 475, startPoint y: 372, endPoint x: 510, endPoint y: 301, distance: 78.4
click at [479, 236] on quentale-workspace at bounding box center [402, 198] width 805 height 396
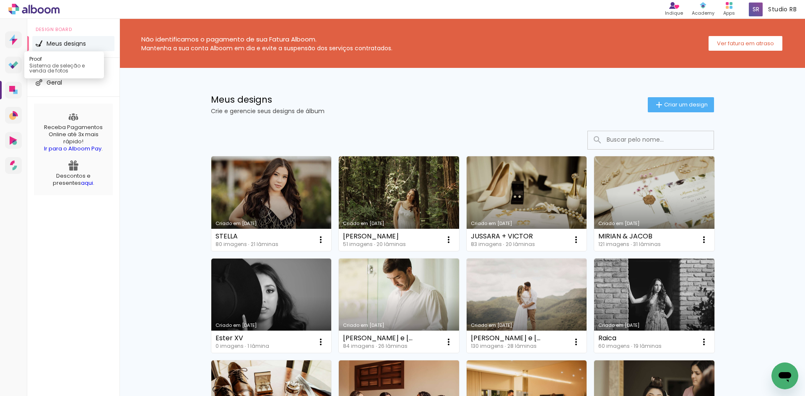
click at [12, 68] on icon at bounding box center [13, 65] width 10 height 8
